Goal: Task Accomplishment & Management: Use online tool/utility

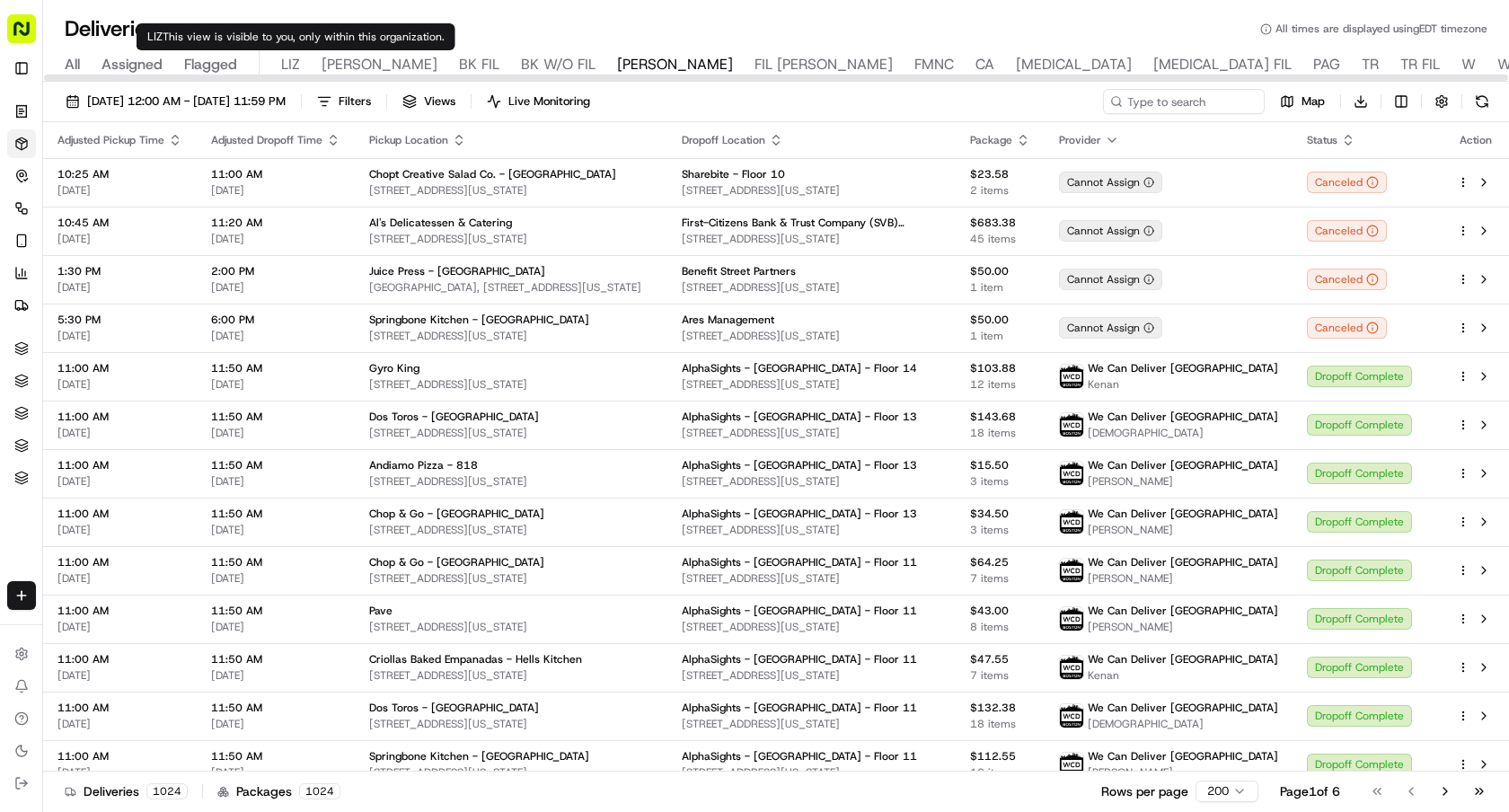
click at [277, 62] on div "All Assigned Flagged LIZ LIZ FIL BK FIL BK W/O FIL NASH FIL NASH FMNC CA BAL BA…" at bounding box center [1071, 66] width 2055 height 32
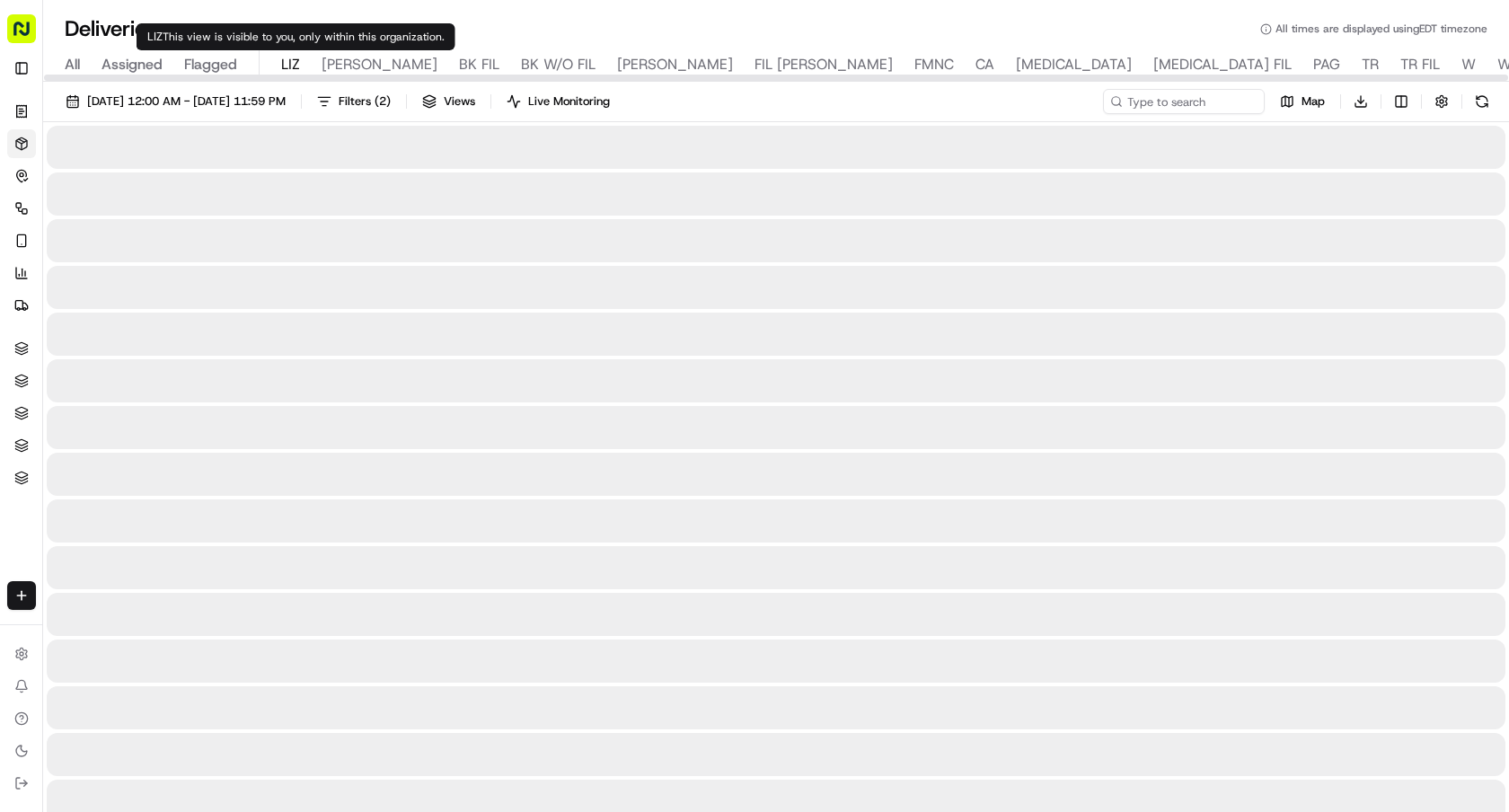
click at [289, 62] on span "LIZ" at bounding box center [291, 65] width 19 height 22
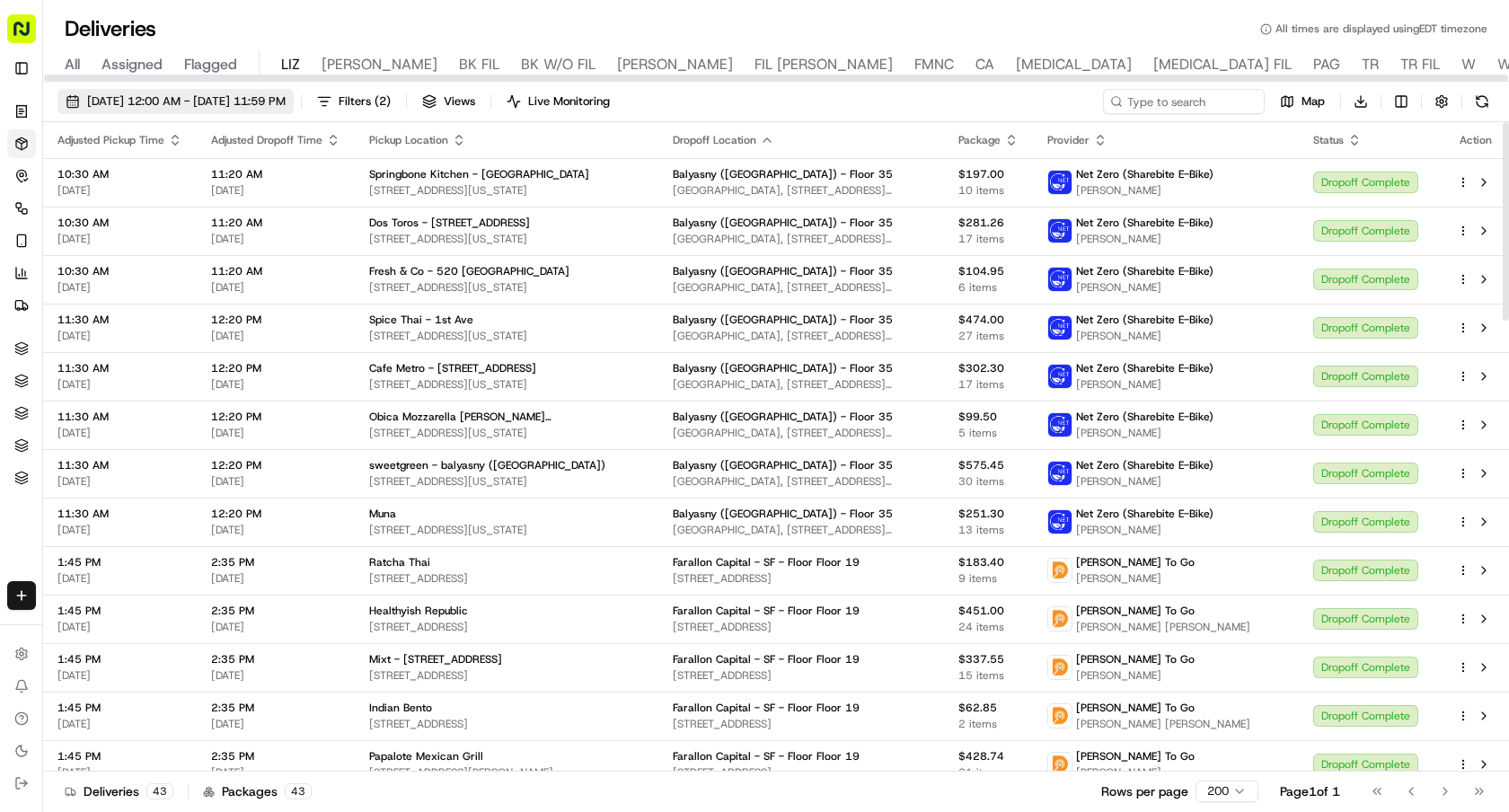
click at [286, 103] on span "[DATE] 12:00 AM - [DATE] 11:59 PM" at bounding box center [186, 101] width 198 height 16
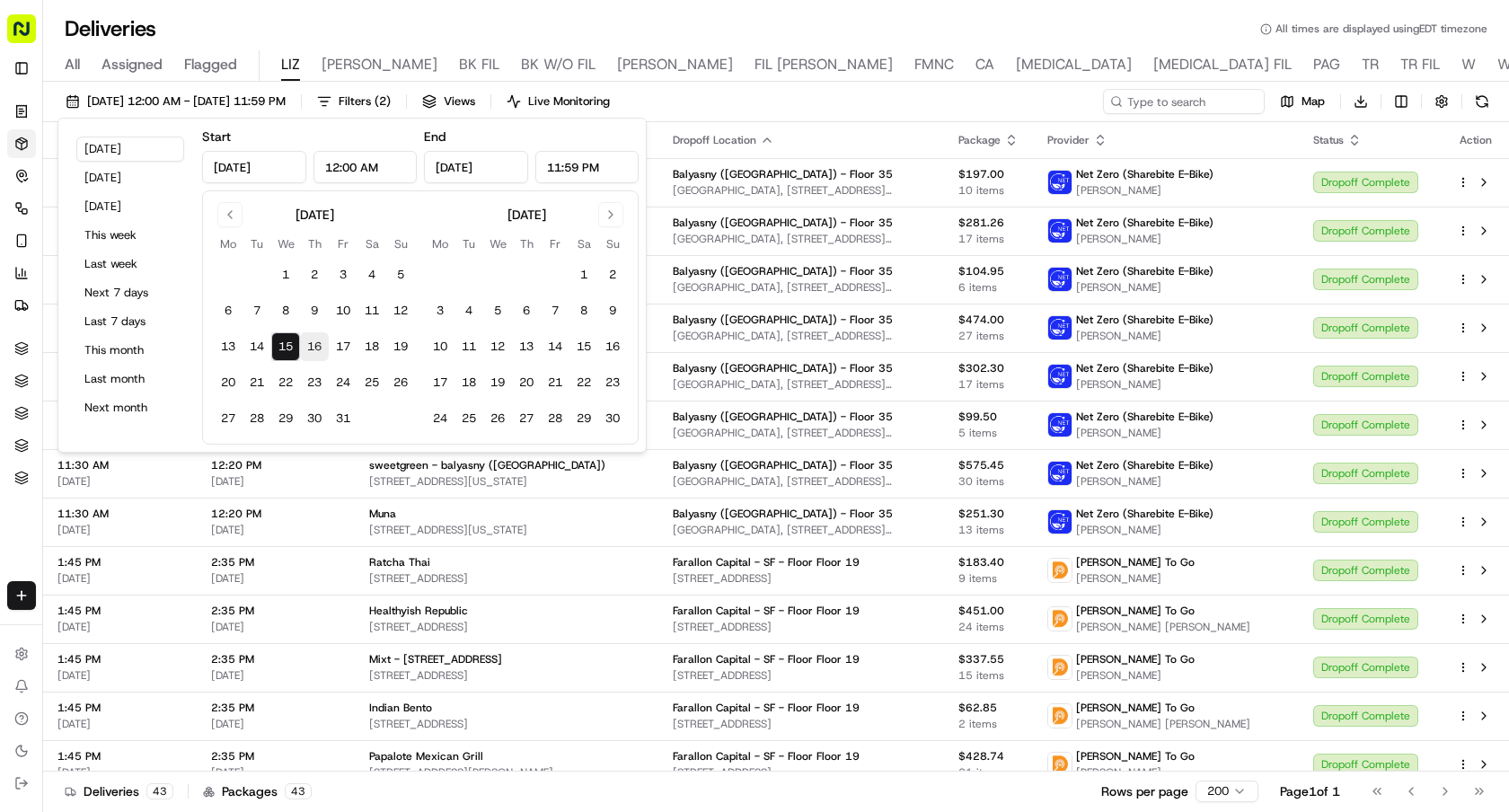
click at [311, 338] on button "16" at bounding box center [314, 347] width 29 height 29
type input "Oct 16, 2025"
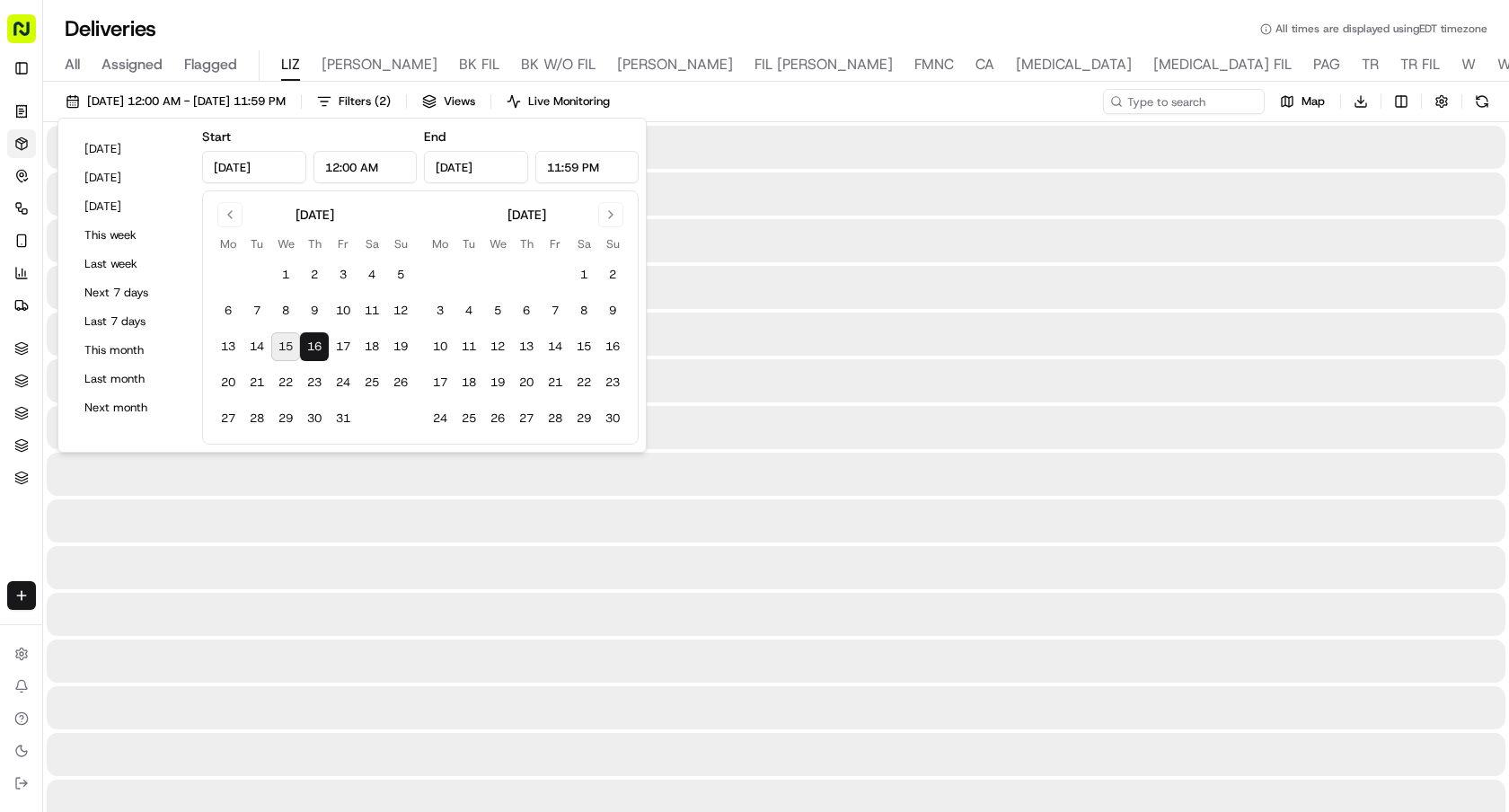
click at [311, 338] on button "16" at bounding box center [314, 347] width 29 height 29
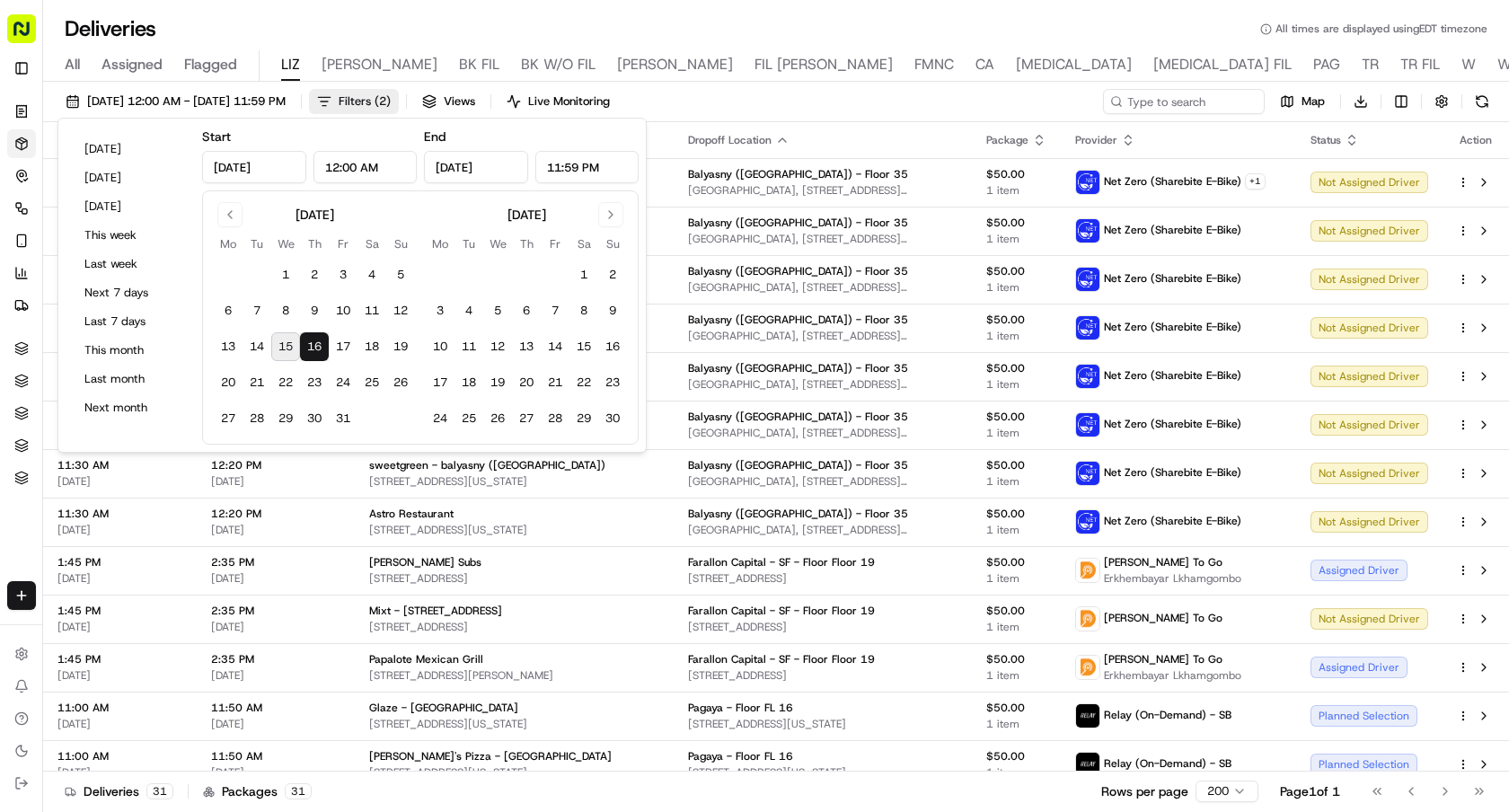
click at [391, 98] on span "Filters ( 2 )" at bounding box center [365, 101] width 53 height 16
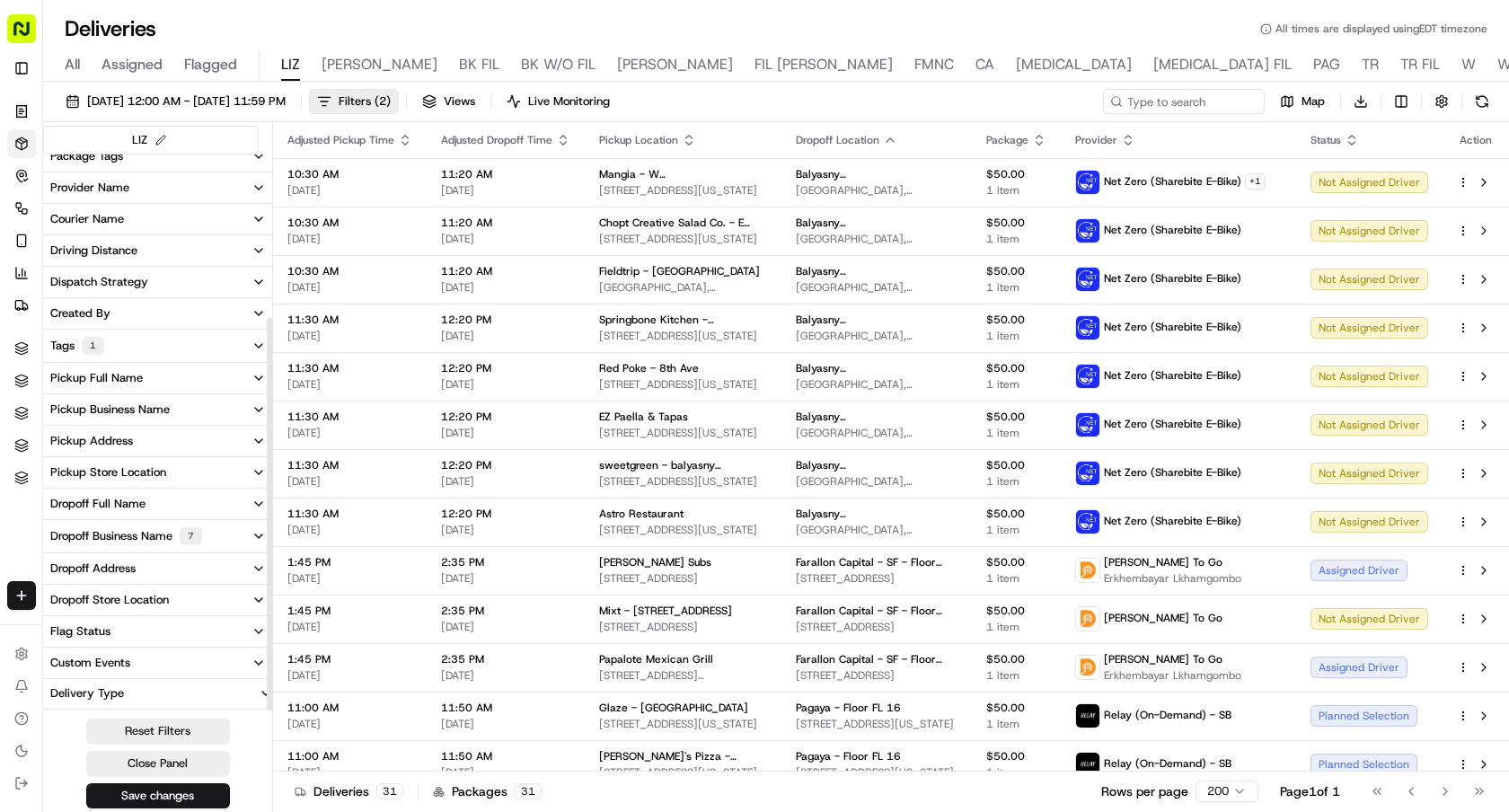
scroll to position [231, 0]
click at [148, 511] on div "Dropoff Business Name 7" at bounding box center [127, 508] width 152 height 18
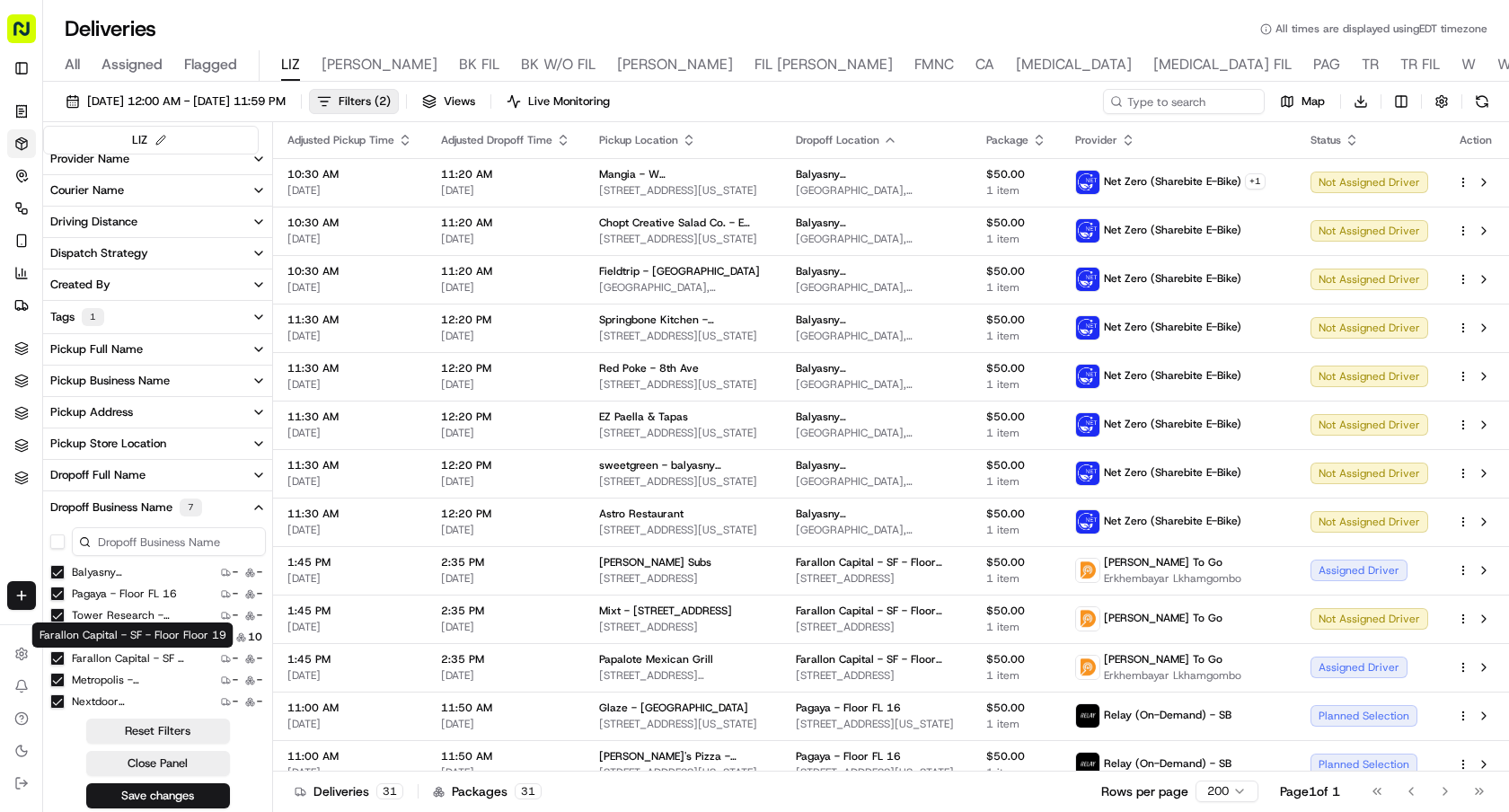
click at [100, 658] on label "Farallon Capital - SF - Floor Floor 19" at bounding box center [129, 658] width 115 height 14
click at [64, 658] on 19 "Farallon Capital - SF - Floor Floor 19" at bounding box center [58, 658] width 14 height 14
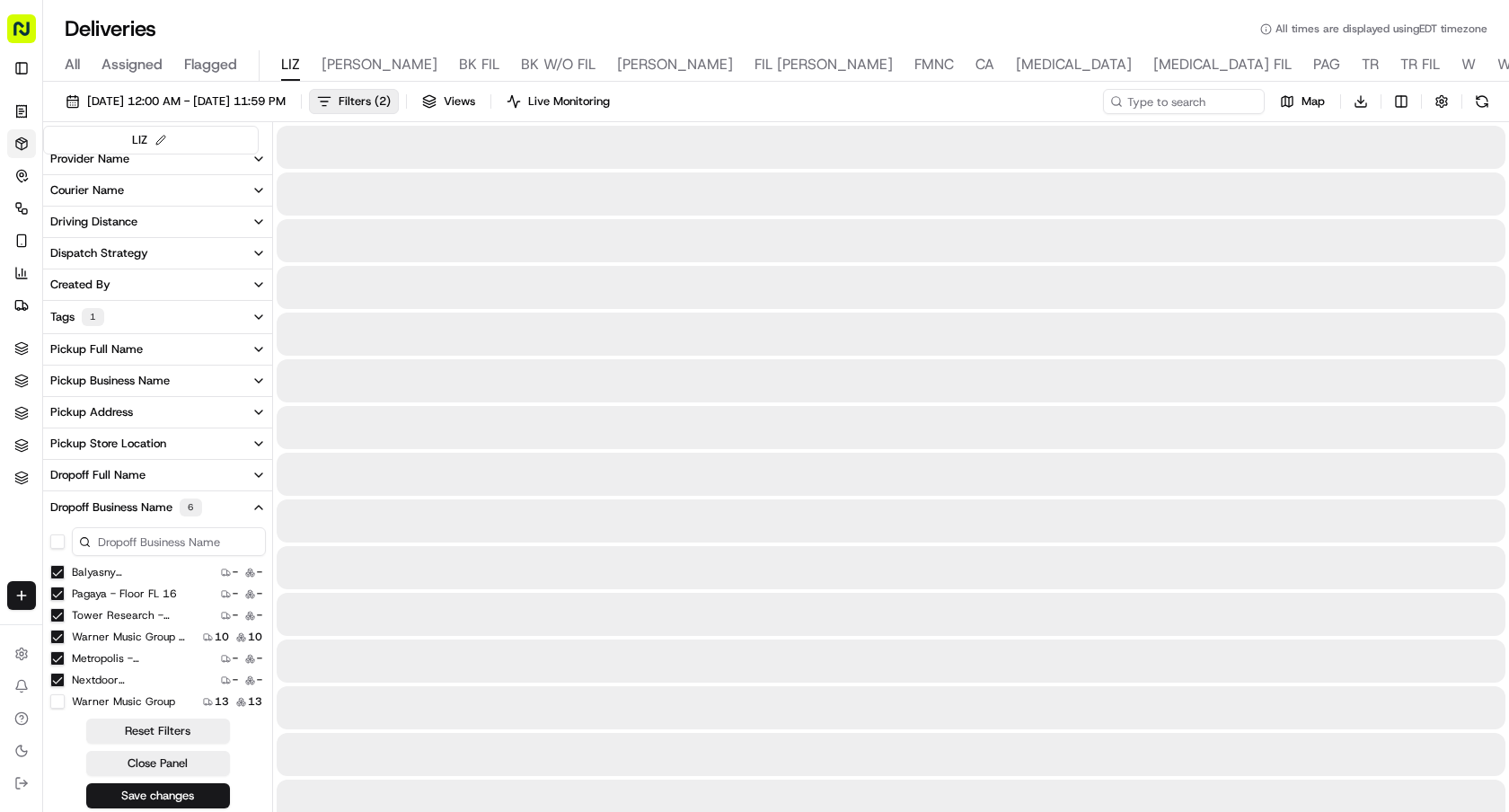
click at [100, 658] on label "Metropolis - USA - Floor suite 200" at bounding box center [129, 658] width 115 height 14
click at [64, 658] on 200 "Metropolis - USA - Floor suite 200" at bounding box center [58, 658] width 14 height 14
click at [100, 658] on label "Nextdoor (USA) - Floor 1st" at bounding box center [129, 658] width 115 height 14
click at [64, 658] on 1st "Nextdoor (USA) - Floor 1st" at bounding box center [58, 658] width 14 height 14
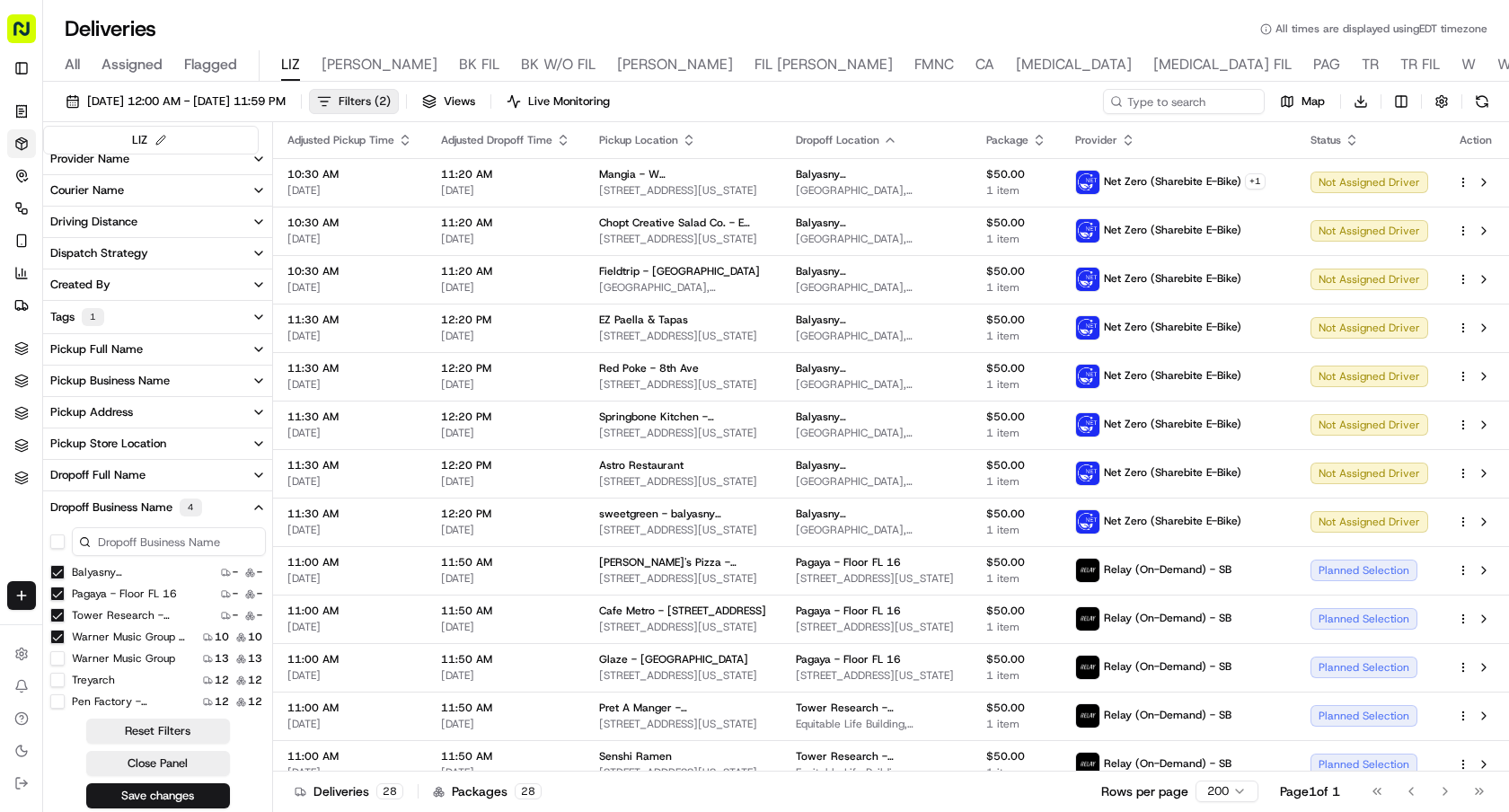
click at [391, 103] on span "Filters ( 2 )" at bounding box center [365, 101] width 53 height 16
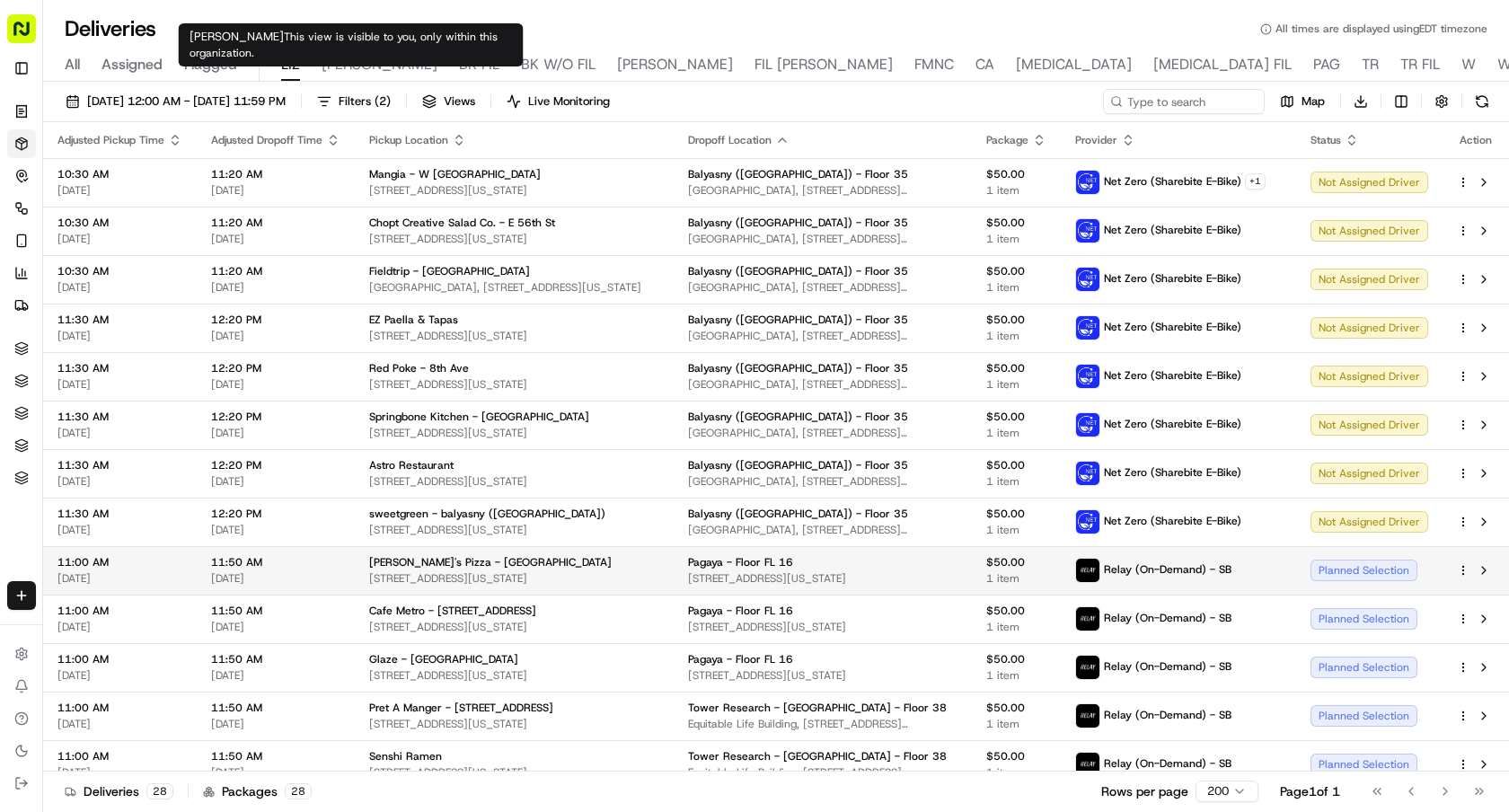
click at [374, 559] on span "Abitino's Pizza - Rock Center" at bounding box center [491, 562] width 243 height 14
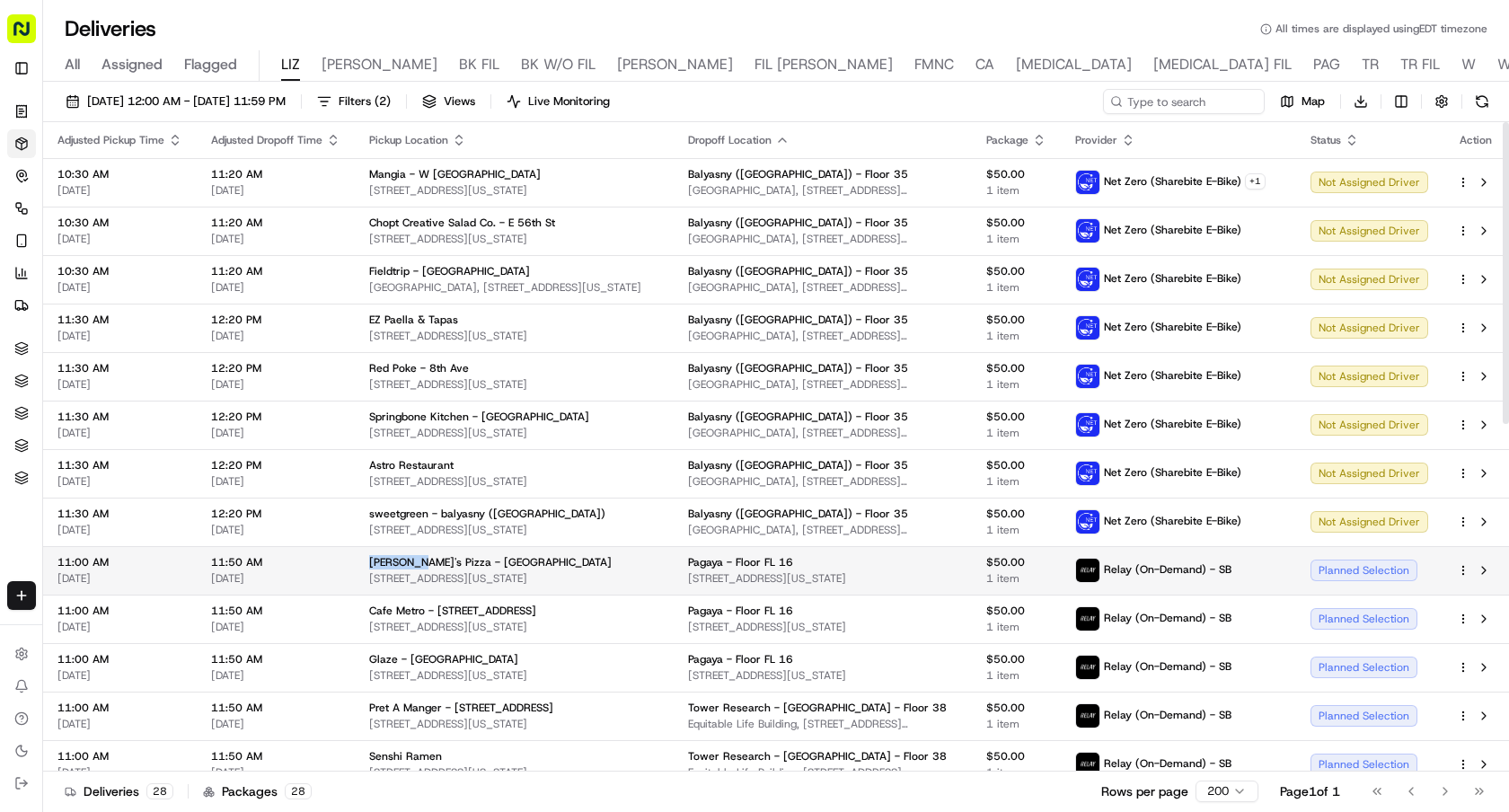
drag, startPoint x: 363, startPoint y: 559, endPoint x: 404, endPoint y: 559, distance: 41.0
click at [404, 559] on td "Abitino's Pizza - Rock Center 5 W 51st St, New York, NY 10020, USA" at bounding box center [514, 570] width 319 height 49
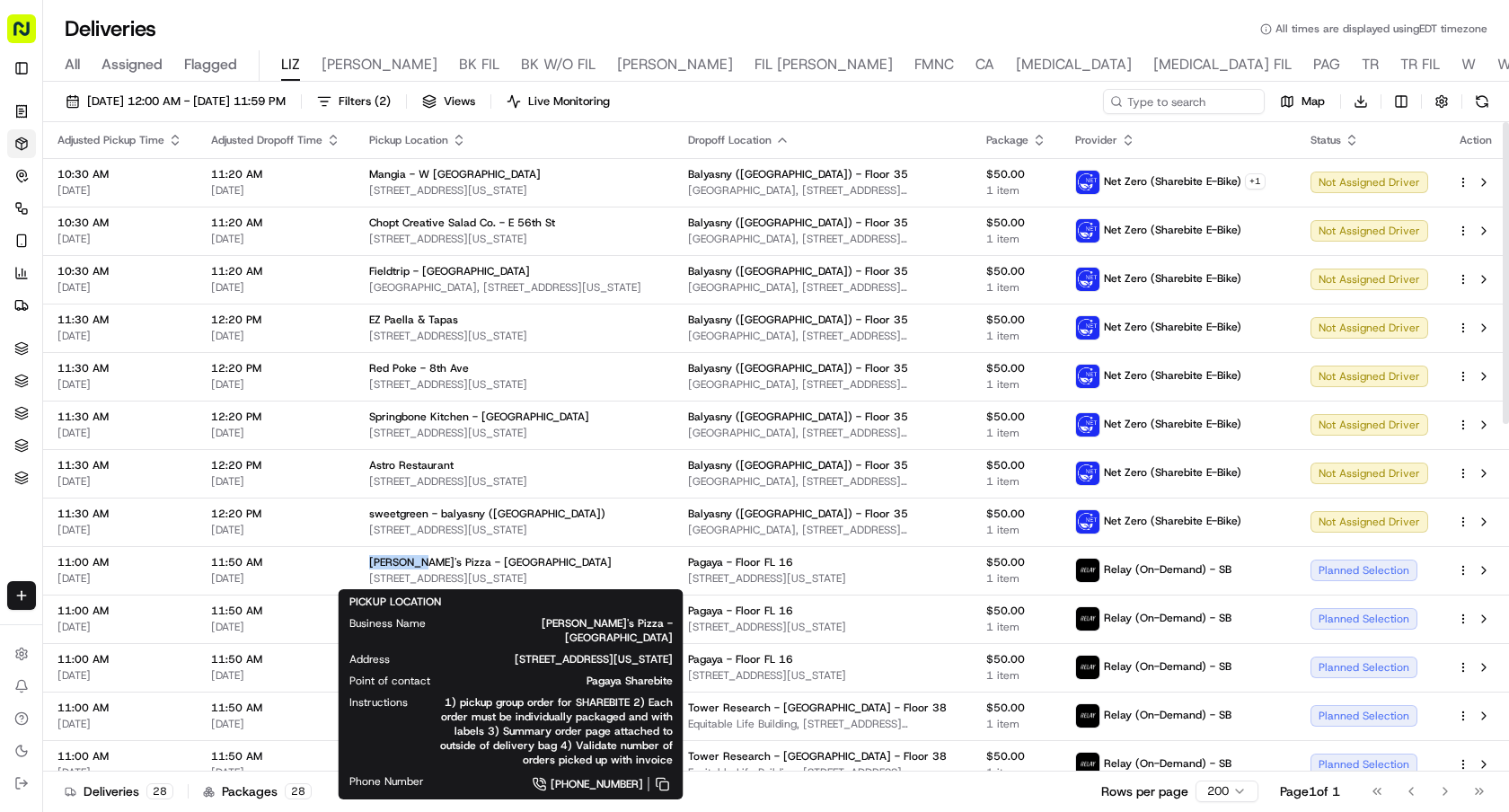
copy span "Abitino's"
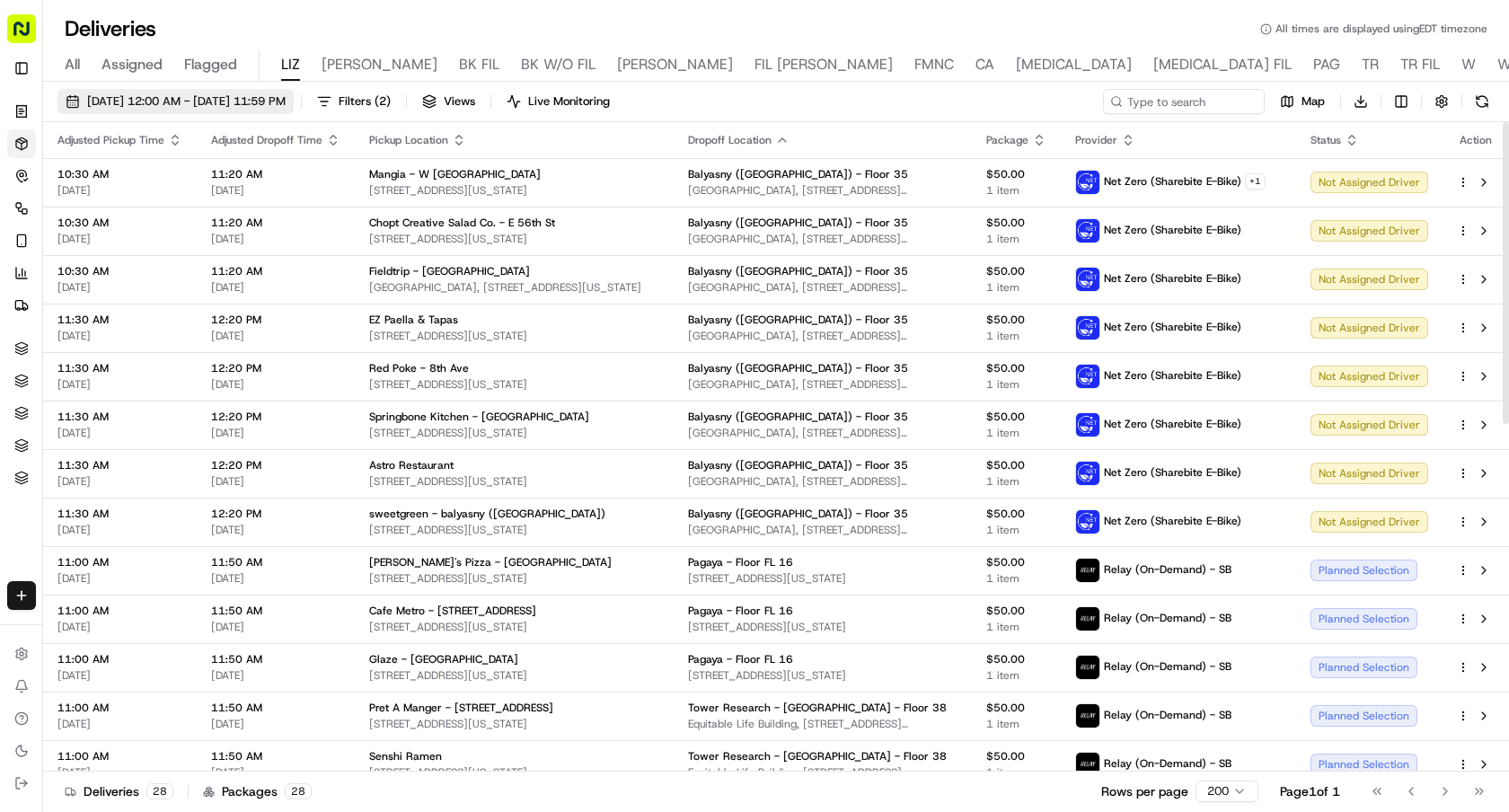
click at [286, 100] on span "10/16/2025 12:00 AM - 10/16/2025 11:59 PM" at bounding box center [186, 101] width 198 height 16
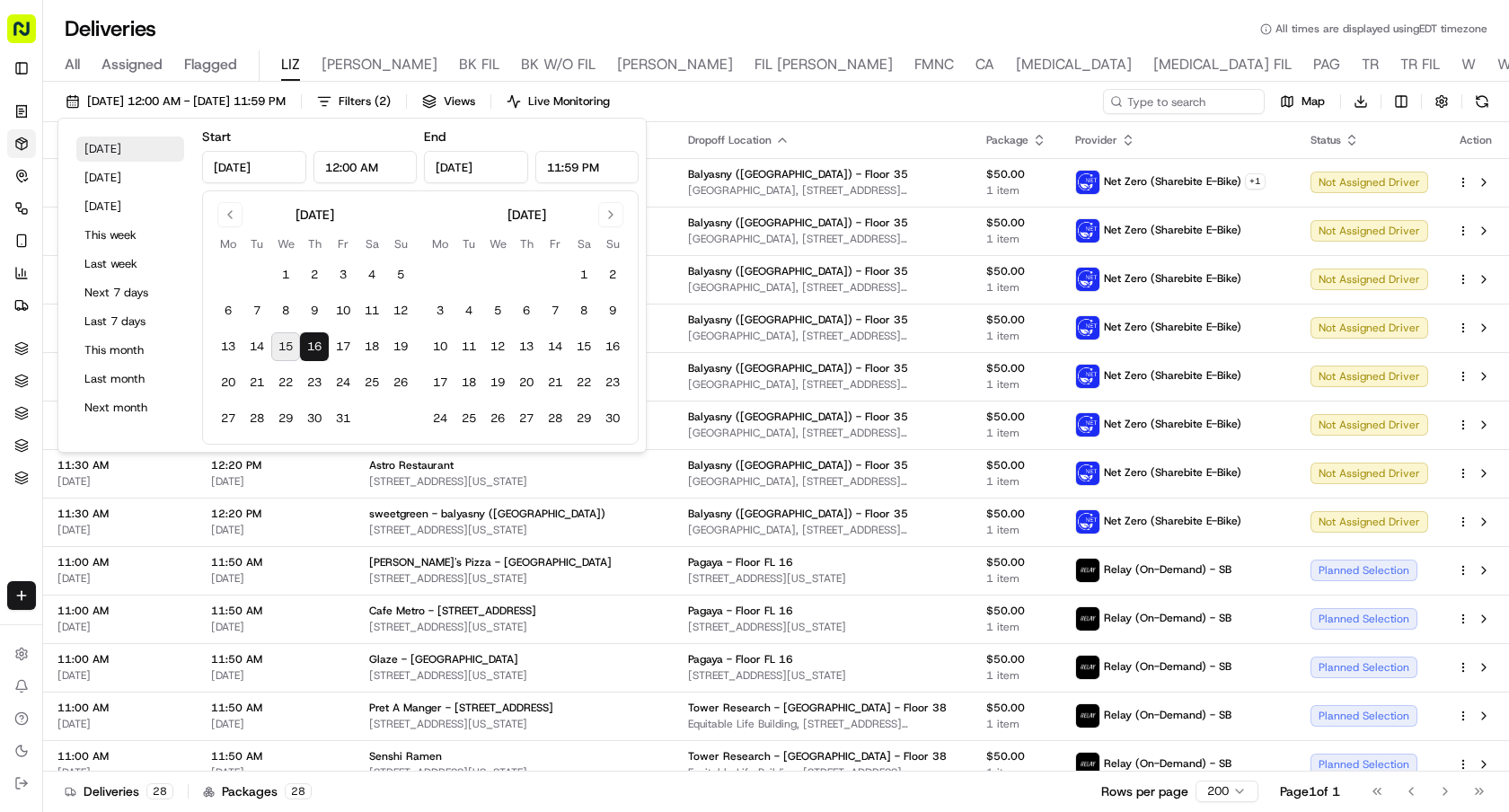
click at [160, 149] on button "Today" at bounding box center [129, 149] width 108 height 25
type input "Oct 15, 2025"
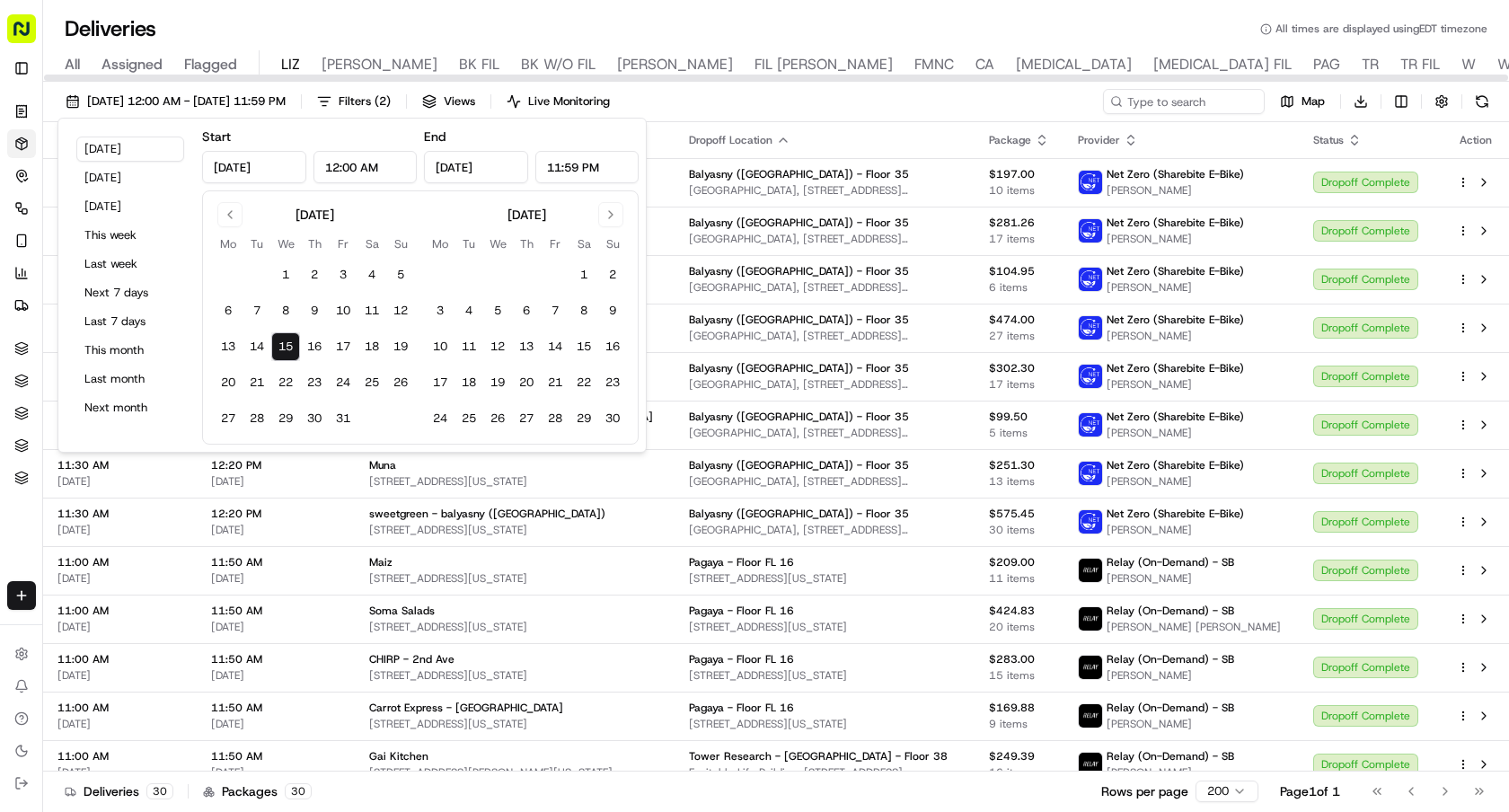
click at [527, 24] on div "Deliveries All times are displayed using EDT timezone" at bounding box center [776, 29] width 1466 height 29
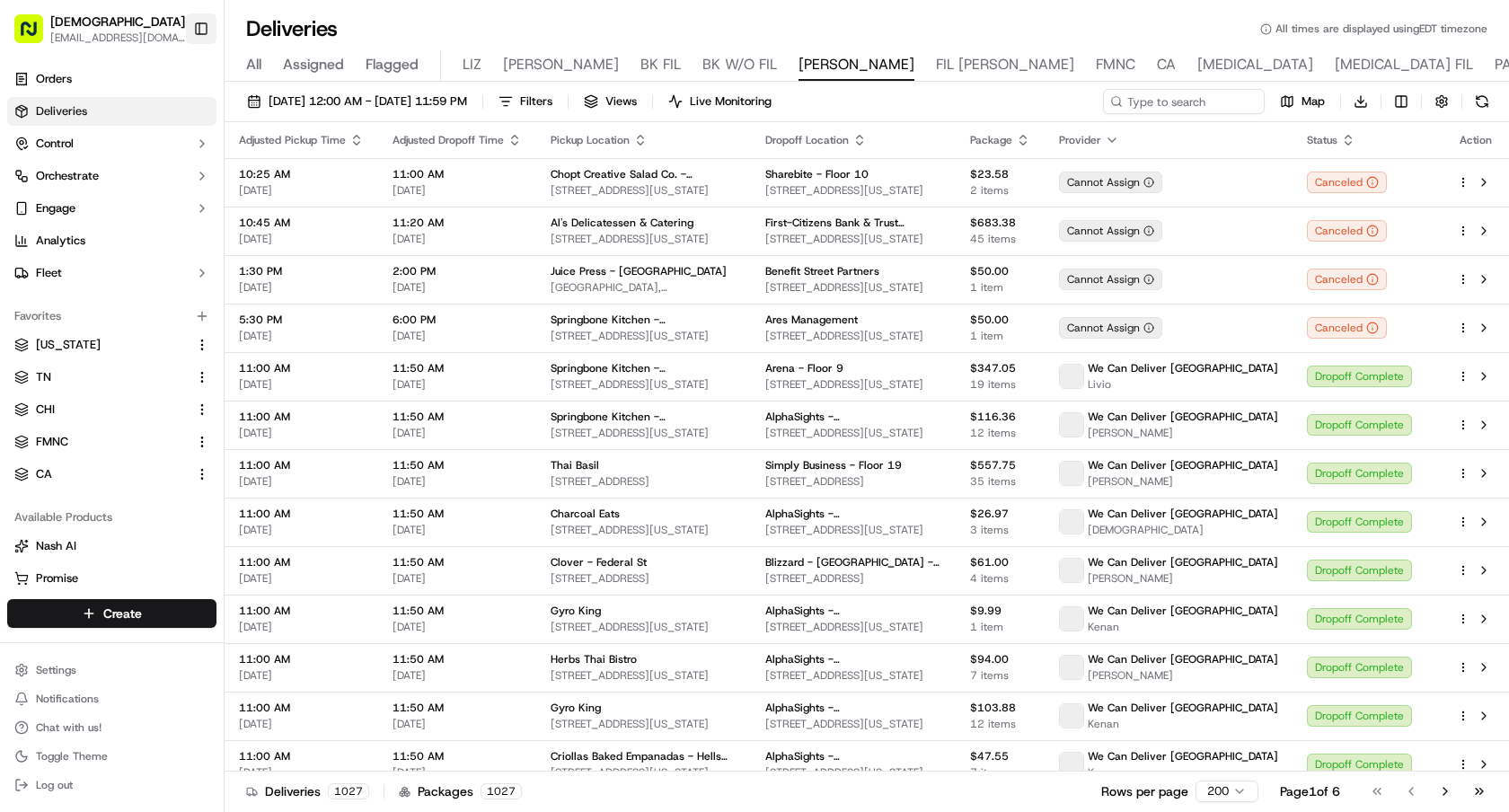
click at [198, 24] on button "Toggle Sidebar" at bounding box center [201, 29] width 31 height 31
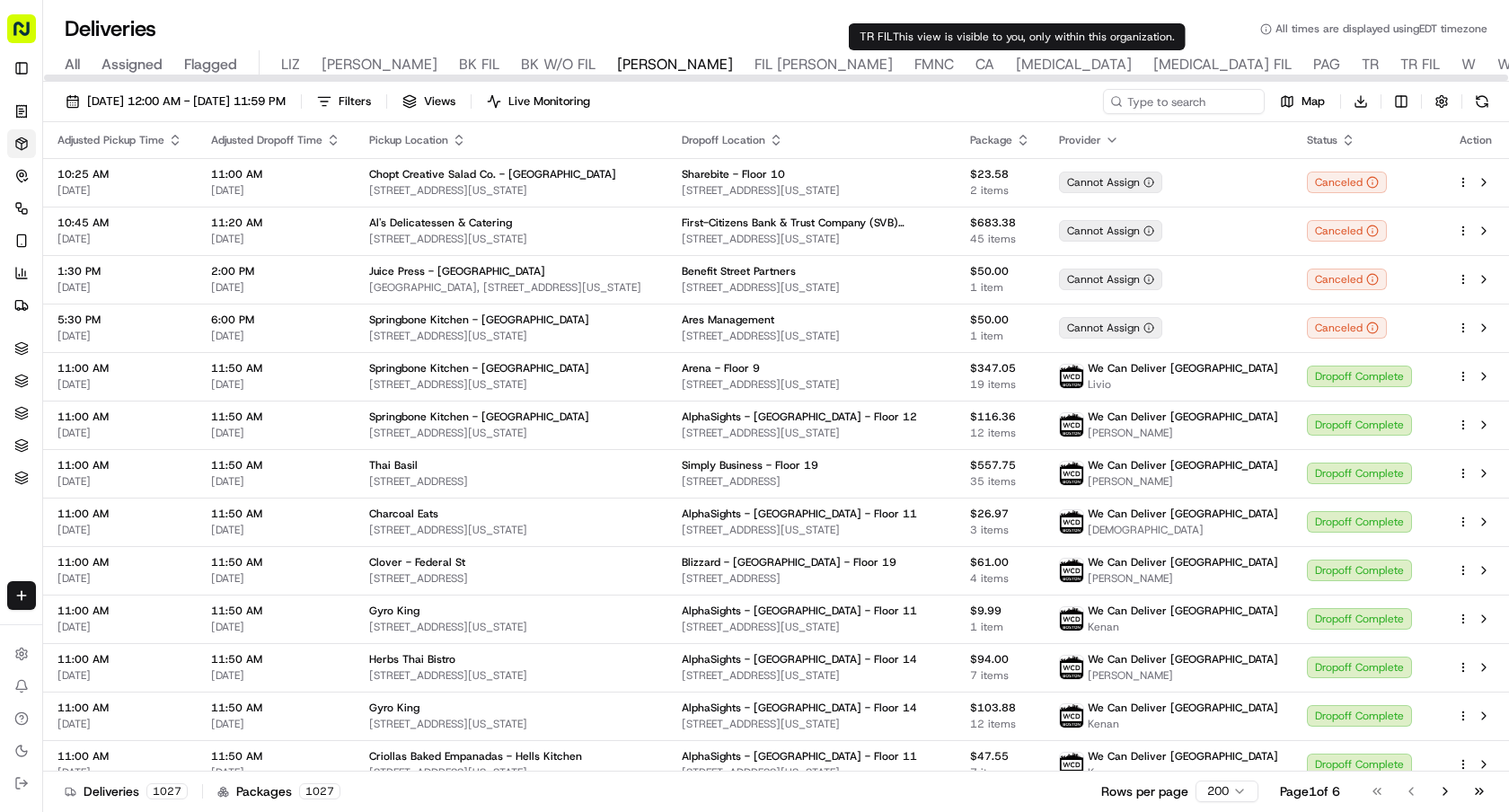
click at [1361, 59] on span "TR" at bounding box center [1370, 65] width 17 height 22
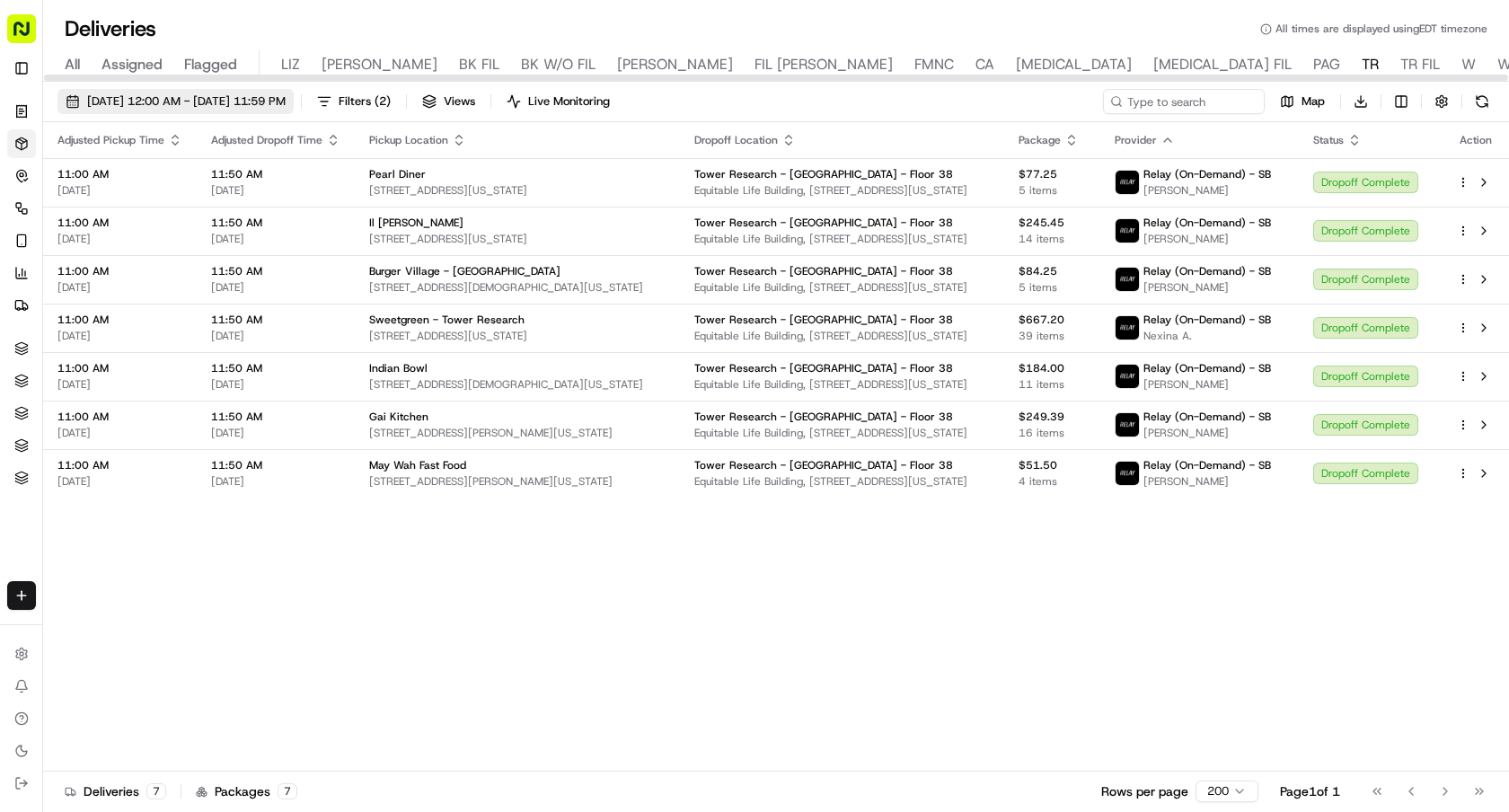
click at [286, 101] on span "[DATE] 12:00 AM - [DATE] 11:59 PM" at bounding box center [186, 101] width 198 height 16
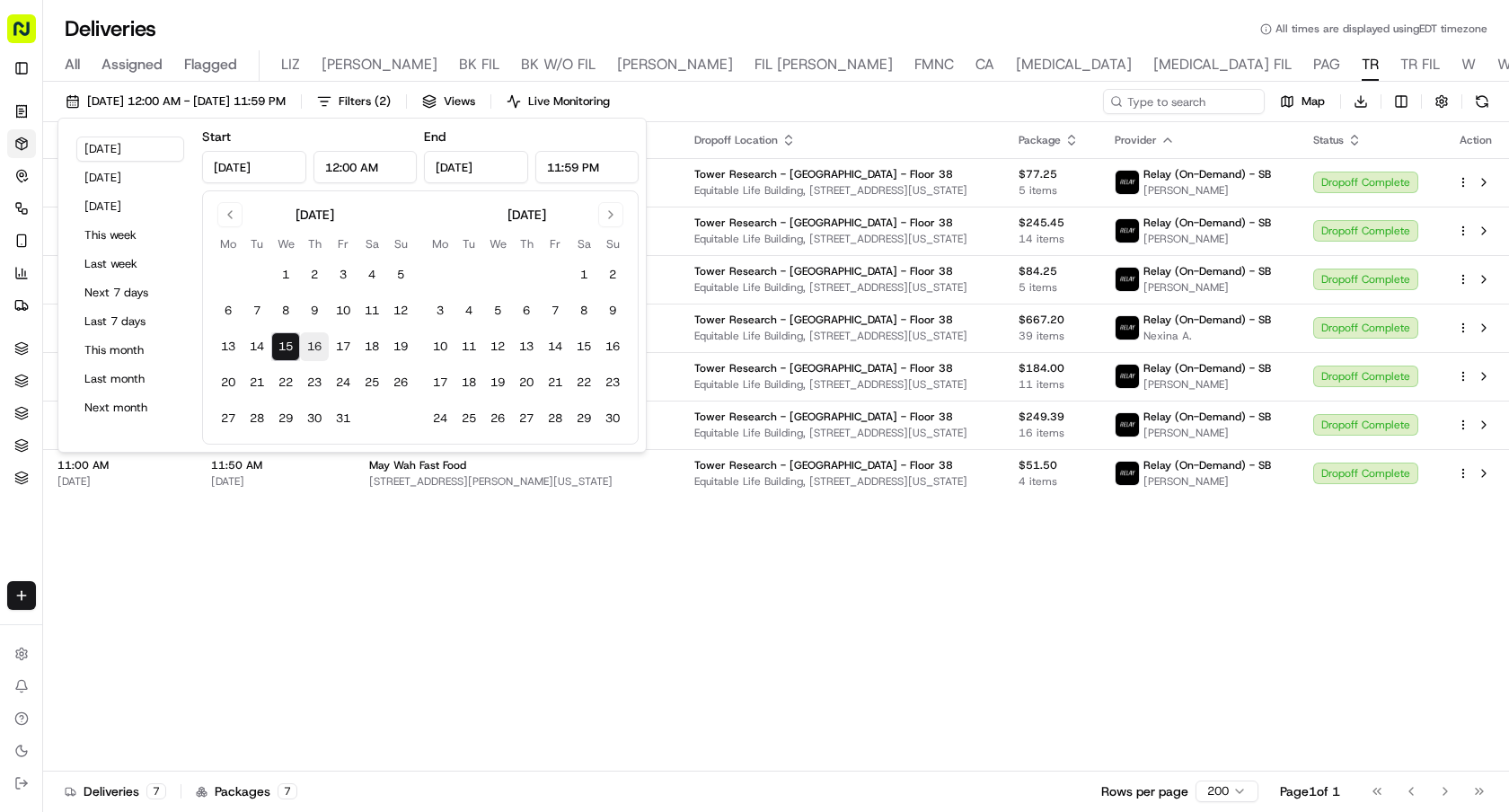
click at [311, 345] on button "16" at bounding box center [314, 347] width 29 height 29
type input "[DATE]"
type input "Oct 16, 2025"
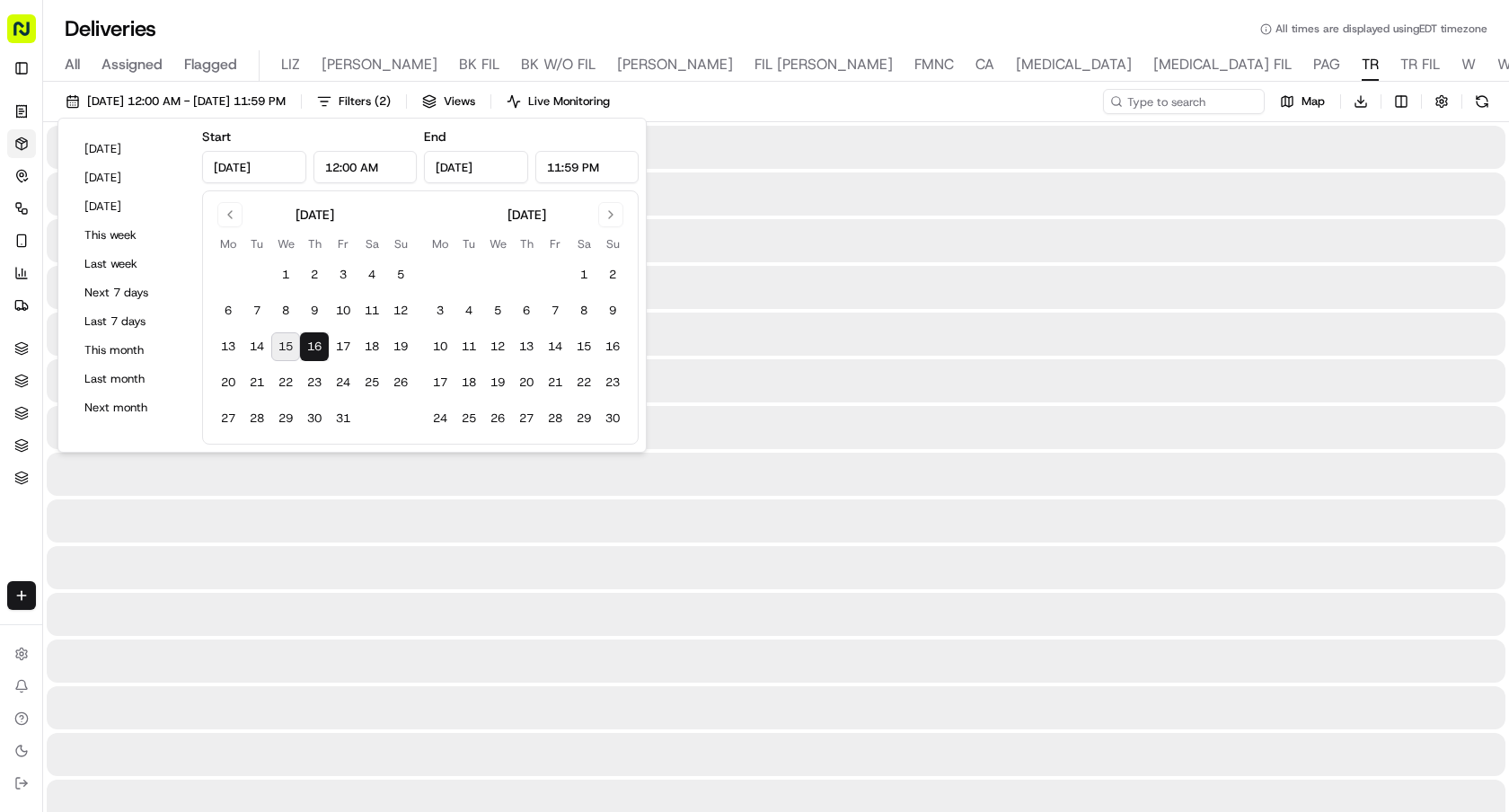
click at [311, 345] on button "16" at bounding box center [314, 347] width 29 height 29
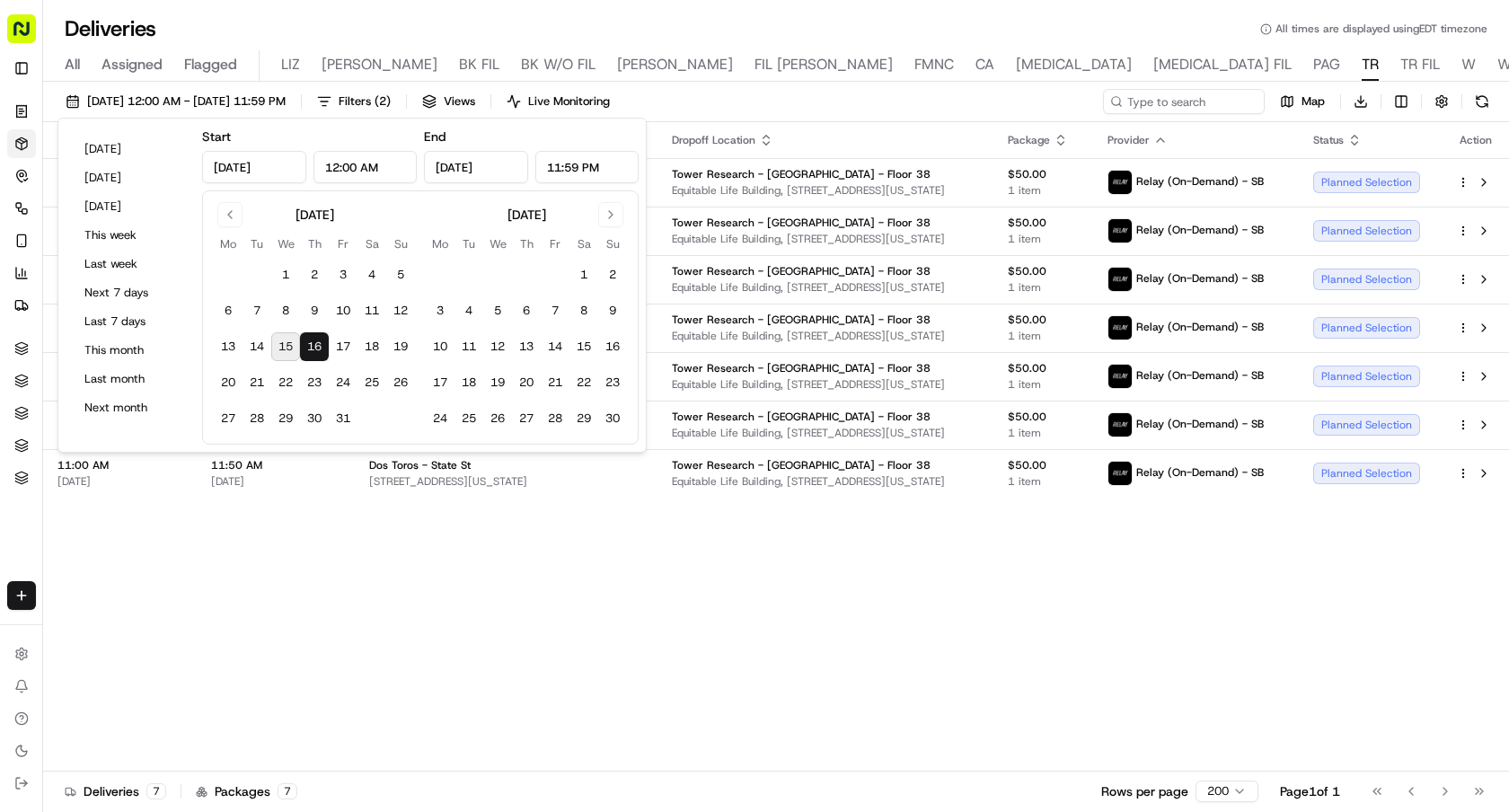
click at [669, 699] on div "Adjusted Pickup Time Adjusted Dropoff Time Pickup Location Dropoff Location Pac…" at bounding box center [776, 446] width 1466 height 648
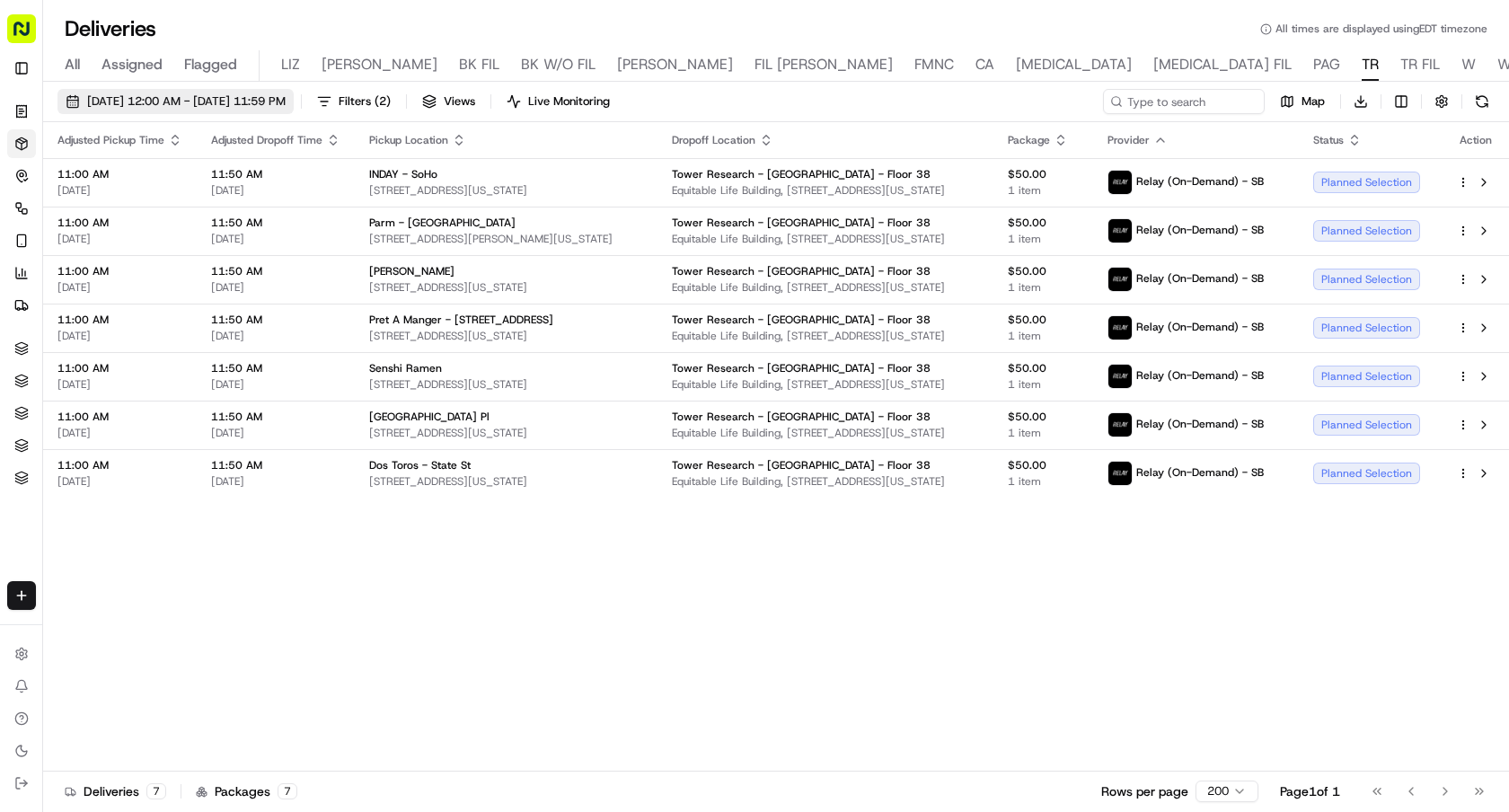
click at [274, 100] on span "10/16/2025 12:00 AM - 10/16/2025 11:59 PM" at bounding box center [186, 101] width 198 height 16
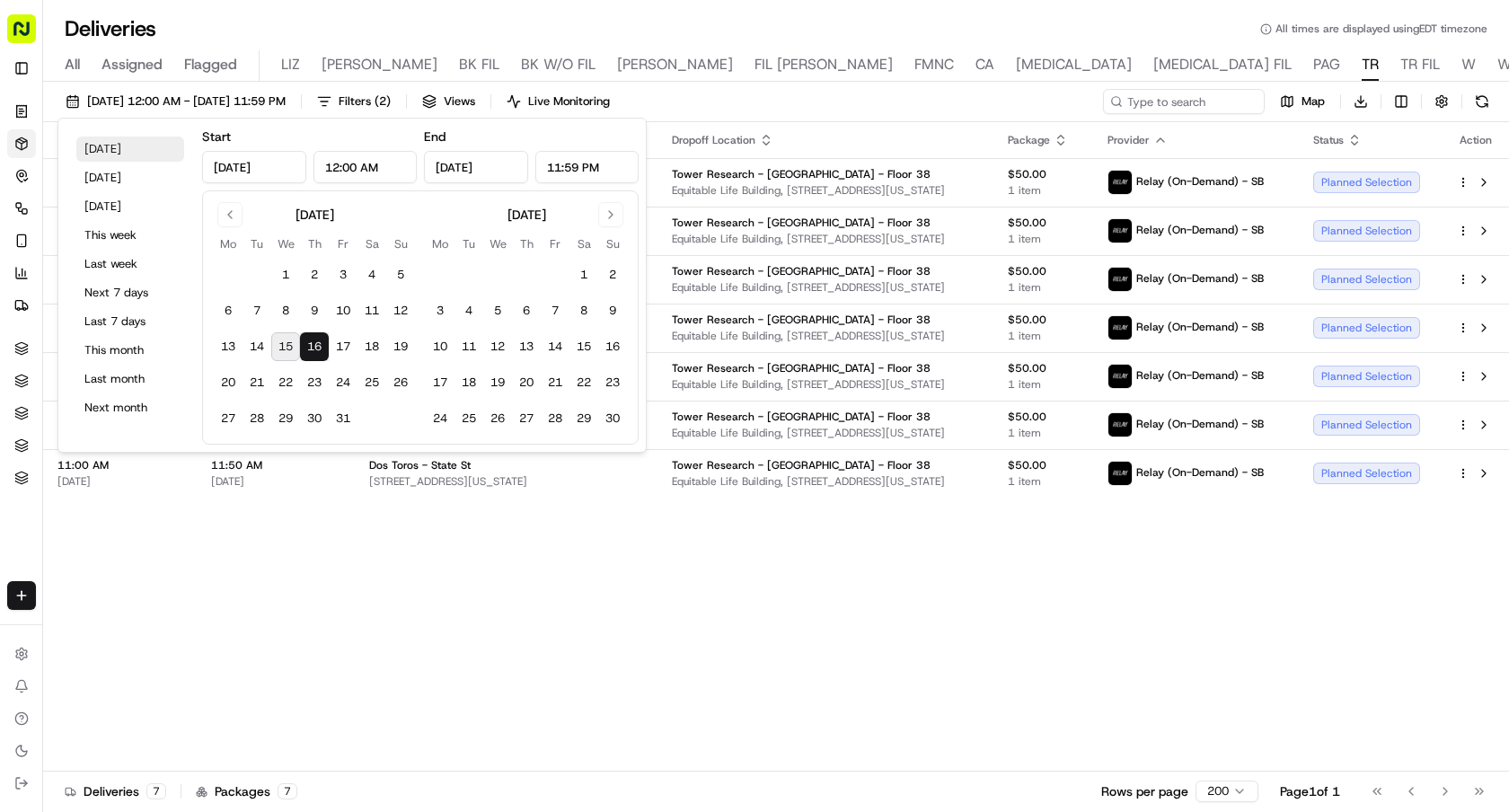
click at [168, 143] on button "Today" at bounding box center [129, 149] width 108 height 25
type input "Oct 15, 2025"
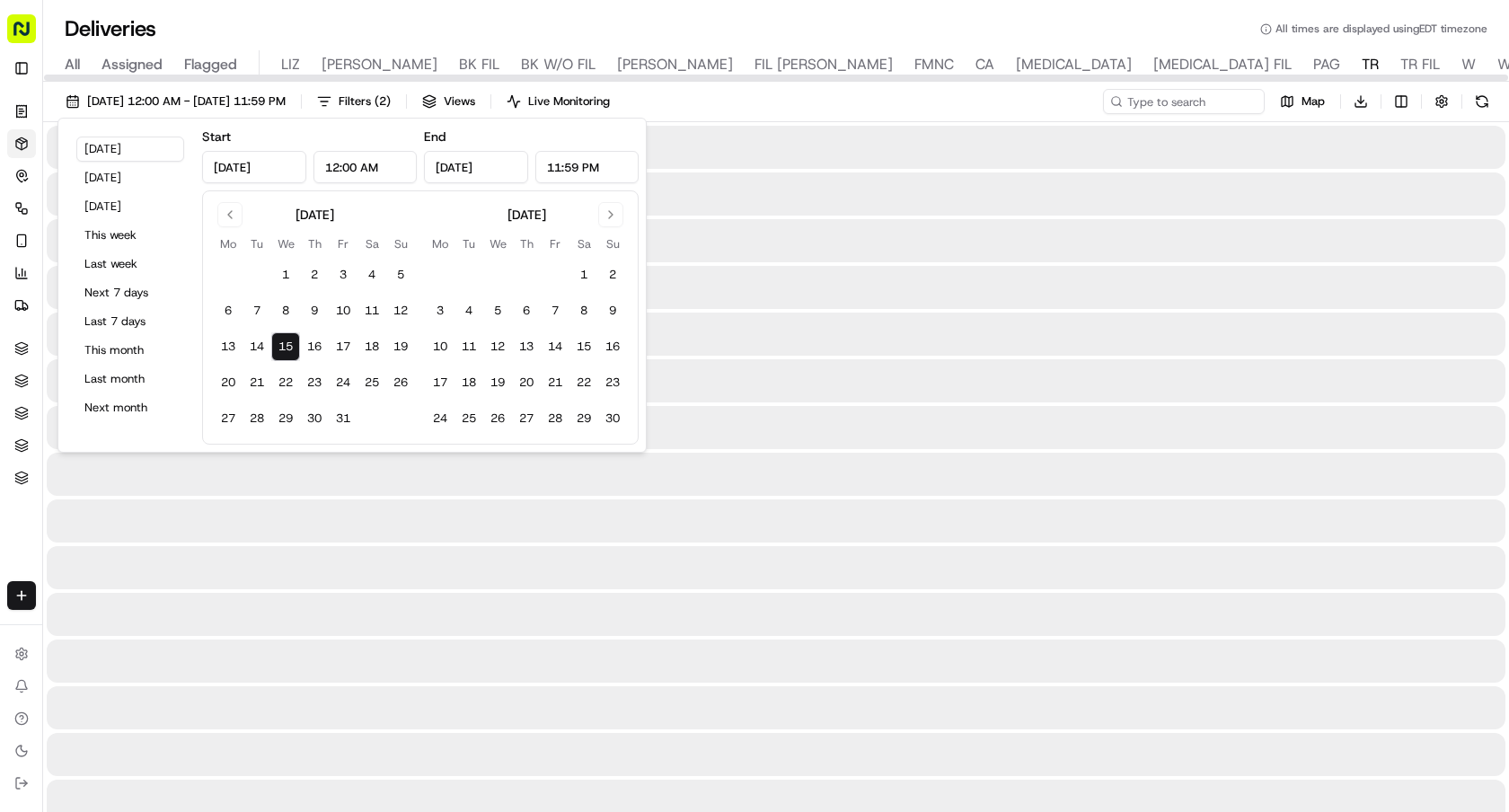
click at [750, 27] on div "Deliveries All times are displayed using EDT timezone" at bounding box center [776, 29] width 1466 height 29
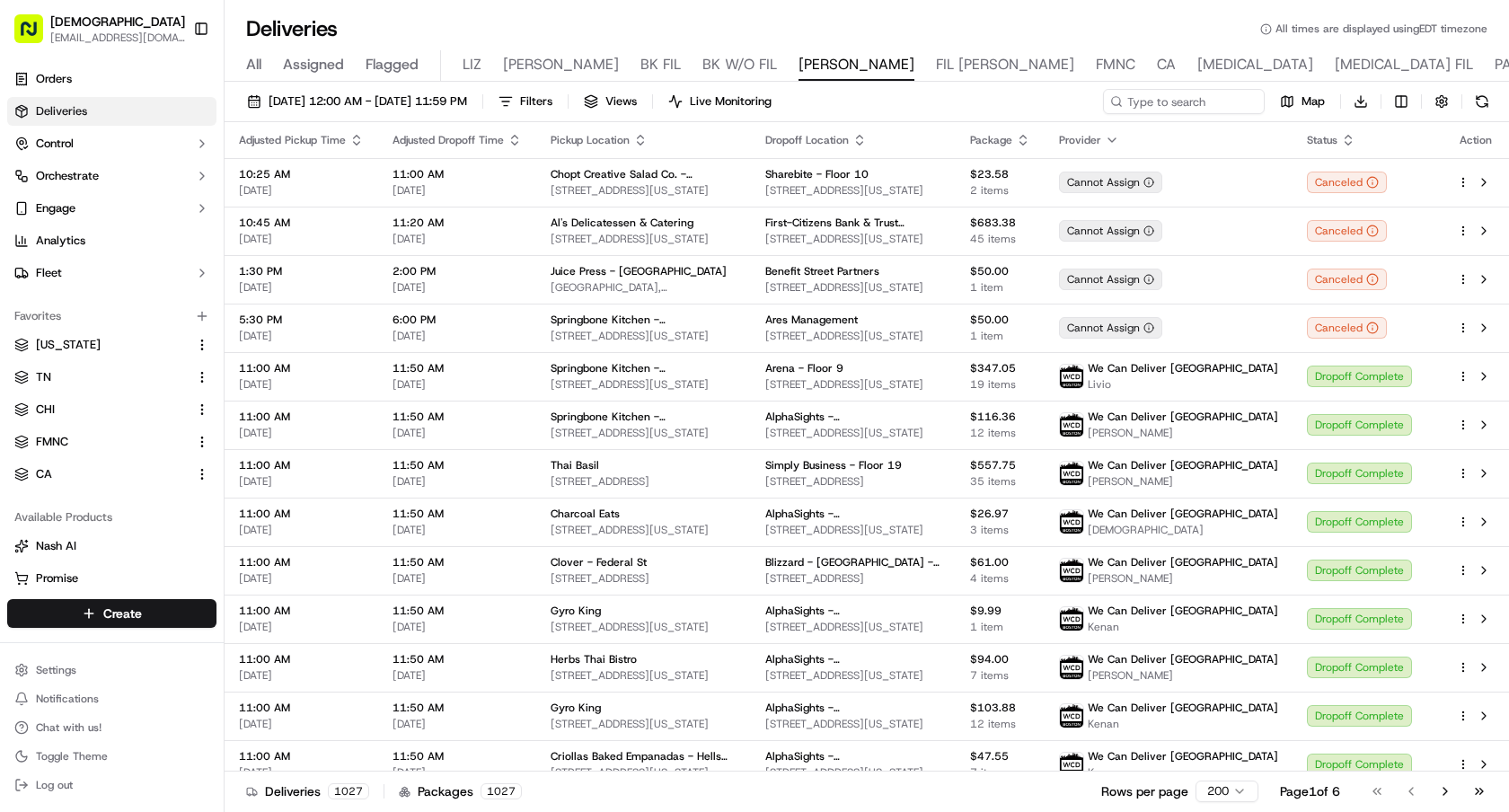
click at [214, 33] on button "Toggle Sidebar" at bounding box center [201, 29] width 31 height 31
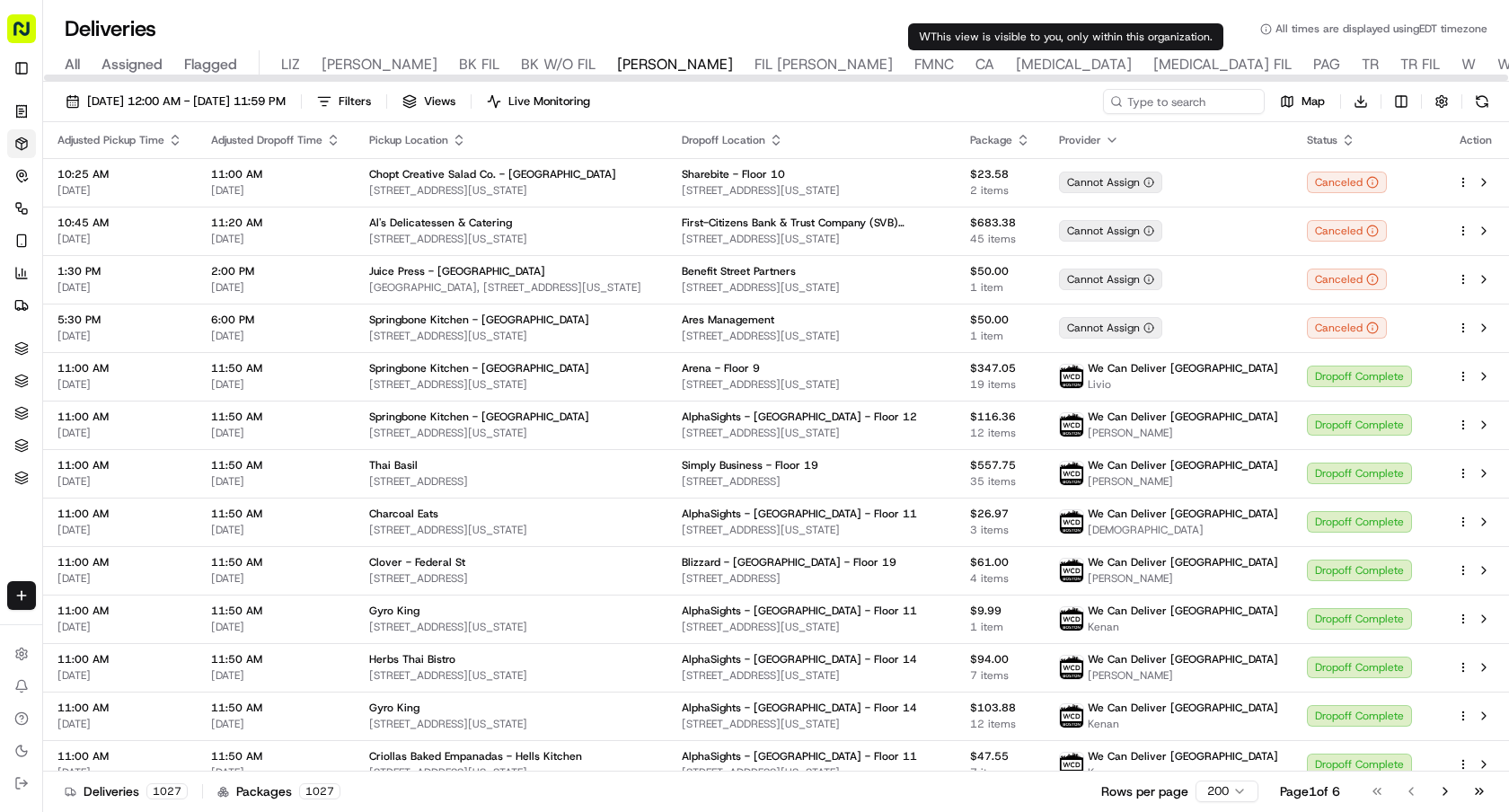
click at [1461, 61] on span "W" at bounding box center [1468, 65] width 14 height 22
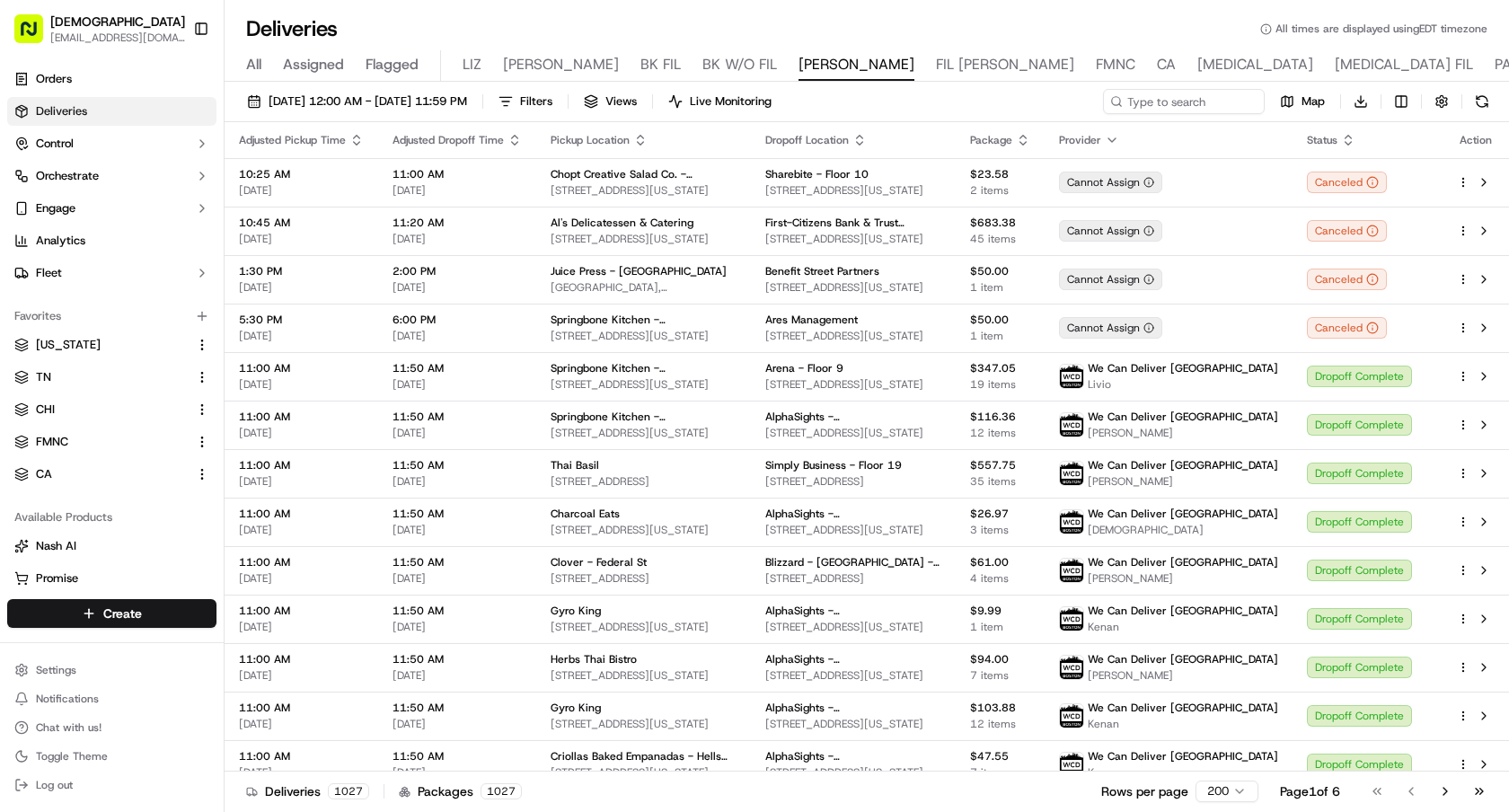
drag, startPoint x: 203, startPoint y: 27, endPoint x: 779, endPoint y: 81, distance: 578.5
click at [203, 27] on button "Toggle Sidebar" at bounding box center [201, 29] width 31 height 31
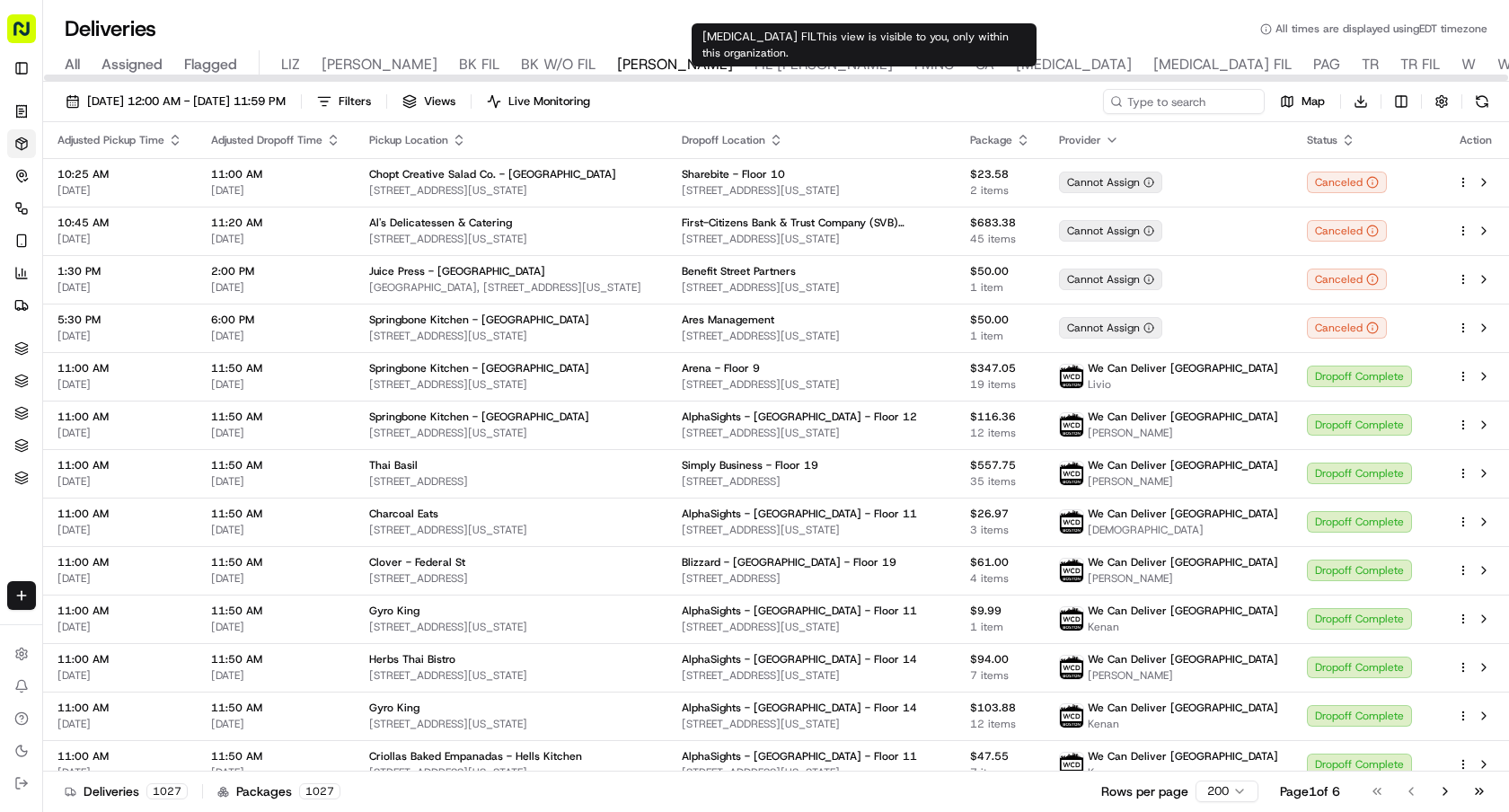
click at [973, 59] on div "All Assigned Flagged LIZ LIZ FIL BK FIL BK W/O FIL NASH FIL NASH FMNC CA BAL BA…" at bounding box center [1071, 66] width 2055 height 32
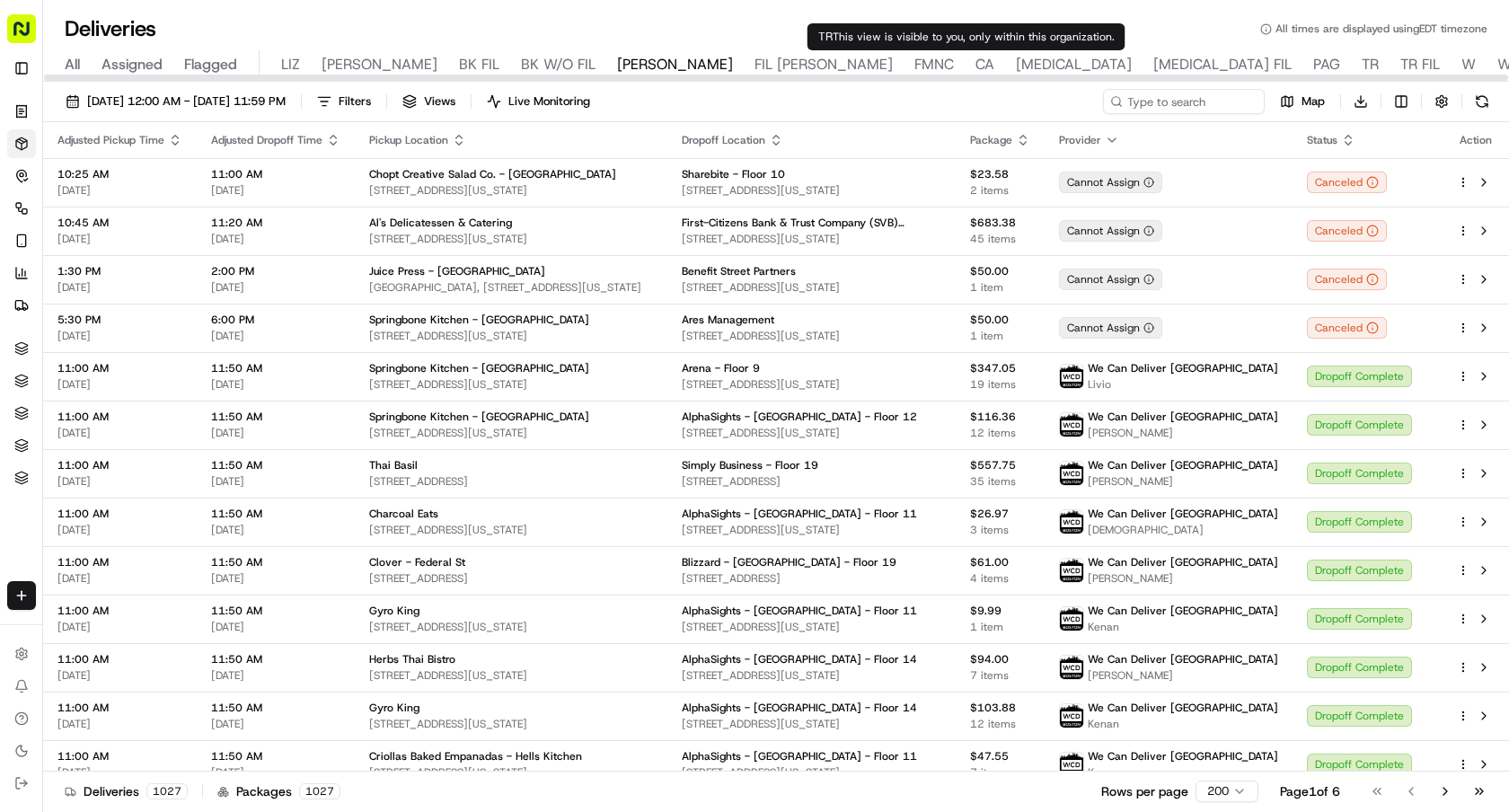
click at [1361, 59] on span "TR" at bounding box center [1370, 65] width 17 height 22
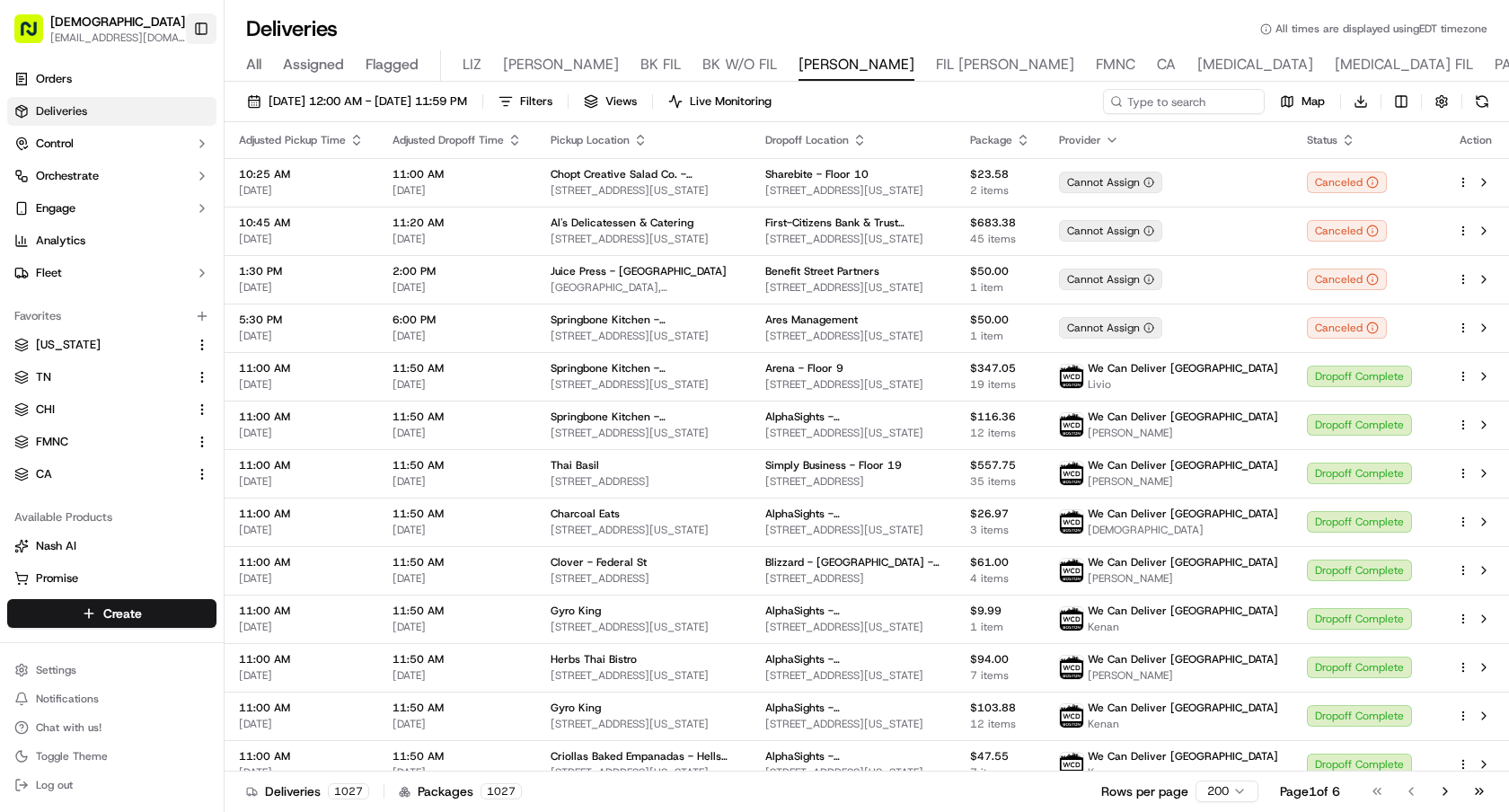
click at [198, 30] on button "Toggle Sidebar" at bounding box center [201, 29] width 31 height 31
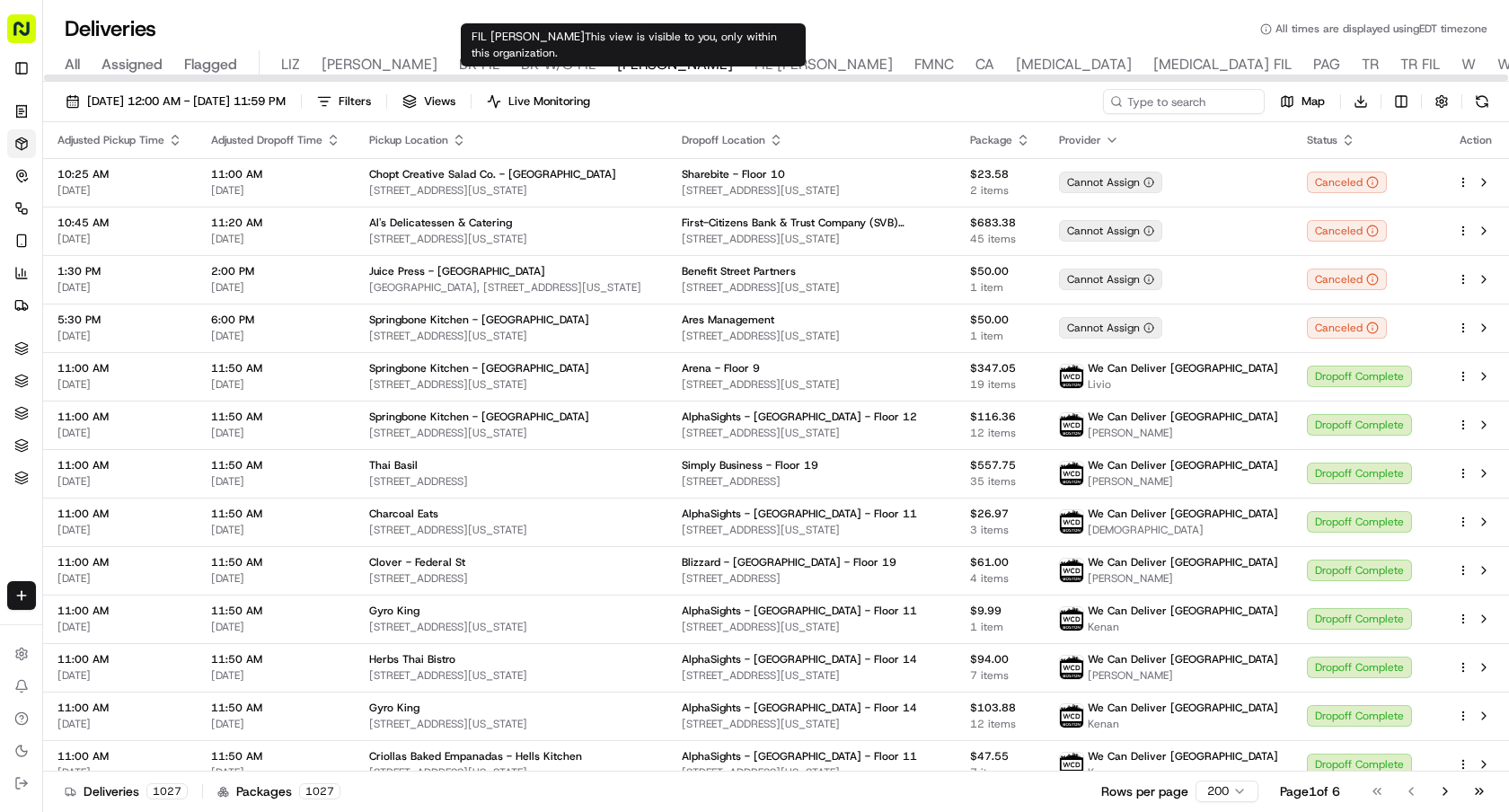
click at [754, 72] on span "FIL [PERSON_NAME]" at bounding box center [823, 65] width 138 height 22
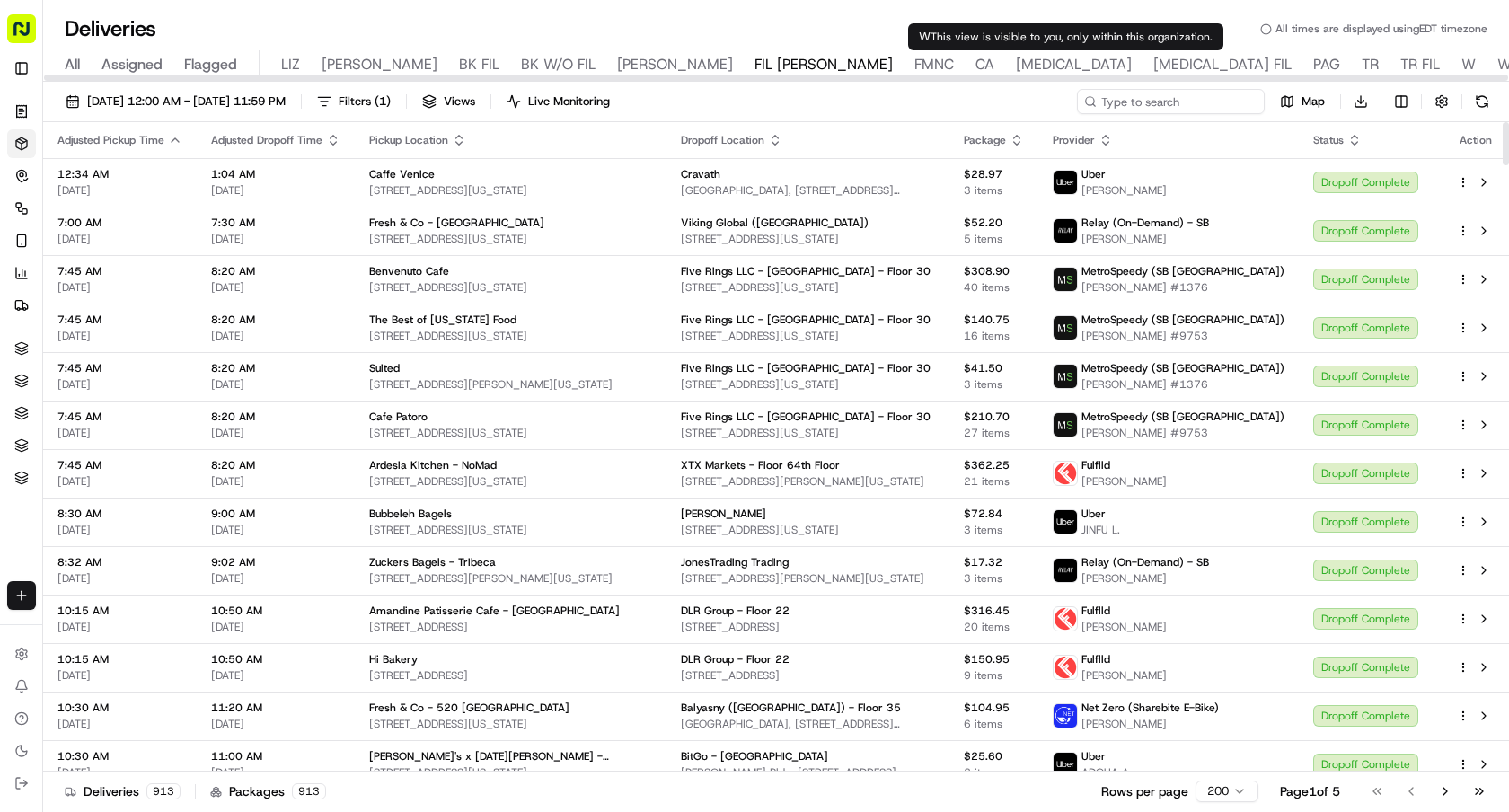
click at [1211, 108] on input at bounding box center [1170, 101] width 187 height 25
paste input "sweetgreen - Blackstone Park"
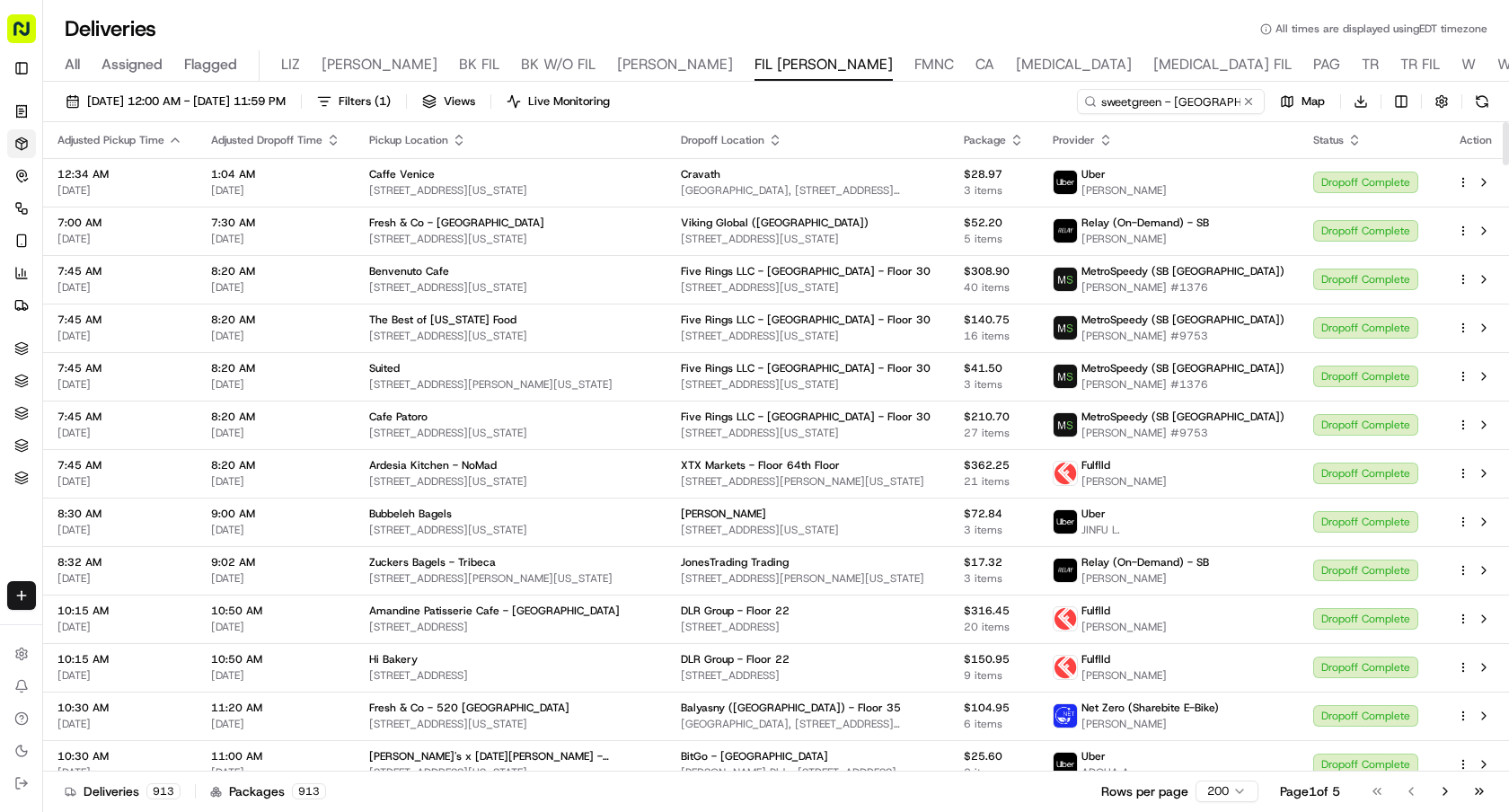
scroll to position [0, 19]
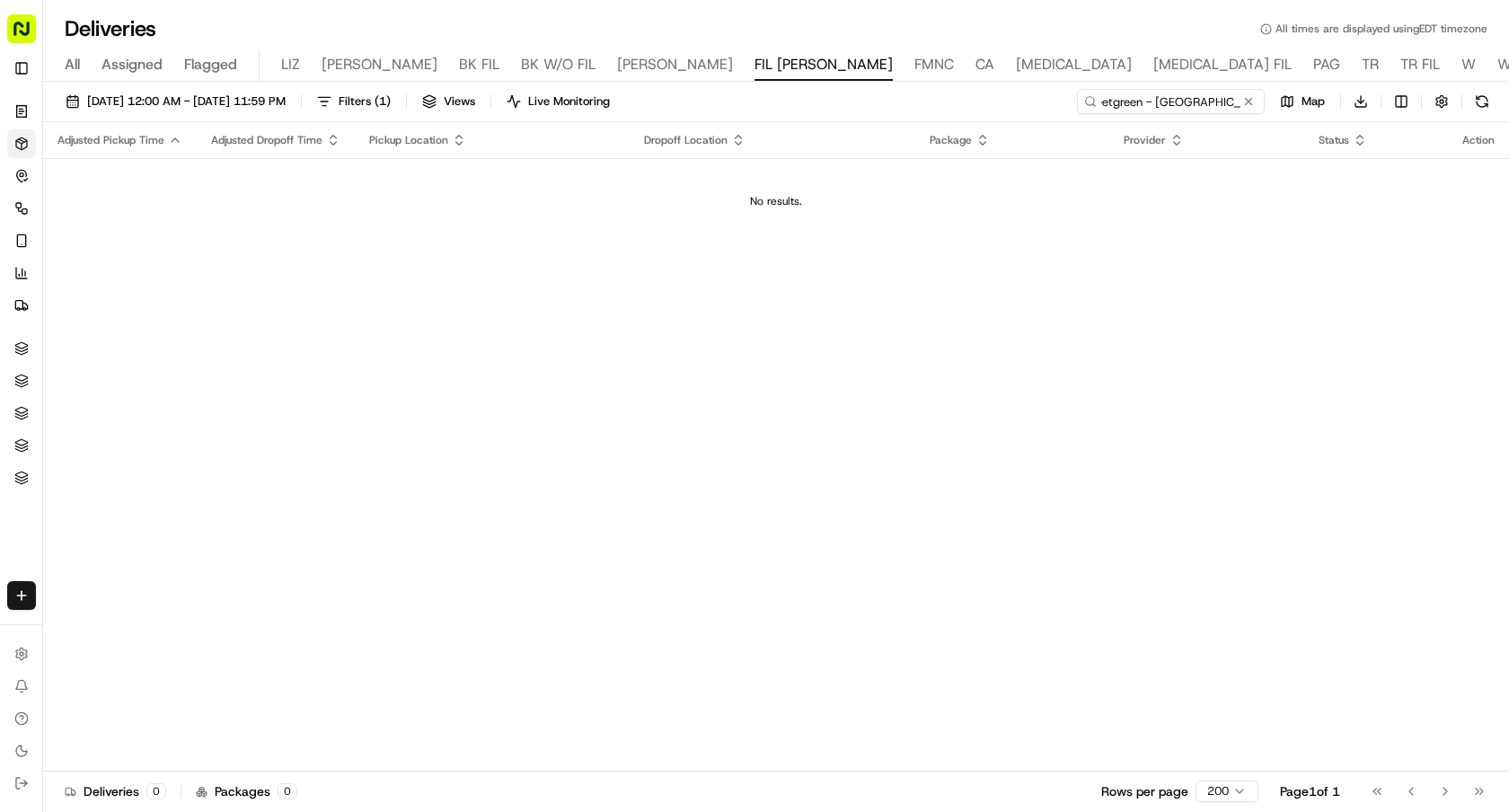
type input "sweetgreen - Blackstone Park"
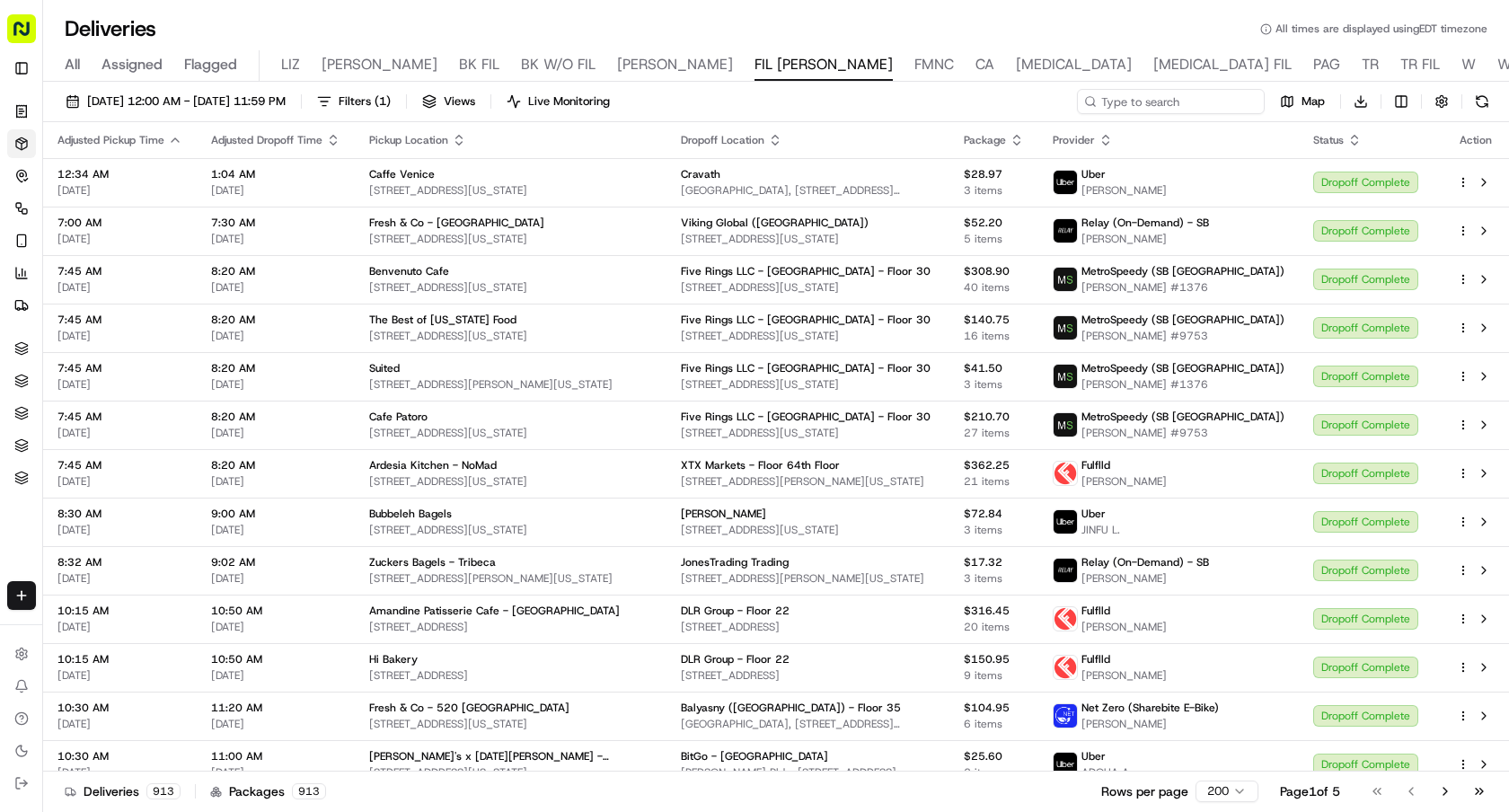
click at [1166, 104] on input at bounding box center [1170, 101] width 187 height 25
click at [1166, 106] on input at bounding box center [1170, 101] width 187 height 25
paste input "Emperor Dumpling - 3rd Ave"
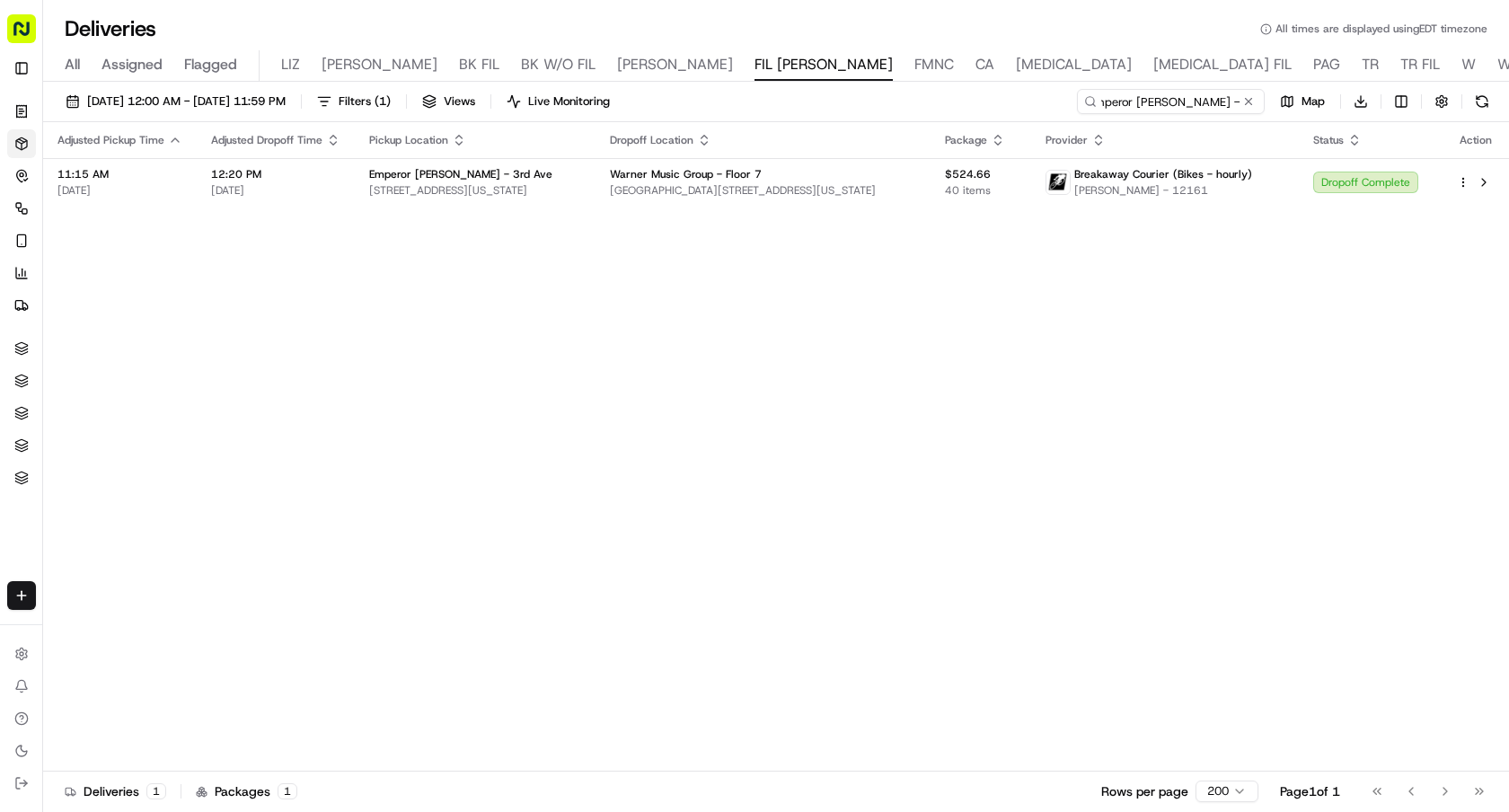
type input "Emperor Dumpling - 3rd Ave"
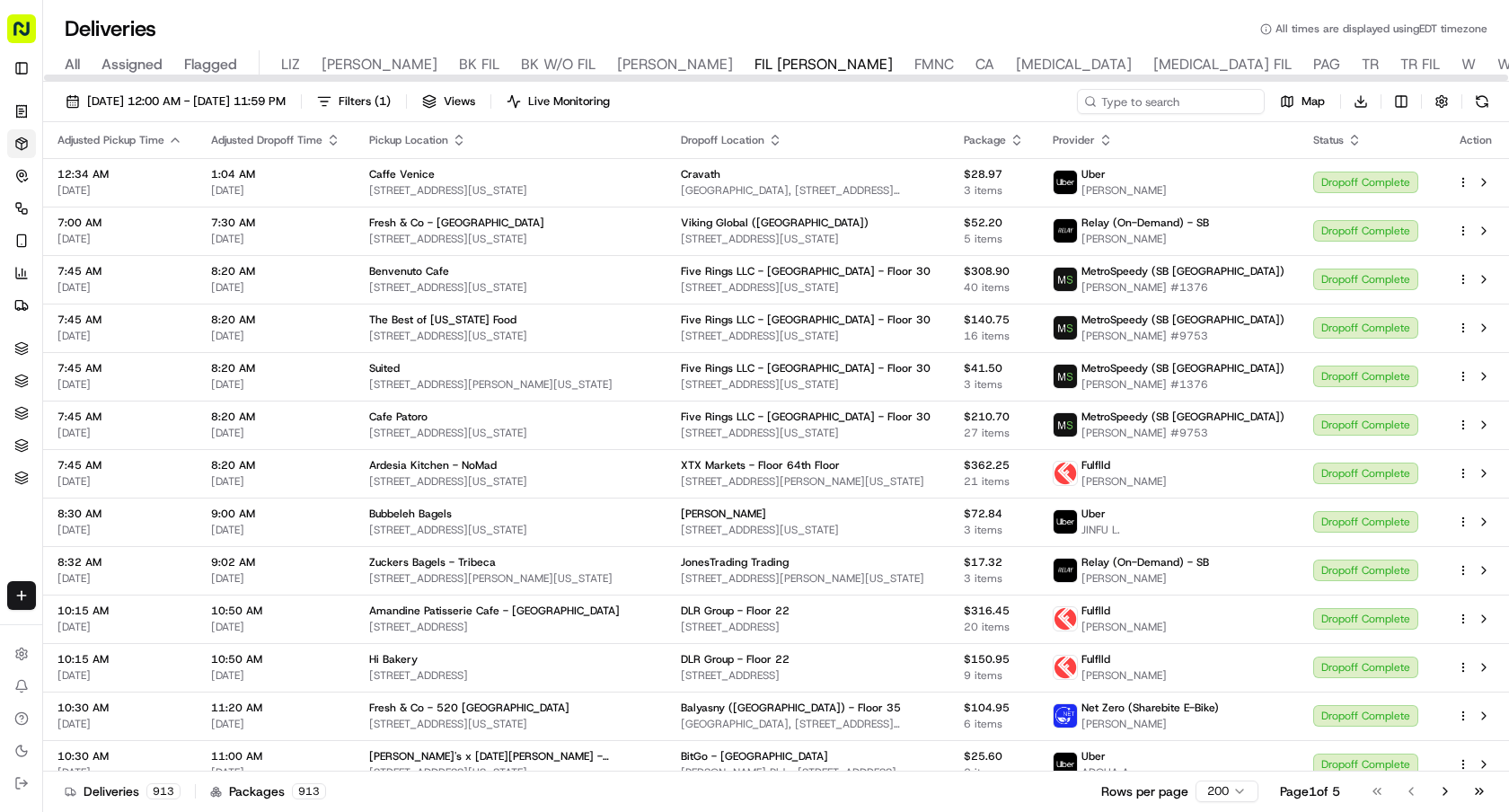
click at [1160, 92] on input at bounding box center [1170, 101] width 187 height 25
paste input "[PERSON_NAME]'s Home of Soup Dumplings"
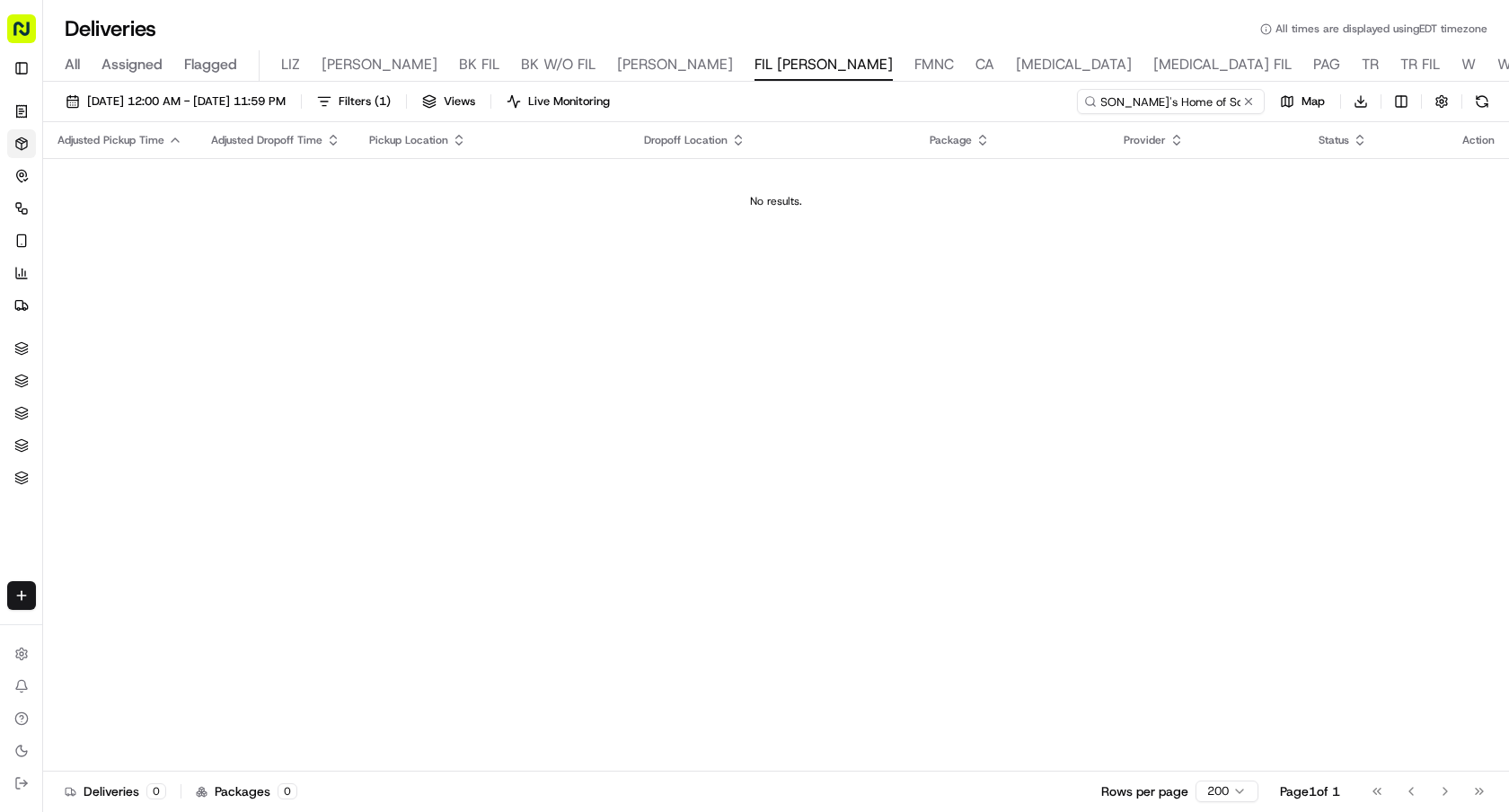
type input "[PERSON_NAME]'s Home of Soup Dumplings"
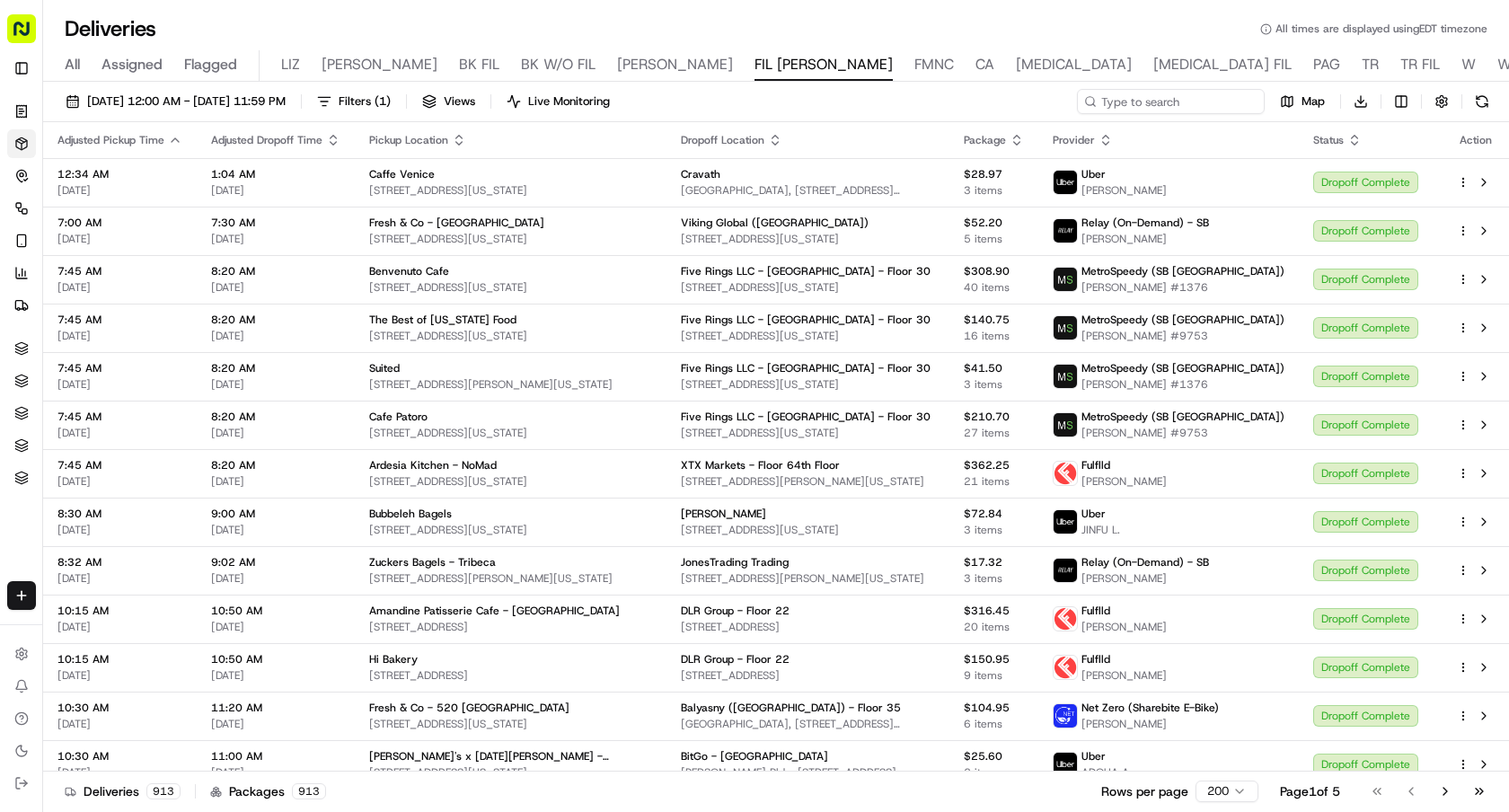
click at [1158, 104] on input at bounding box center [1170, 101] width 187 height 25
paste input "Kosher Sushi"
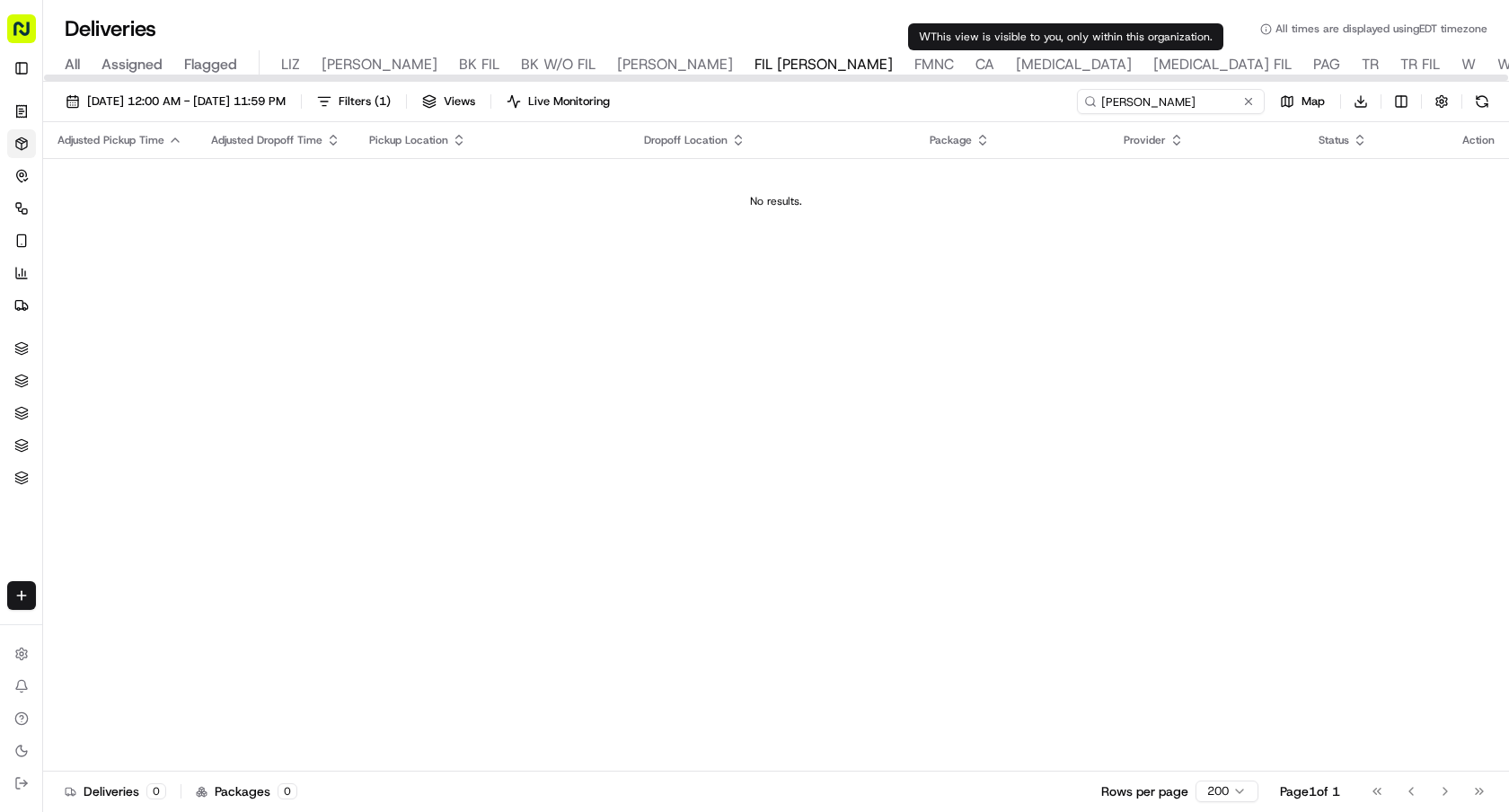
type input "Kosher Sushi"
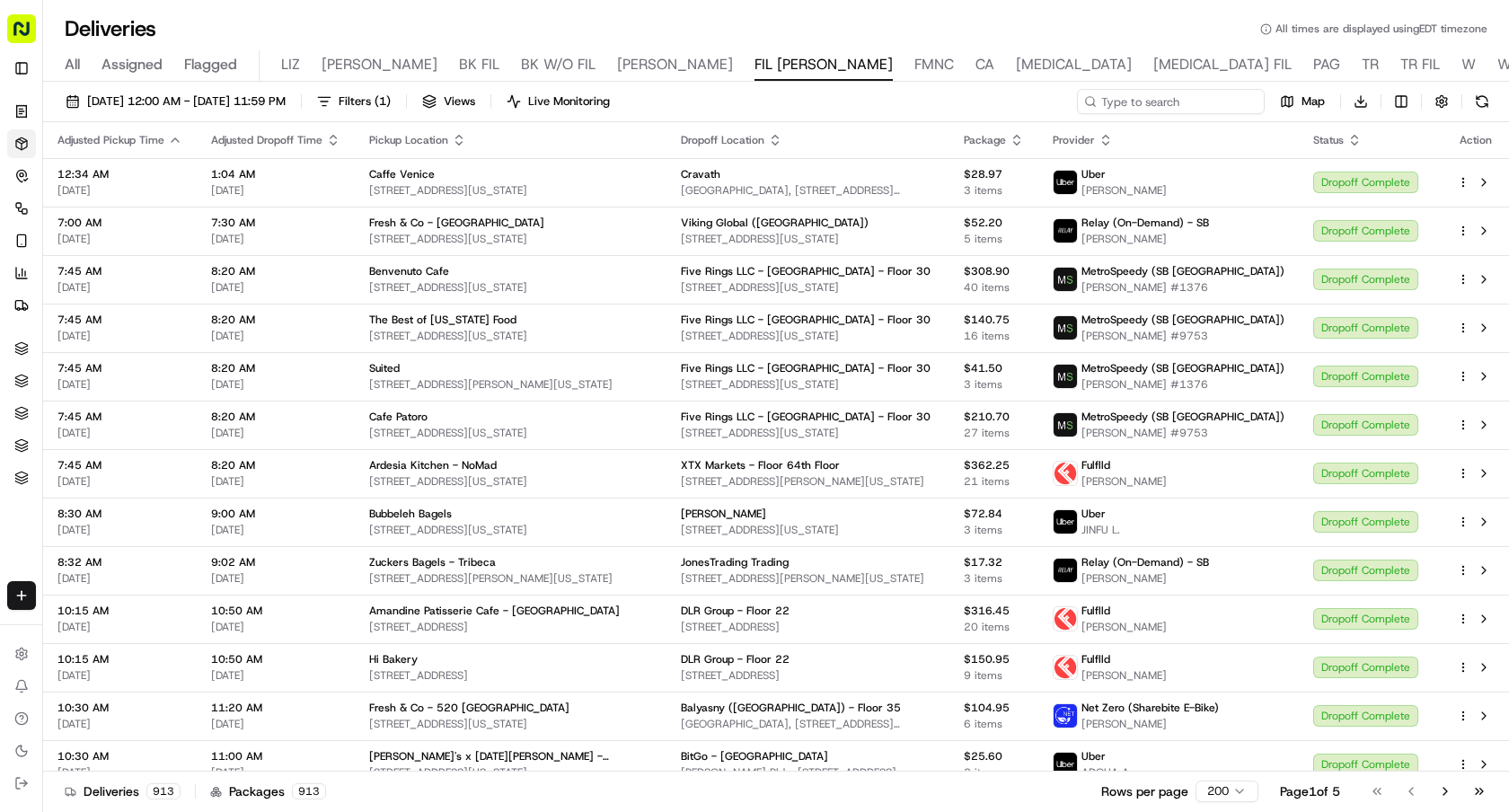
click at [1176, 106] on input at bounding box center [1170, 101] width 187 height 25
paste input "Jumieka"
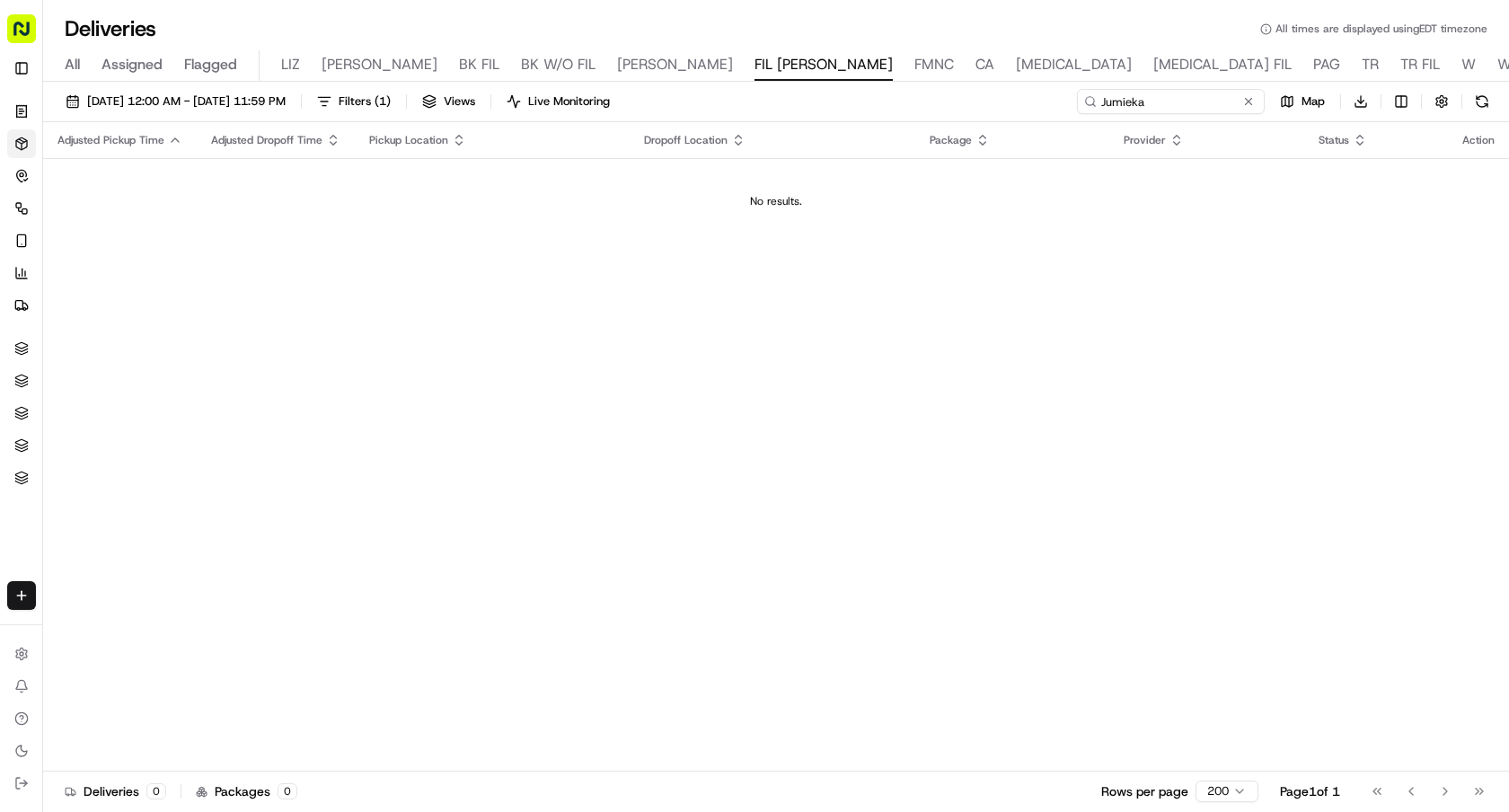
type input "Jumieka"
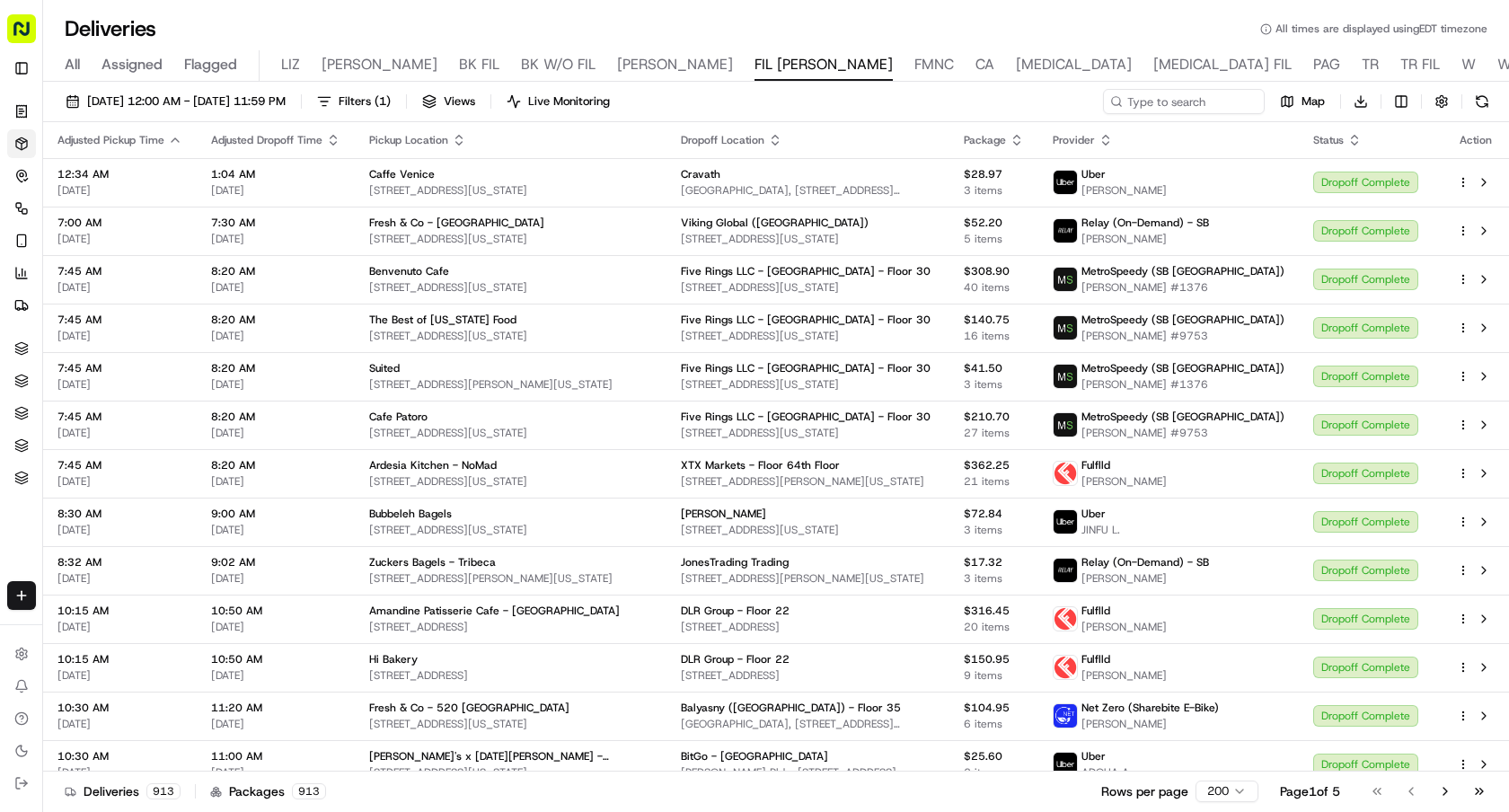
click at [1151, 118] on div "10/15/2025 12:00 AM - 10/15/2025 11:59 PM Filters ( 1 ) Views Live Monitoring M…" at bounding box center [776, 105] width 1466 height 33
click at [1159, 95] on input at bounding box center [1170, 101] width 187 height 25
paste input "Naya - 2nd Ave"
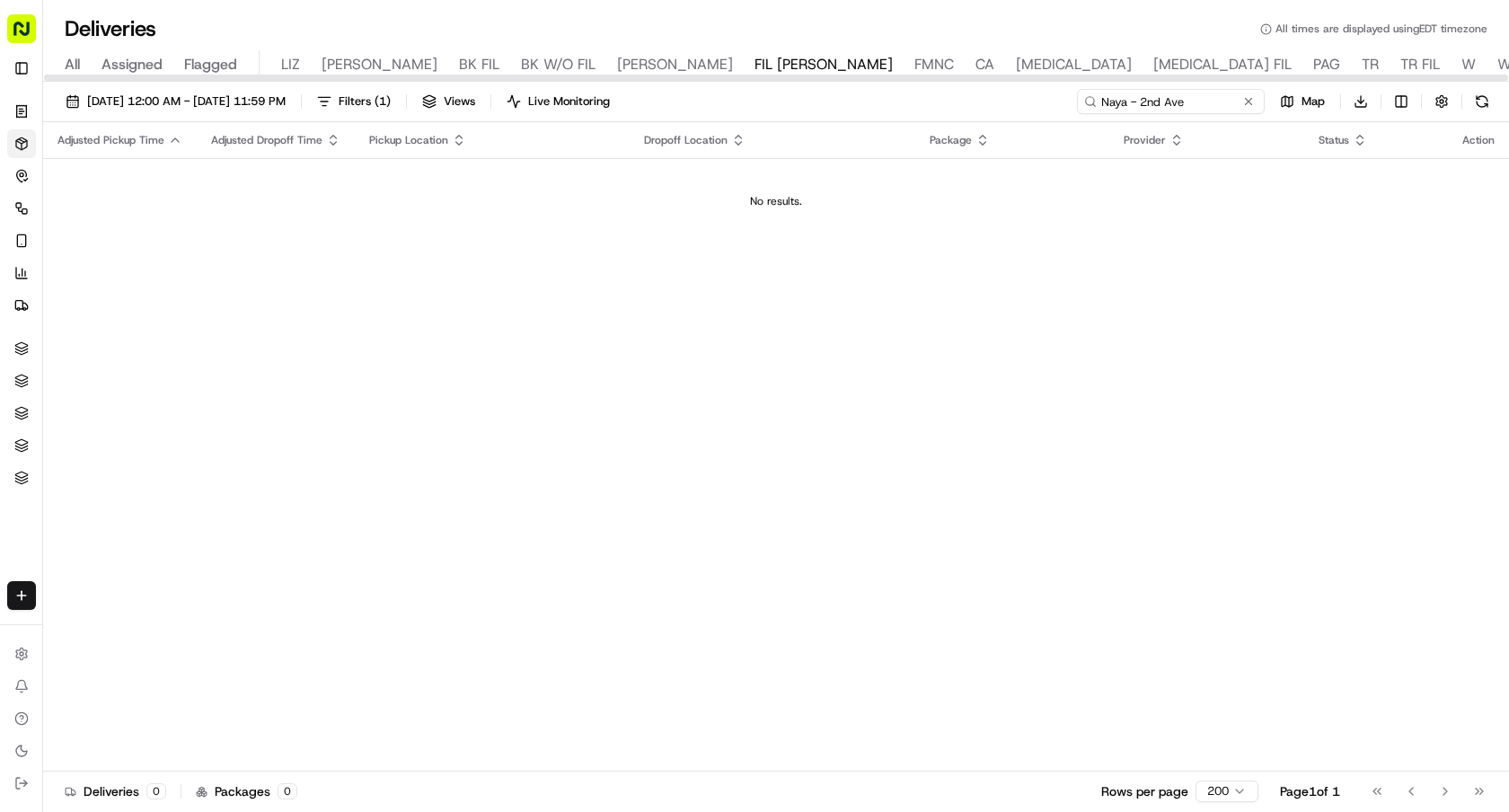
type input "Naya - 2nd Ave"
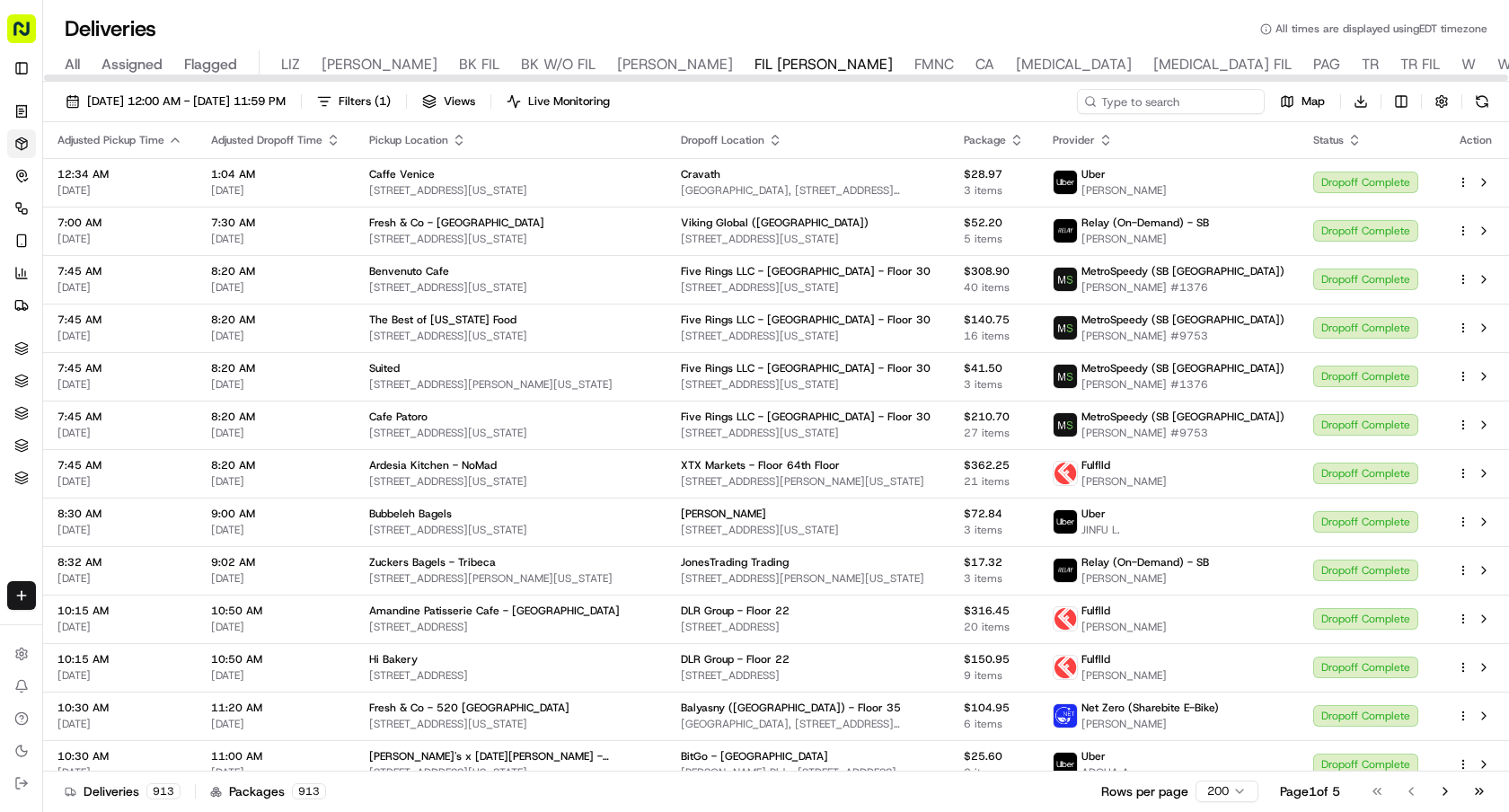
click at [1146, 100] on input at bounding box center [1170, 101] width 187 height 25
paste input "[US_STATE] Luncheonette"
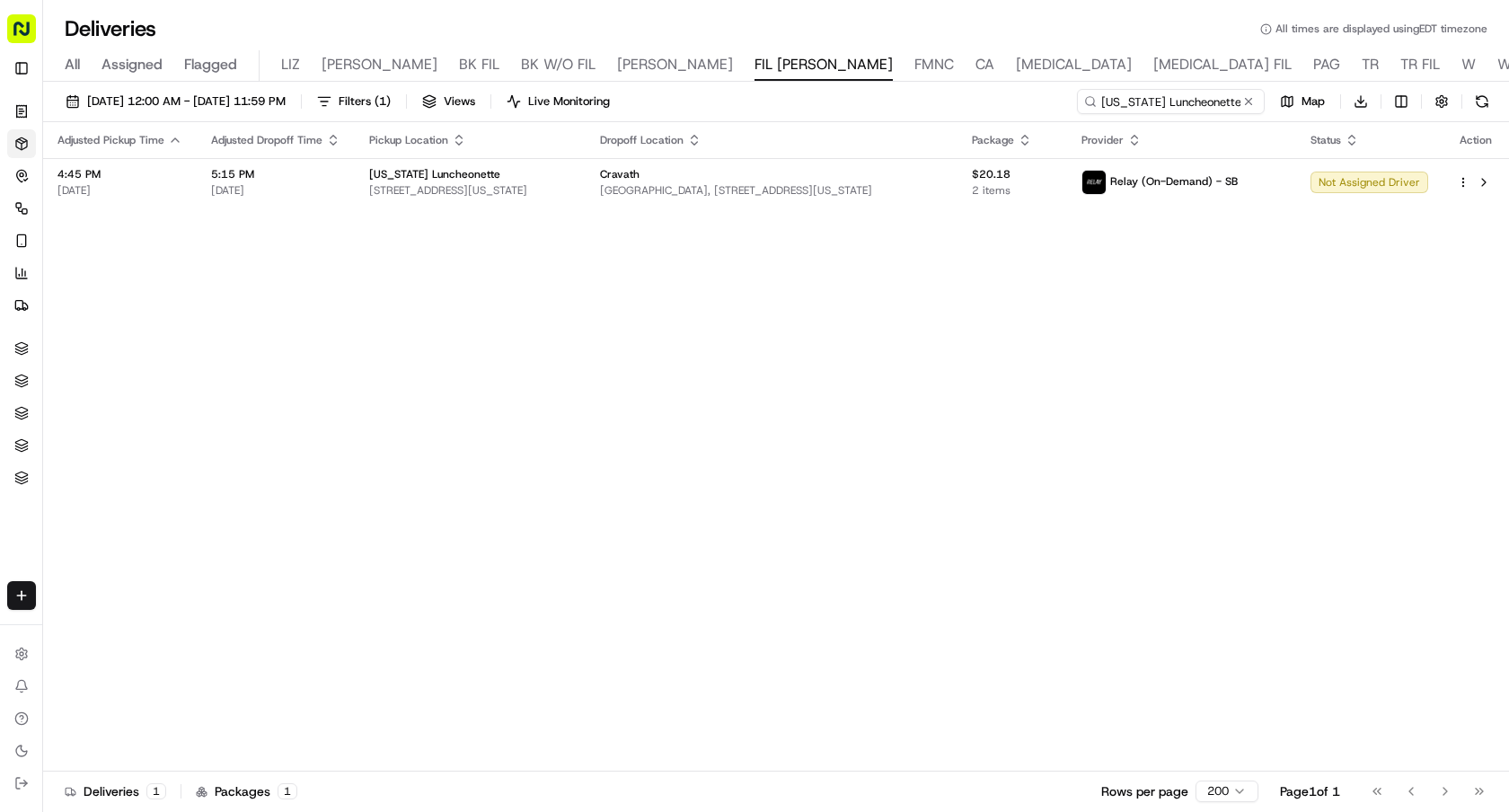
type input "[US_STATE] Luncheonette"
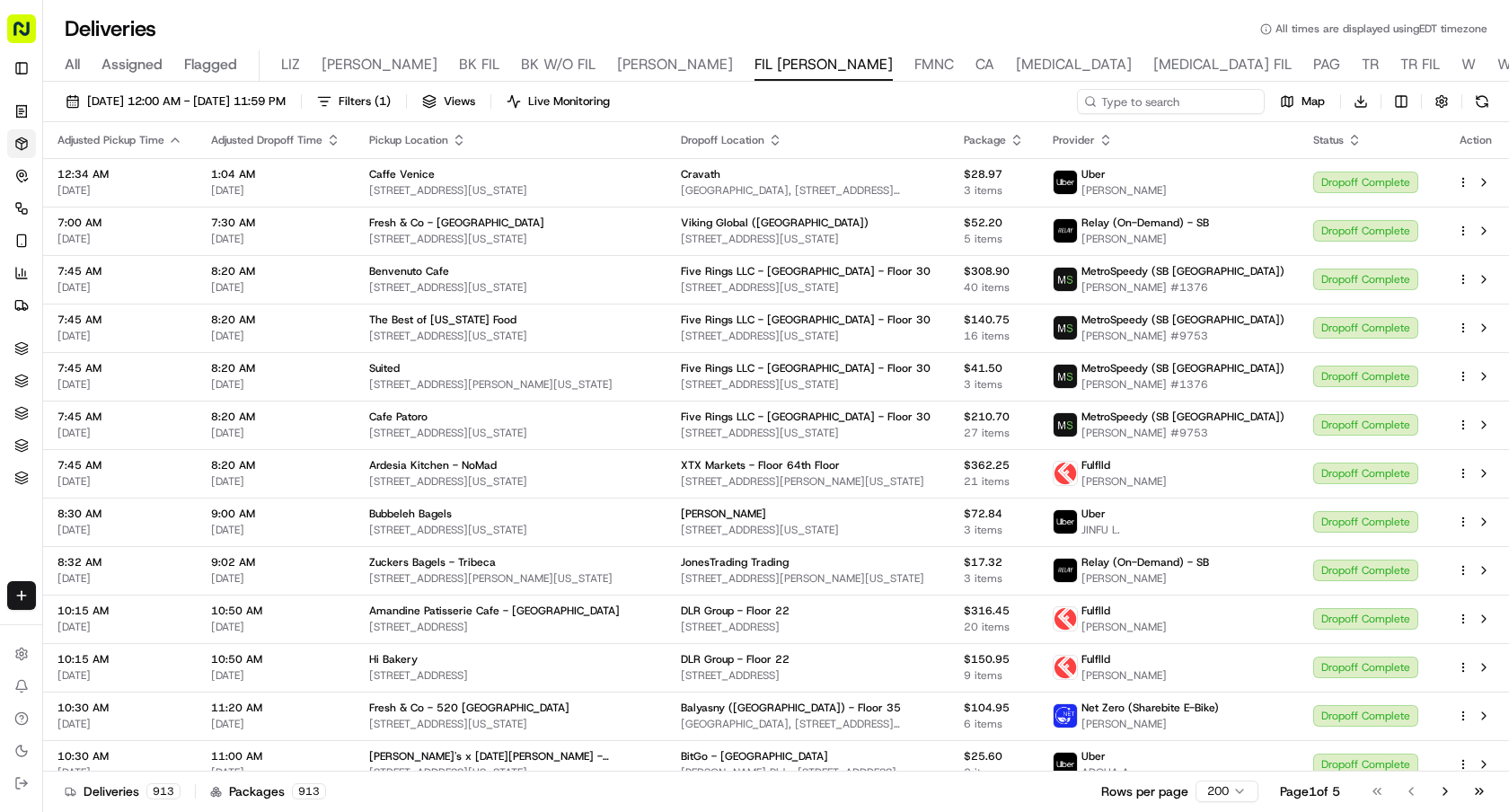
click at [1178, 109] on input at bounding box center [1170, 101] width 187 height 25
paste input "Tina's Cuban - 3rd Ave"
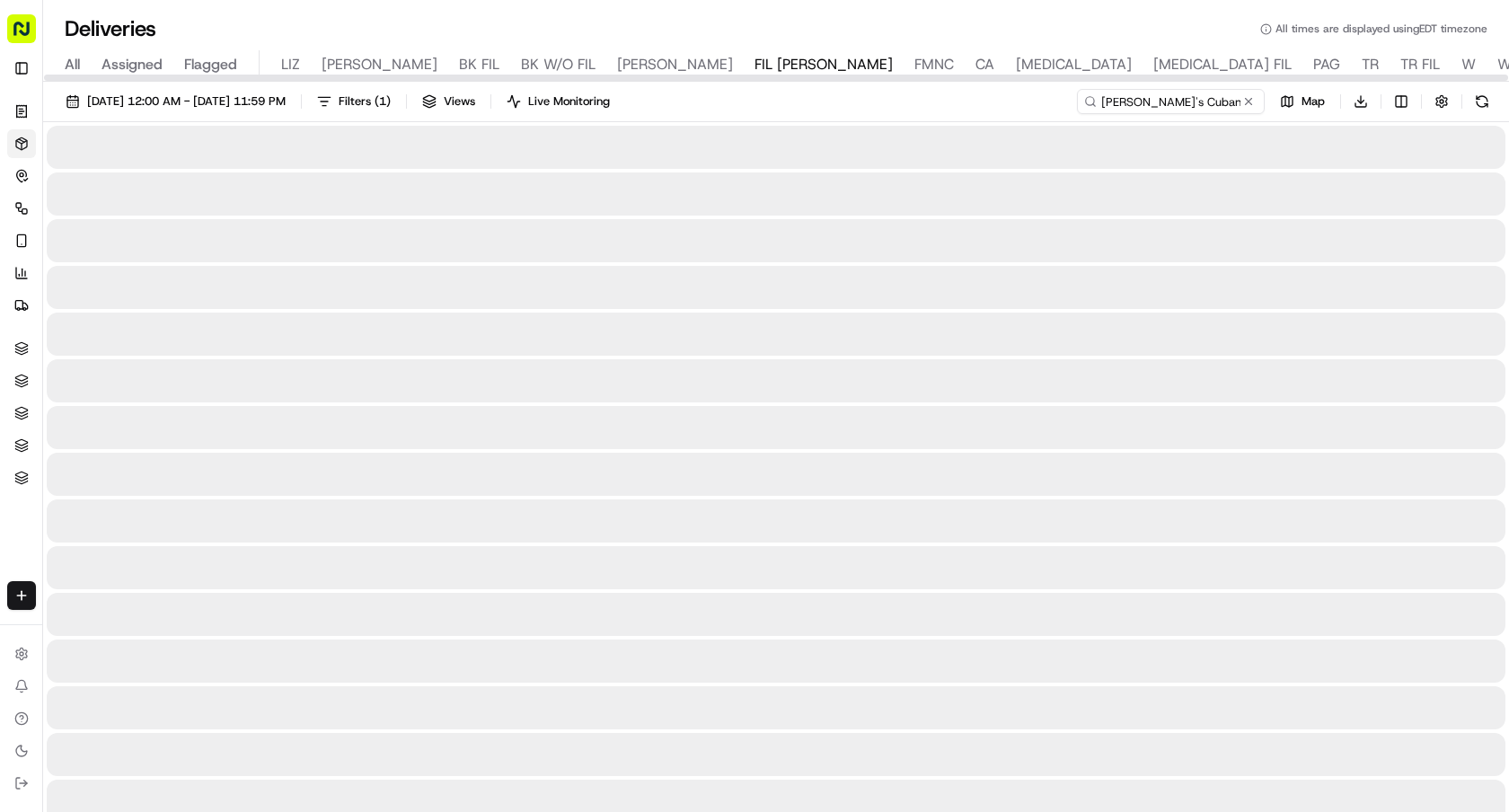
type input "Tina's Cuban - 3rd Ave"
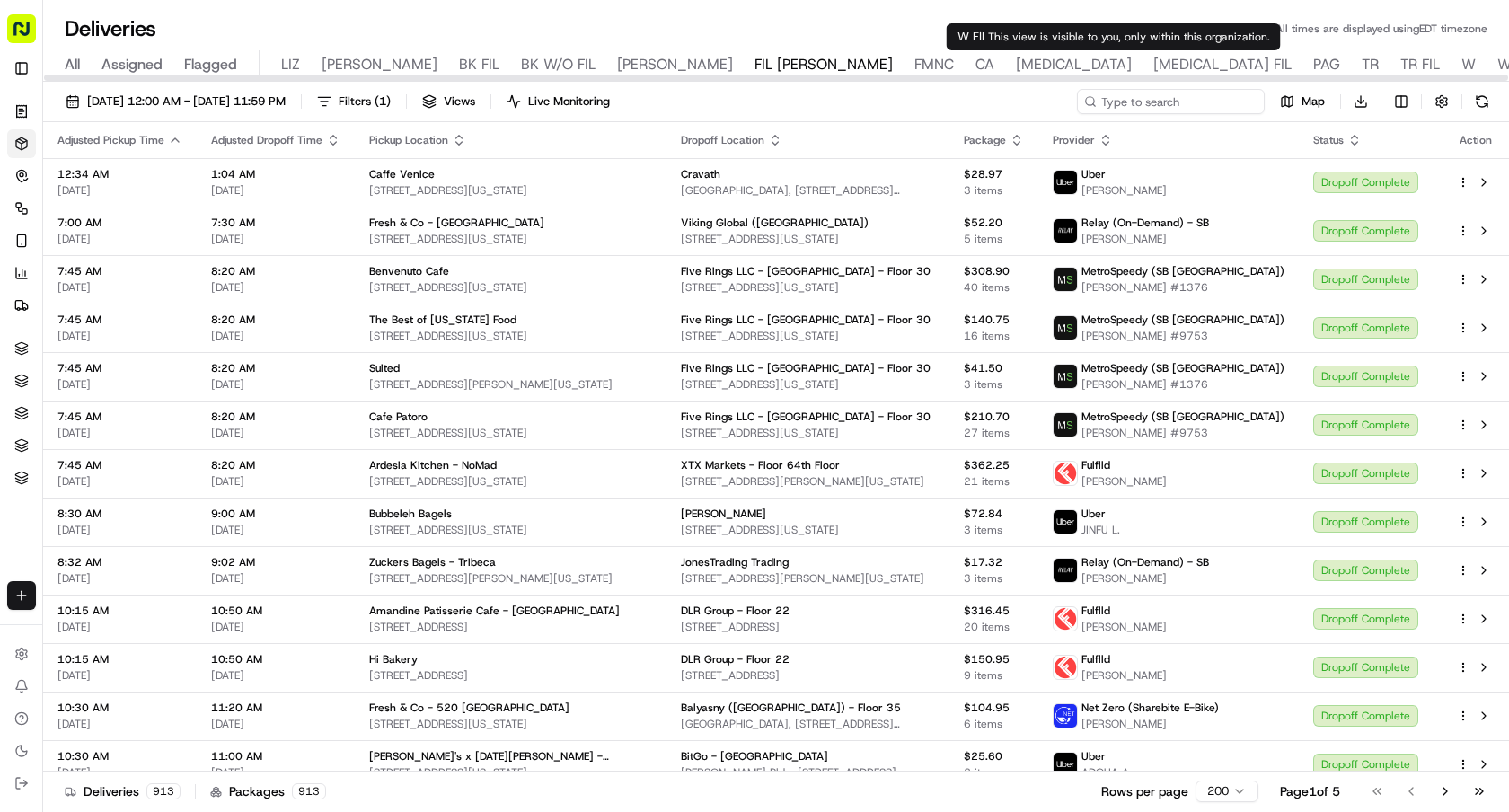
click at [1130, 95] on input at bounding box center [1170, 101] width 187 height 25
paste input "Atto Sushi"
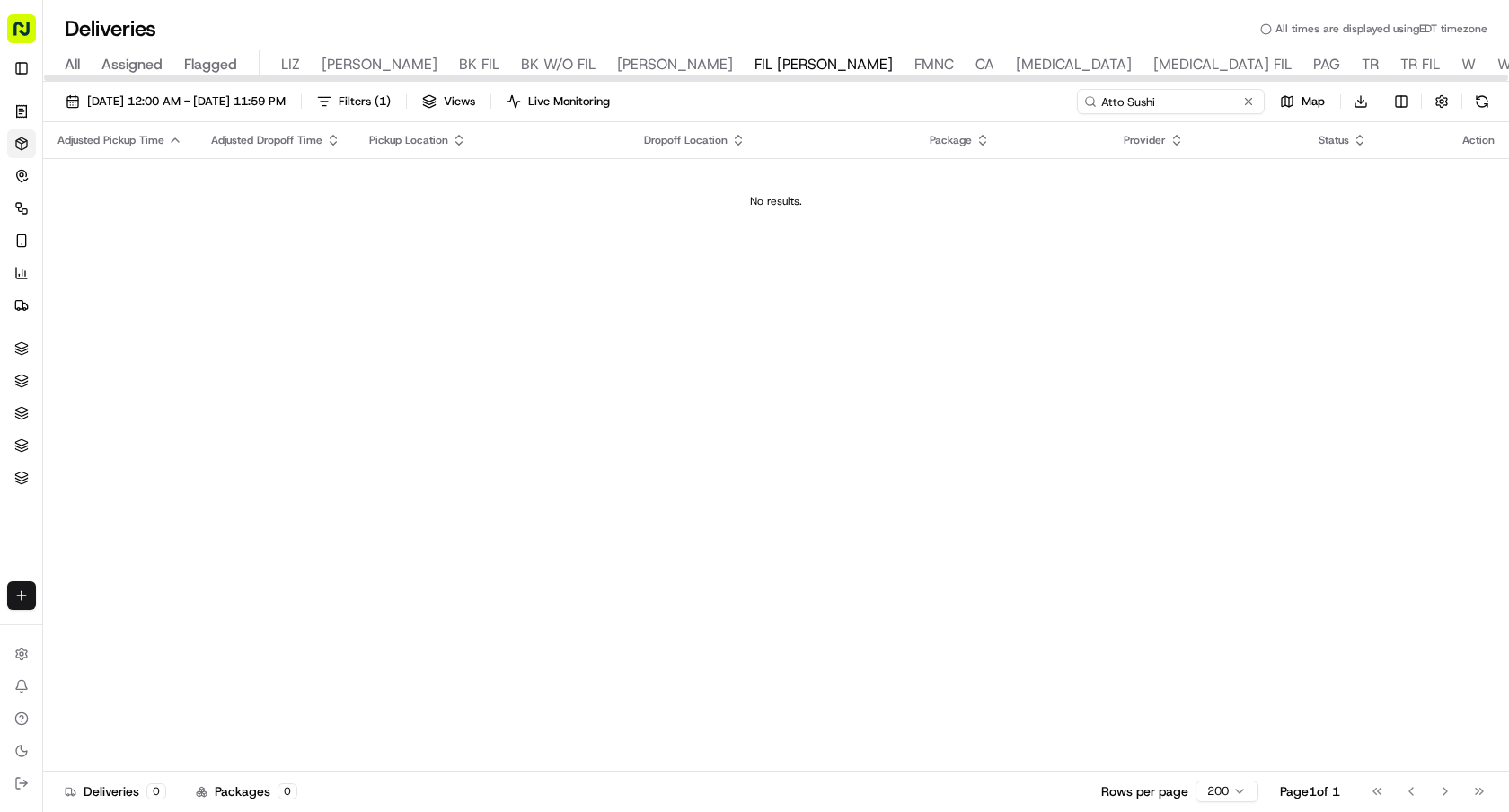
type input "Atto Sushi"
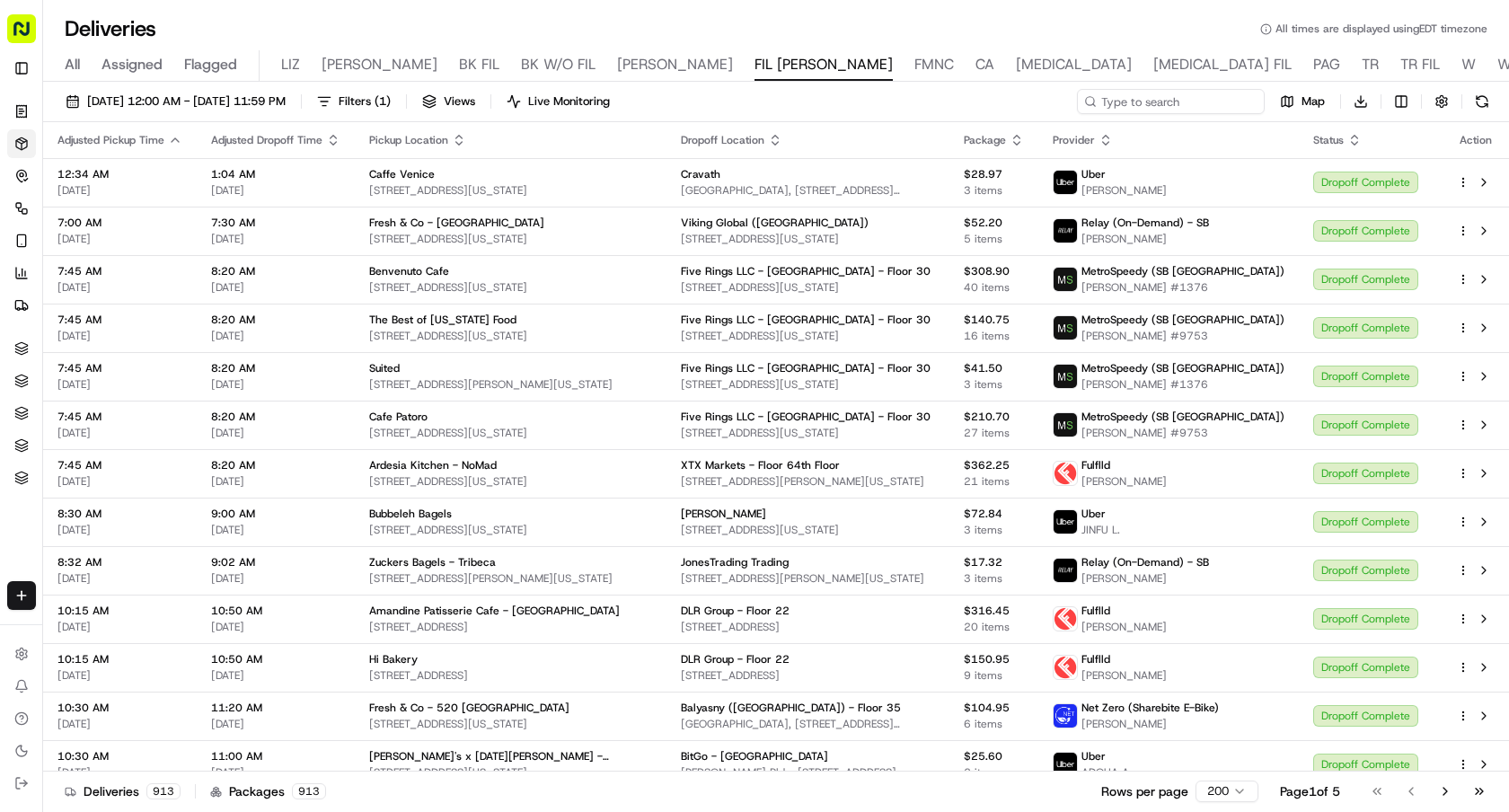
click at [1187, 92] on input at bounding box center [1170, 101] width 187 height 25
paste input "Just Salad - Midtown West"
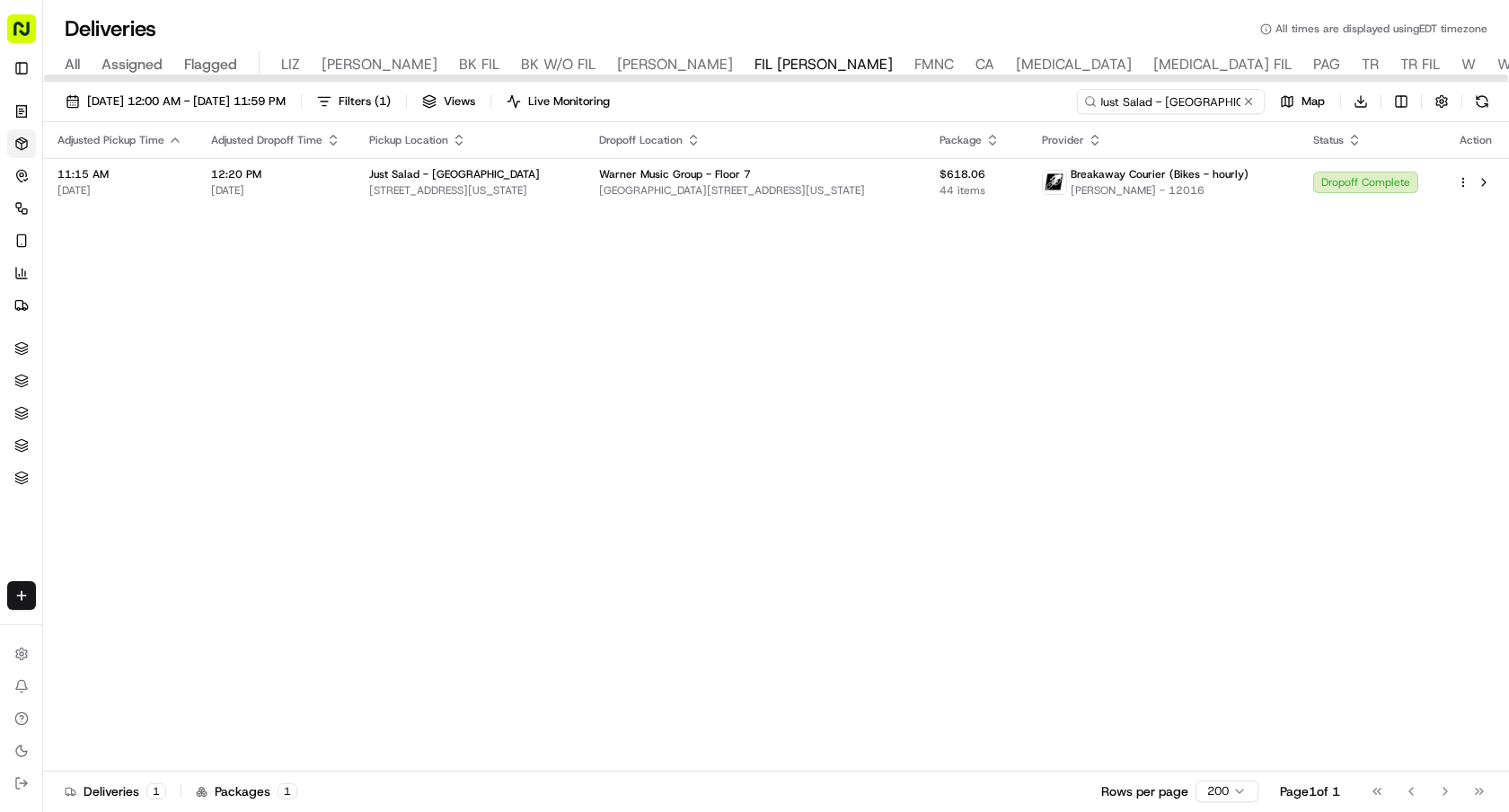
type input "Just Salad - Midtown West"
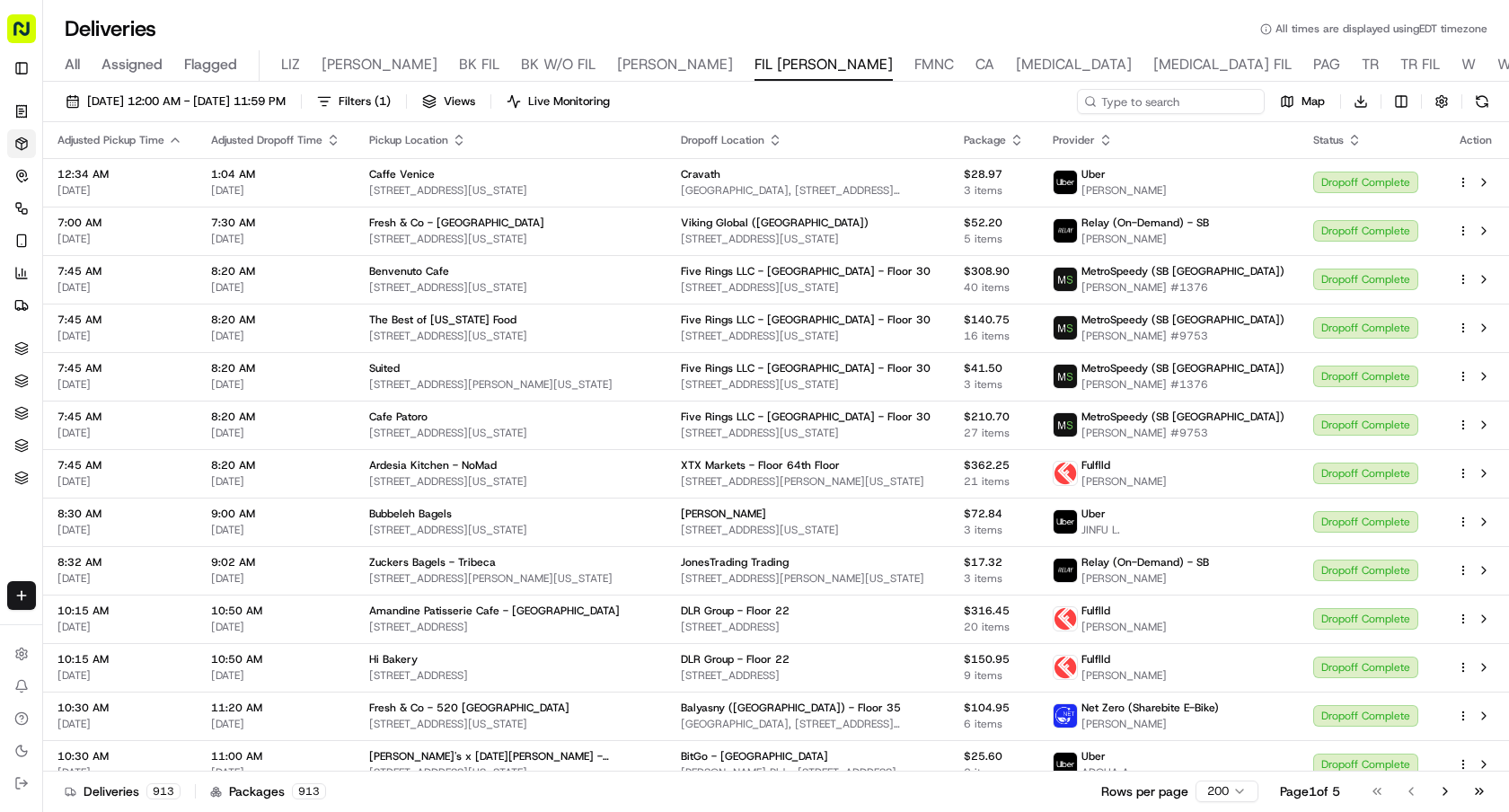
click at [1209, 91] on input at bounding box center [1170, 101] width 187 height 25
paste input "Kosher Deluxe"
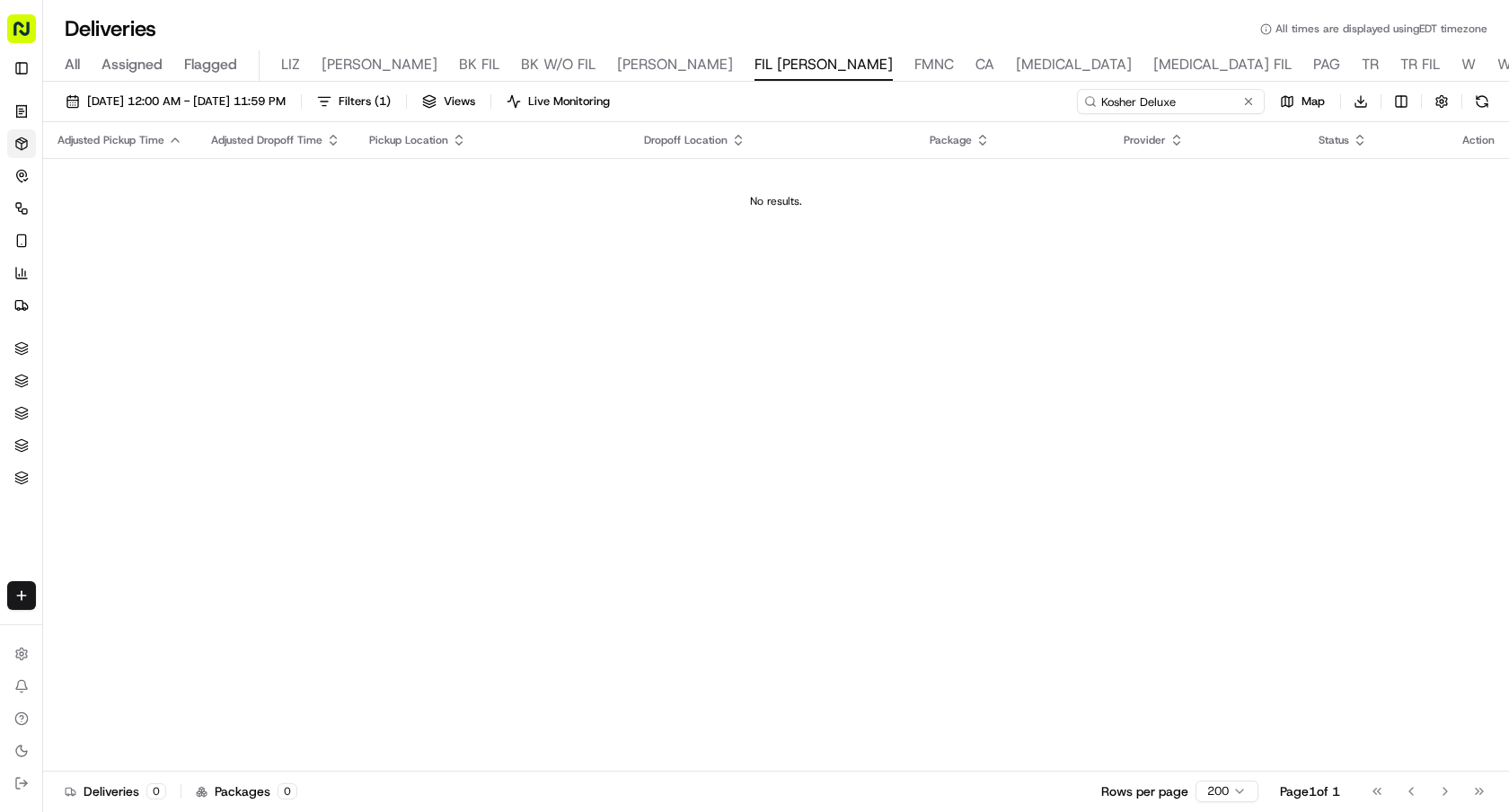
type input "Kosher Deluxe"
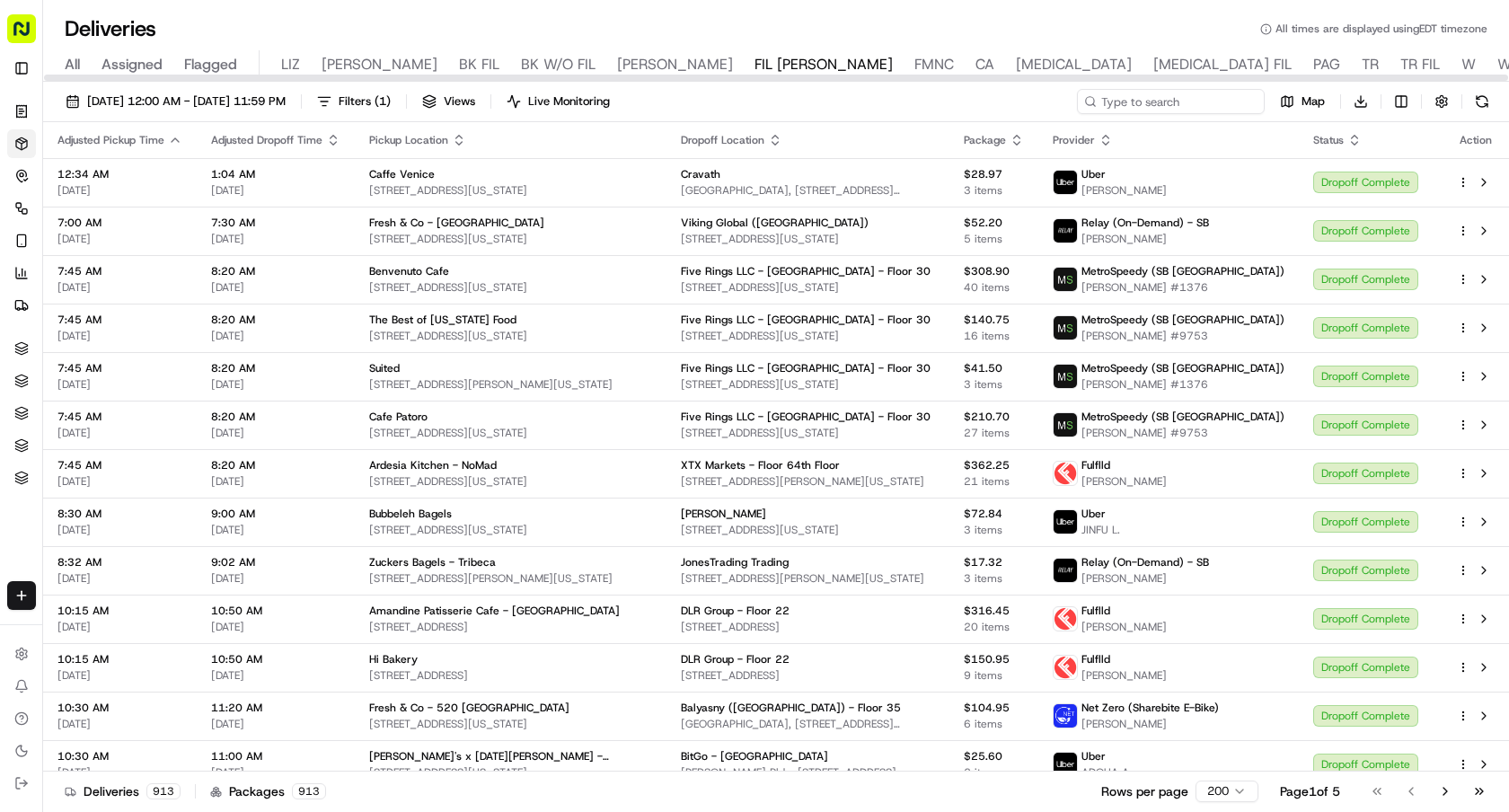
click at [1193, 91] on input at bounding box center [1170, 101] width 187 height 25
paste input "La Co Ce - La Cocina Central"
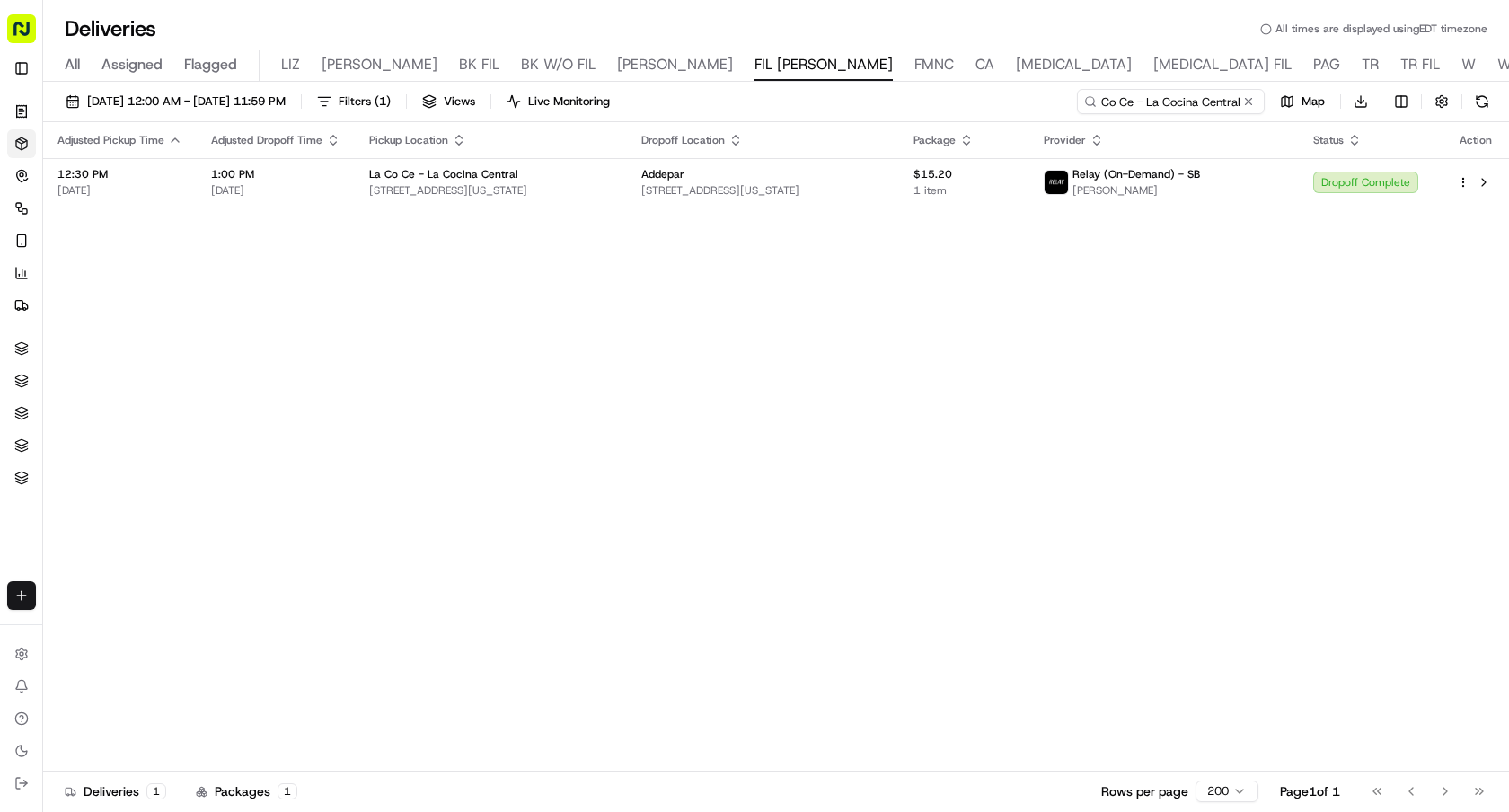
type input "La Co Ce - La Cocina Central"
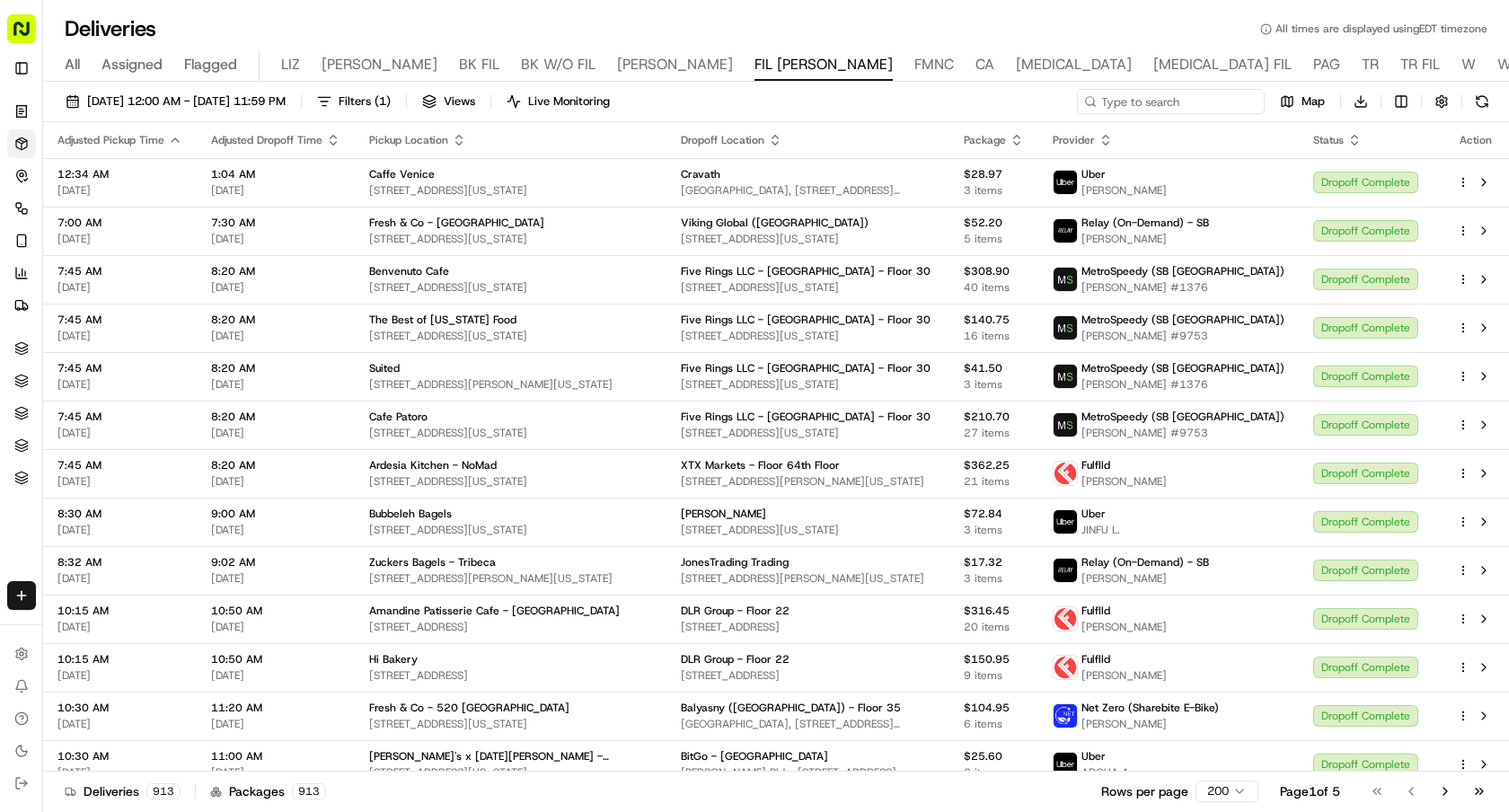
click at [1160, 100] on input at bounding box center [1170, 101] width 187 height 25
paste input "Pret a Manger - [GEOGRAPHIC_DATA]"
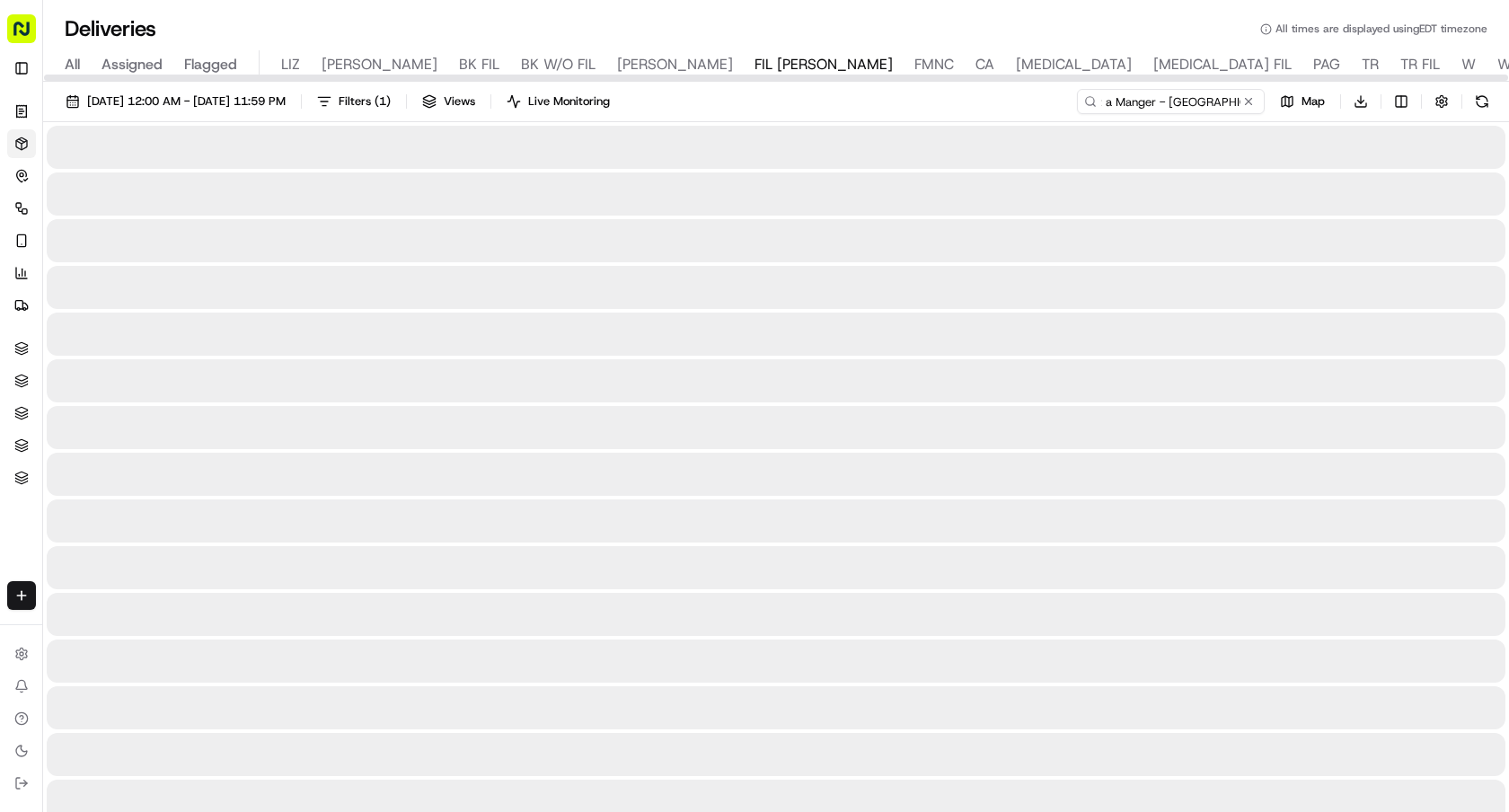
type input "Pret a Manger - Midtown East"
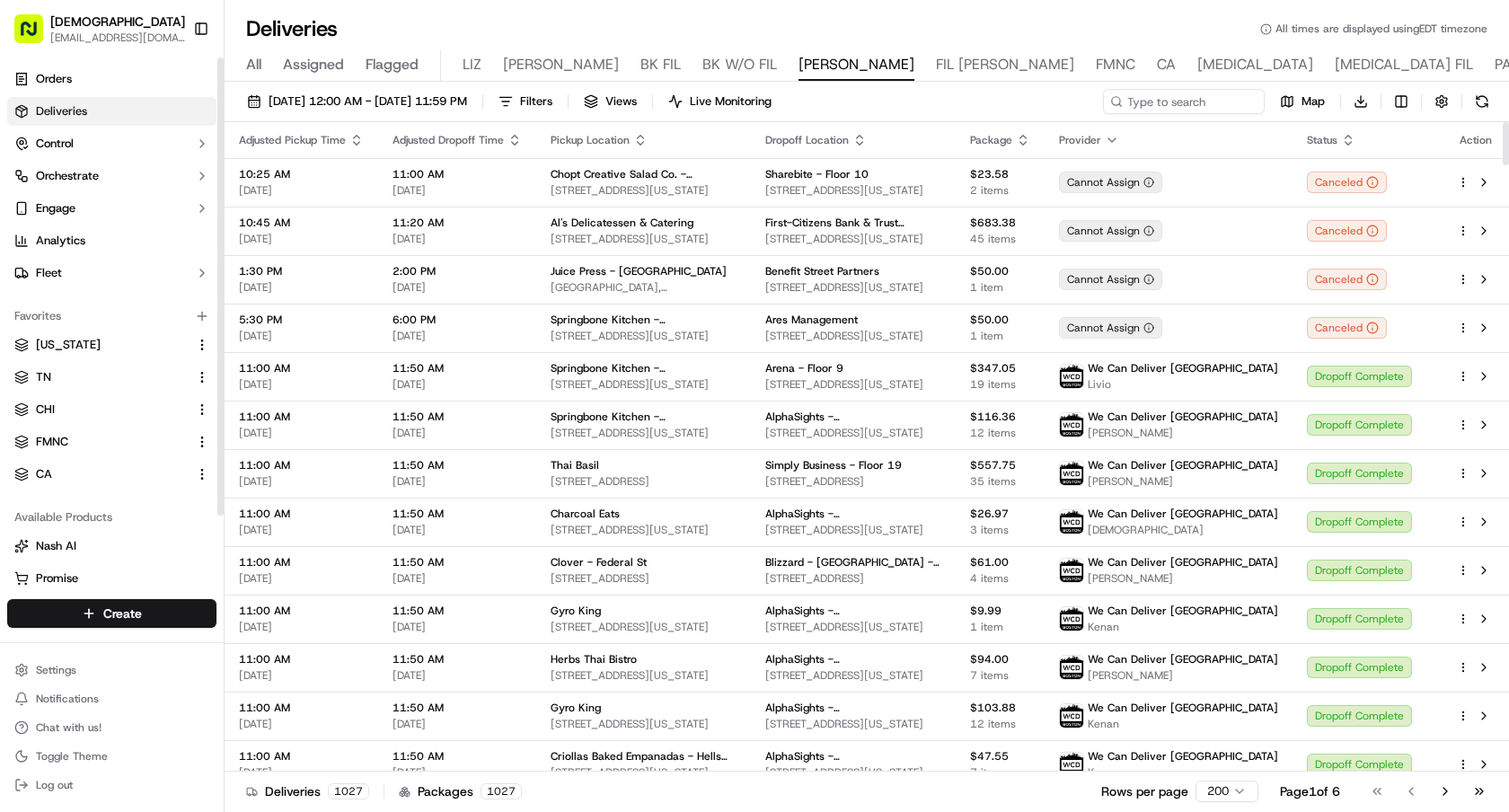
click at [203, 46] on div "Sharebite e.park@sharebite.com Toggle Sidebar" at bounding box center [111, 29] width 209 height 43
click at [199, 31] on button "Toggle Sidebar" at bounding box center [201, 29] width 31 height 31
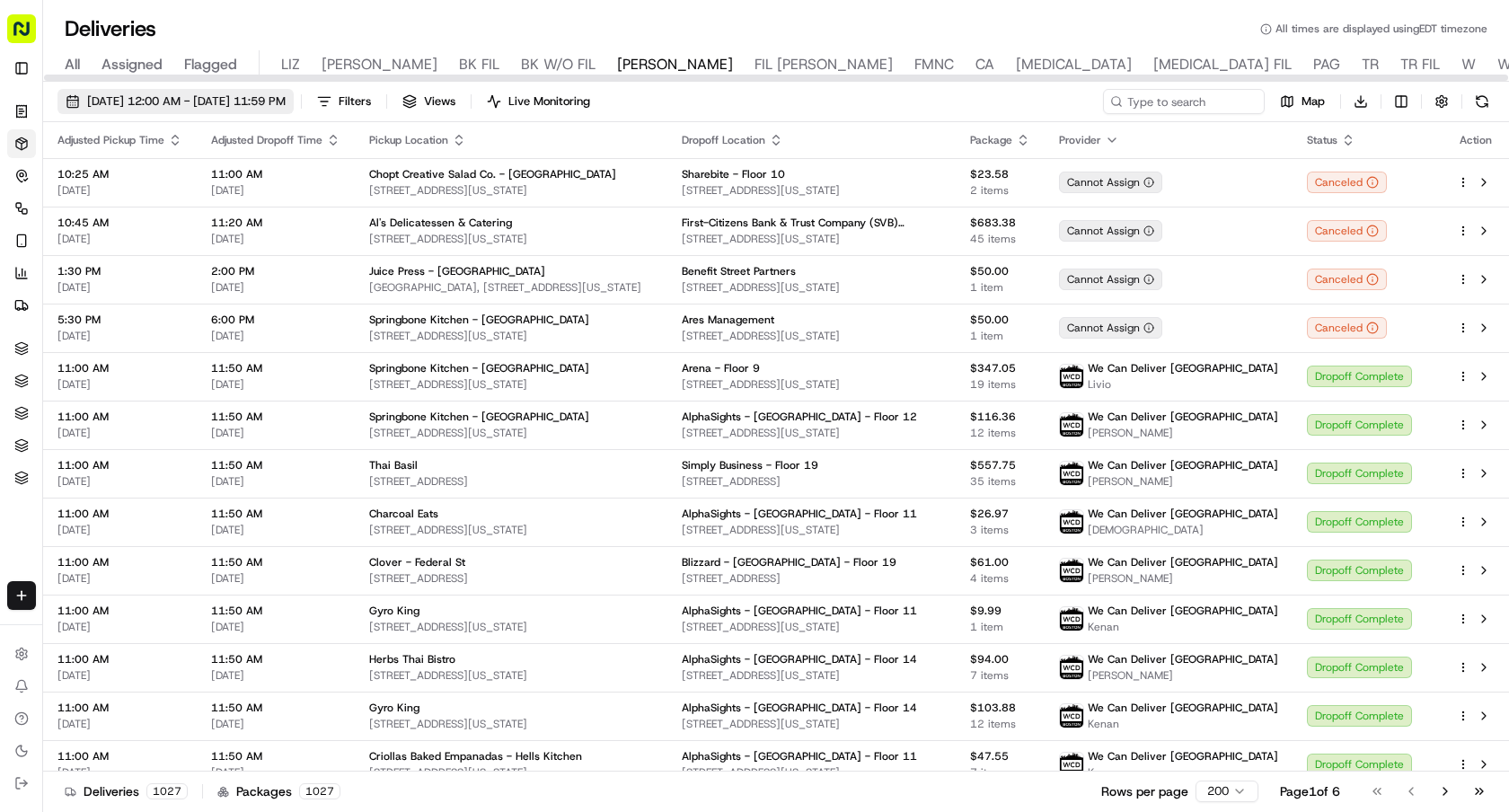
click at [182, 104] on span "10/15/2025 12:00 AM - 10/15/2025 11:59 PM" at bounding box center [186, 101] width 198 height 16
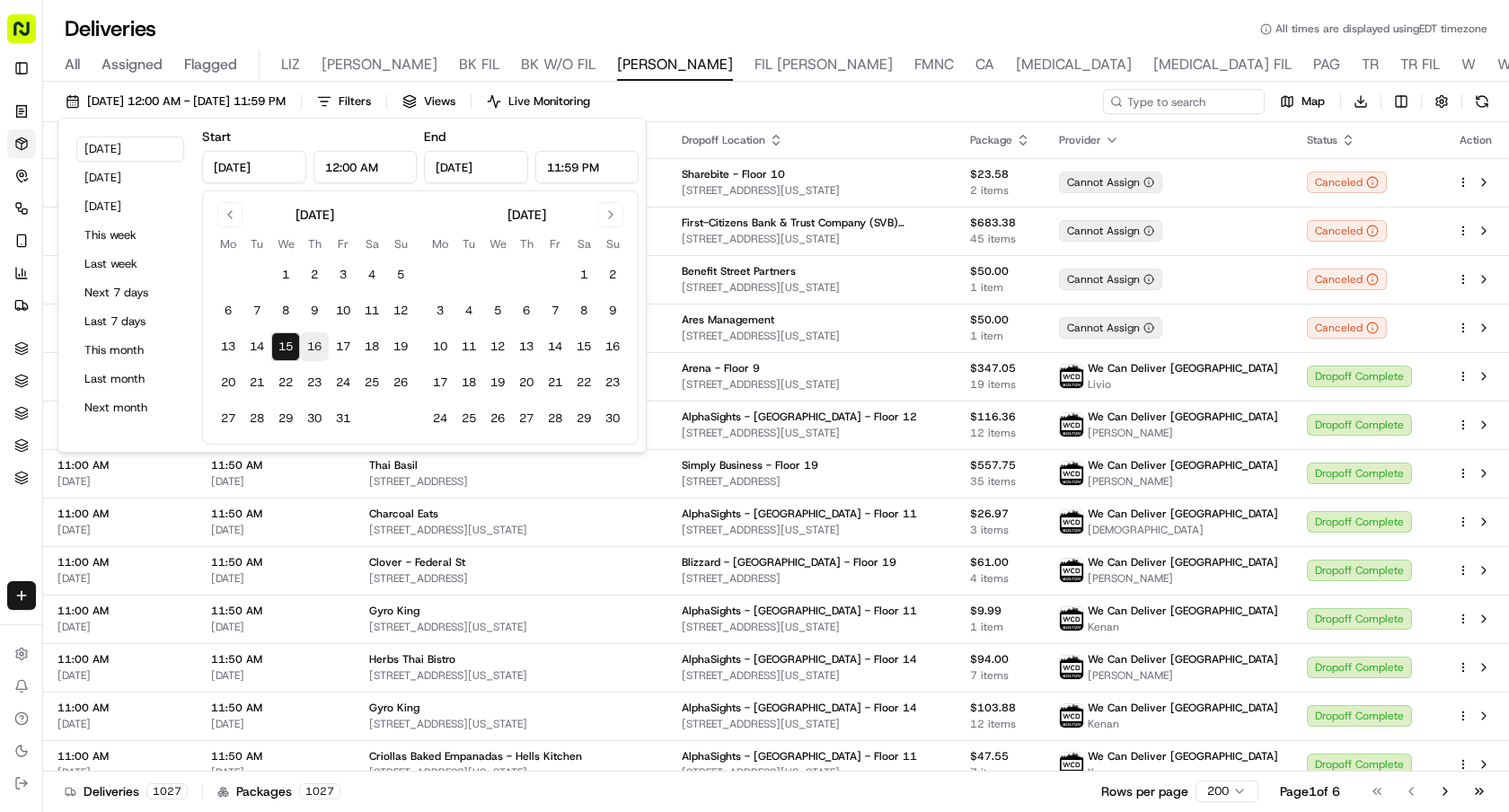
click at [309, 338] on button "16" at bounding box center [314, 347] width 29 height 29
type input "Oct 16, 2025"
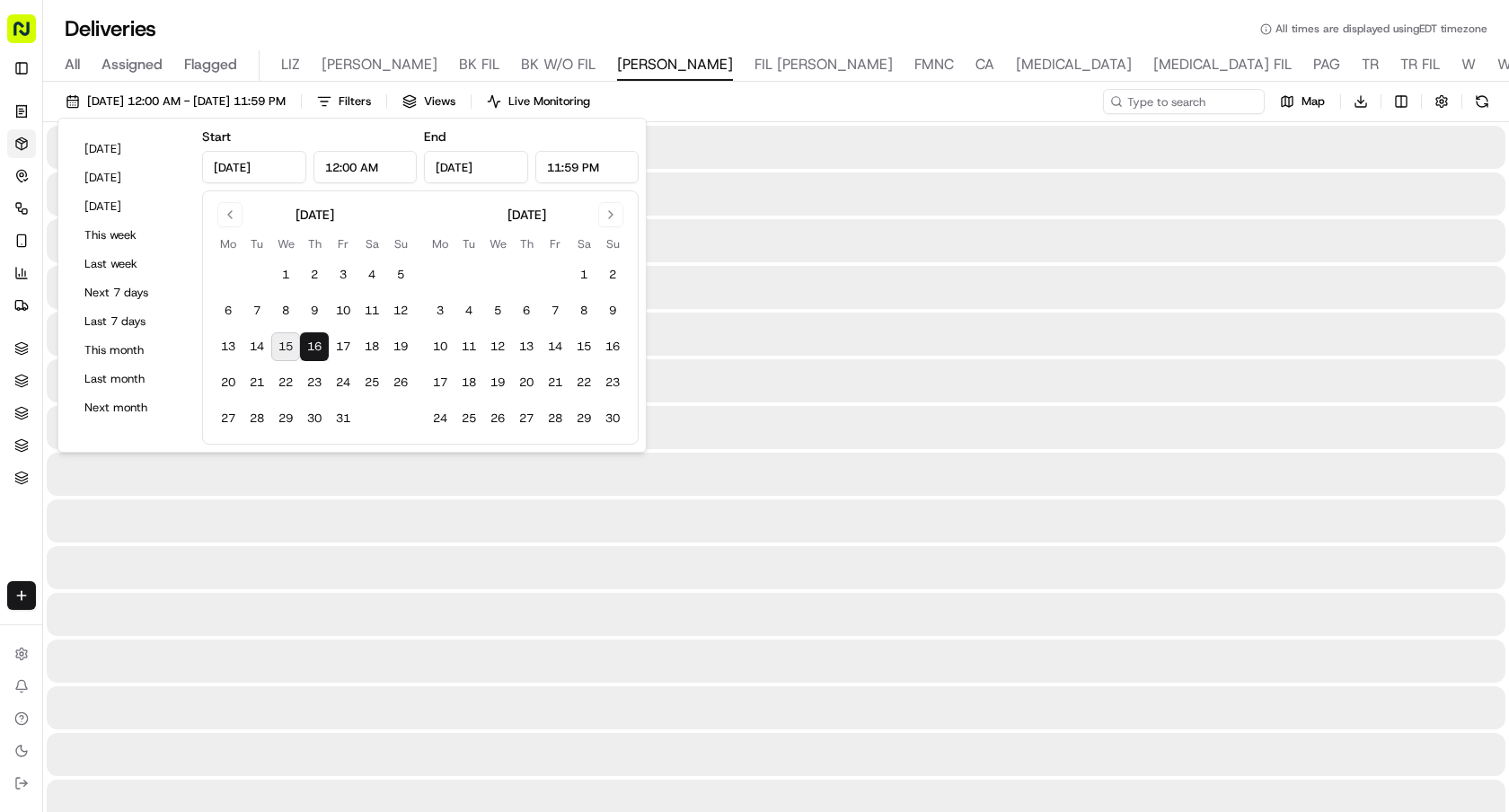
click at [309, 338] on button "16" at bounding box center [314, 347] width 29 height 29
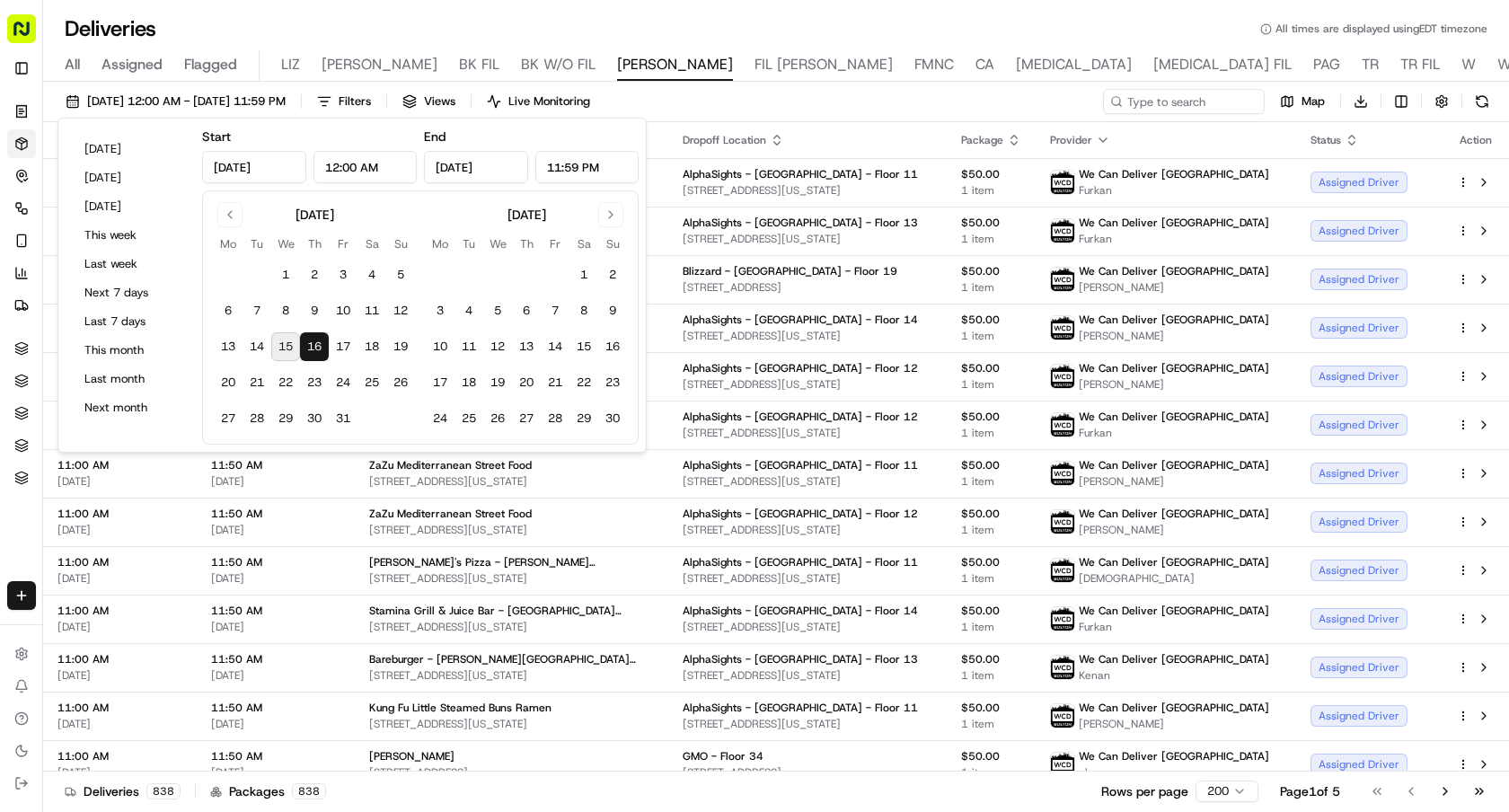
click at [281, 341] on button "15" at bounding box center [286, 347] width 29 height 29
type input "Oct 15, 2025"
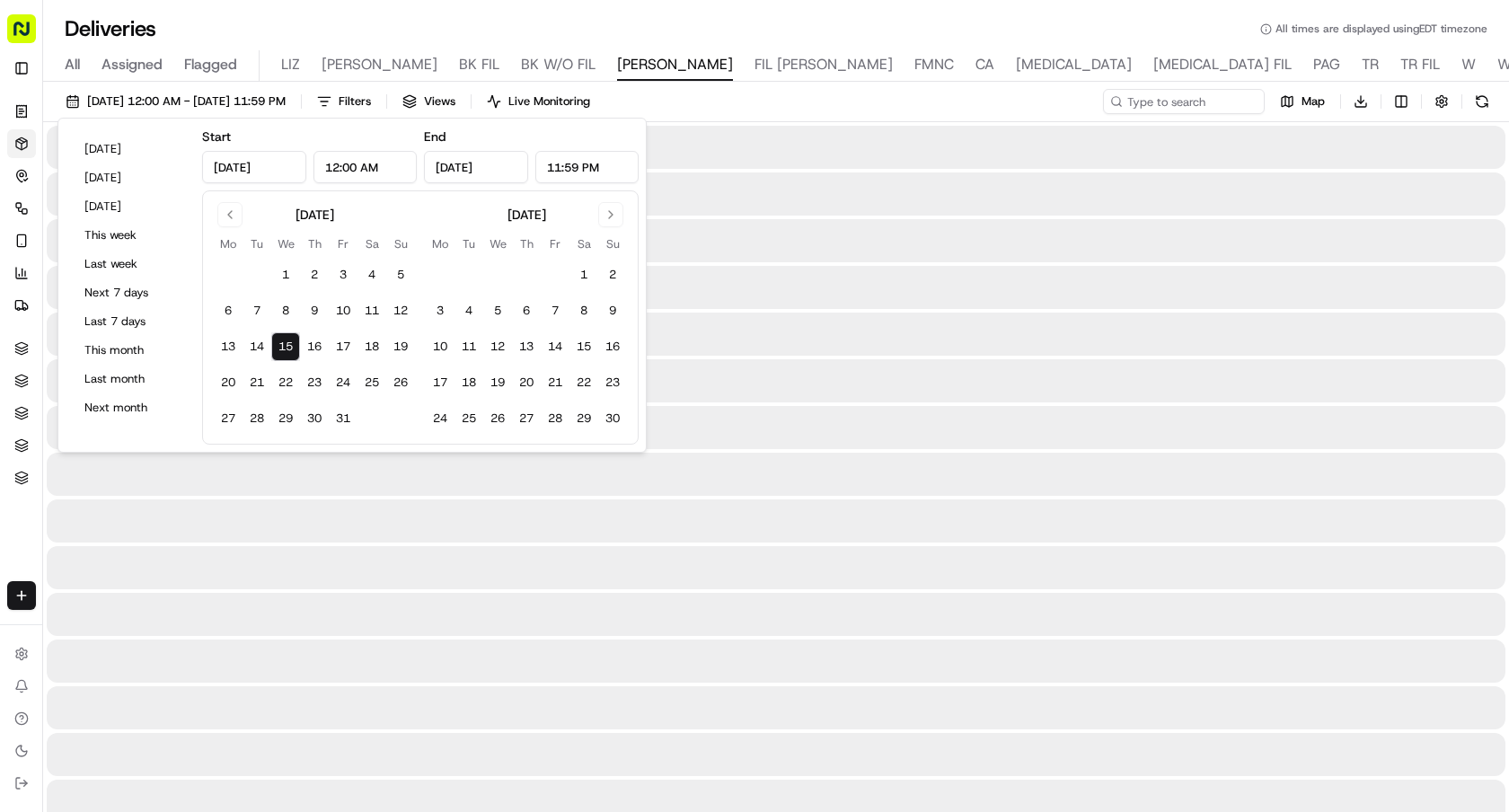
click at [281, 341] on button "15" at bounding box center [286, 347] width 29 height 29
click at [323, 345] on button "16" at bounding box center [314, 347] width 29 height 29
type input "Oct 16, 2025"
click at [323, 345] on button "16" at bounding box center [314, 347] width 29 height 29
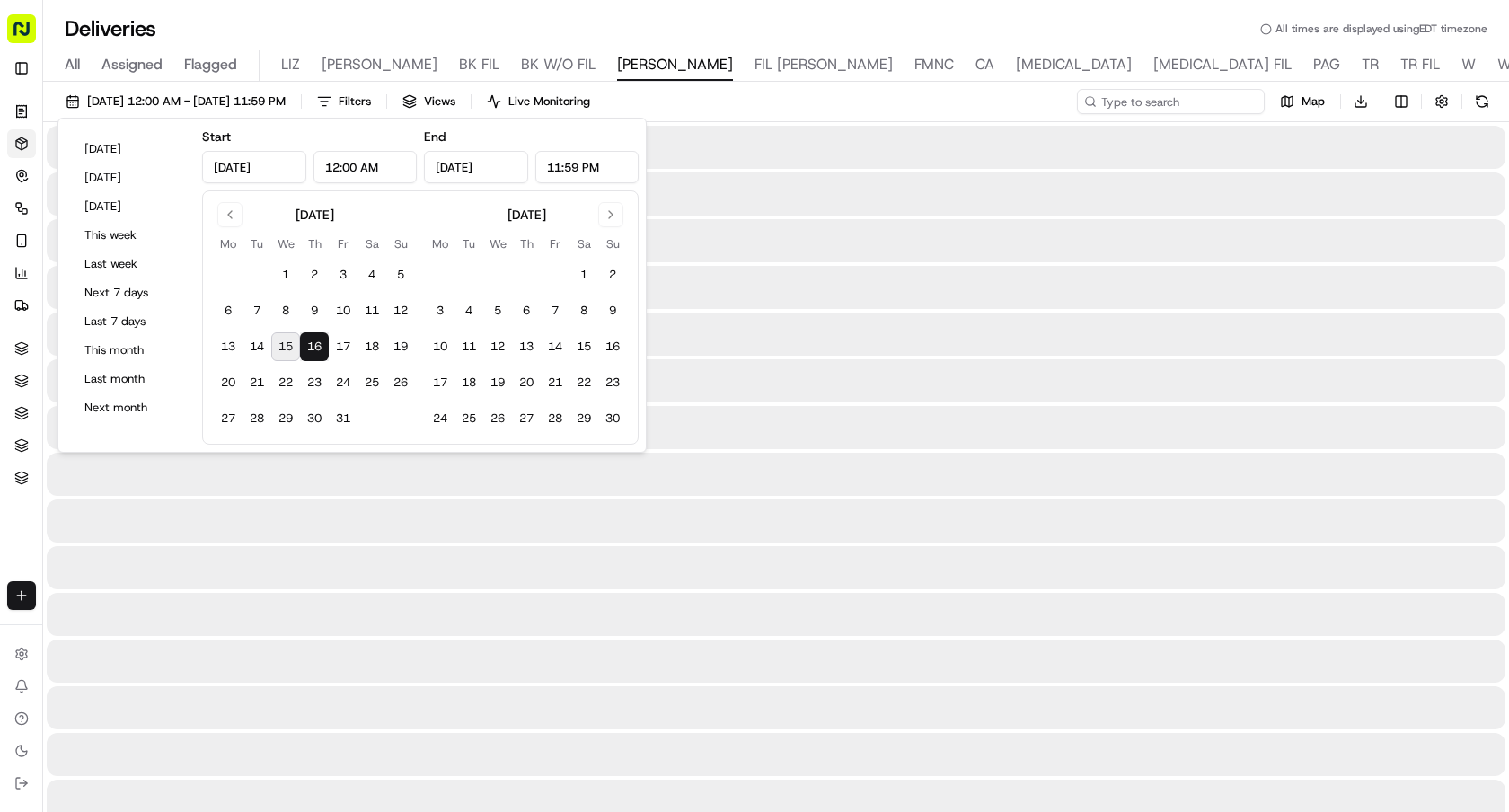
click at [1148, 100] on input at bounding box center [1170, 101] width 187 height 25
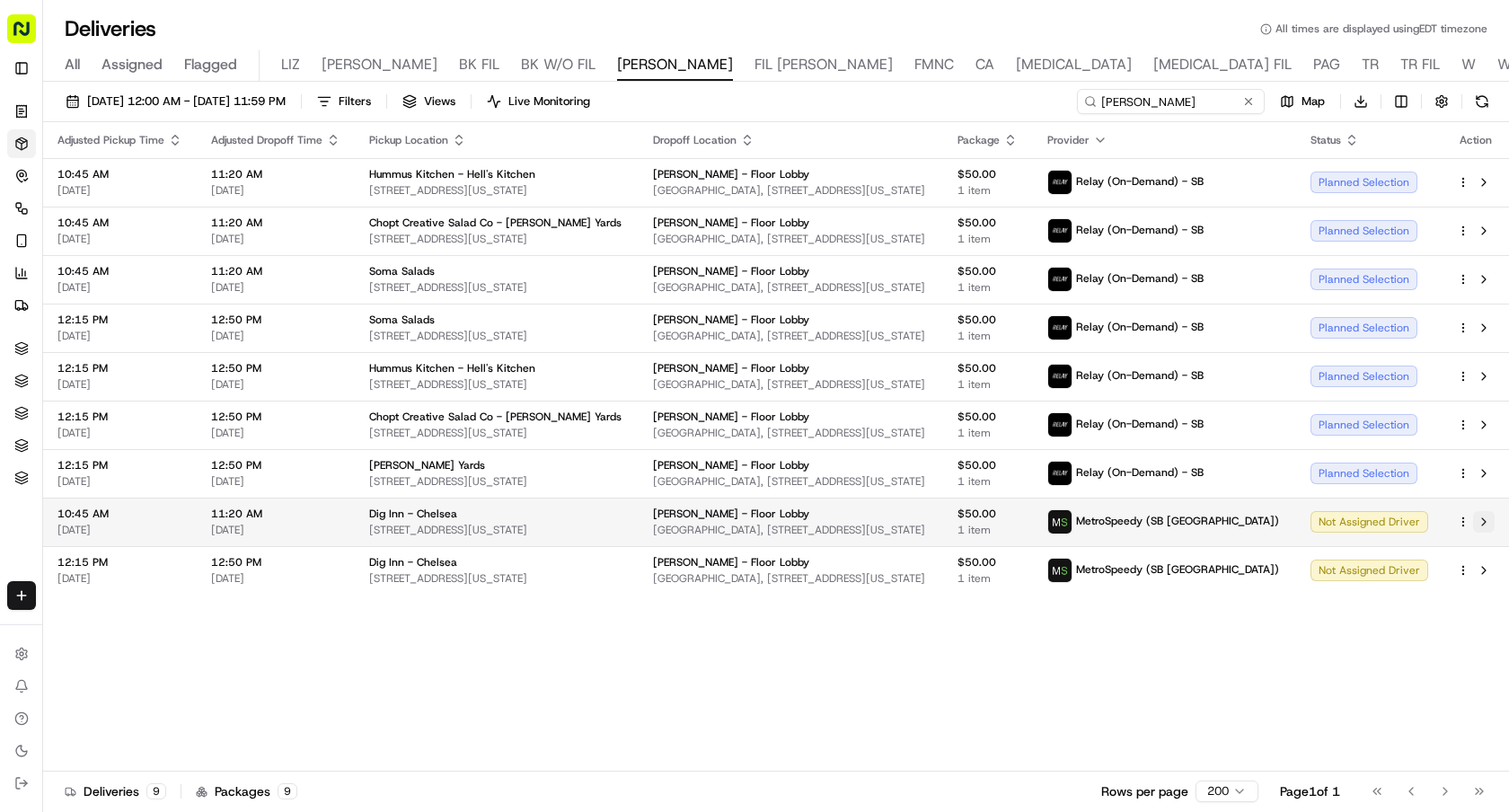
type input "shaw"
click at [1493, 521] on button at bounding box center [1484, 522] width 22 height 22
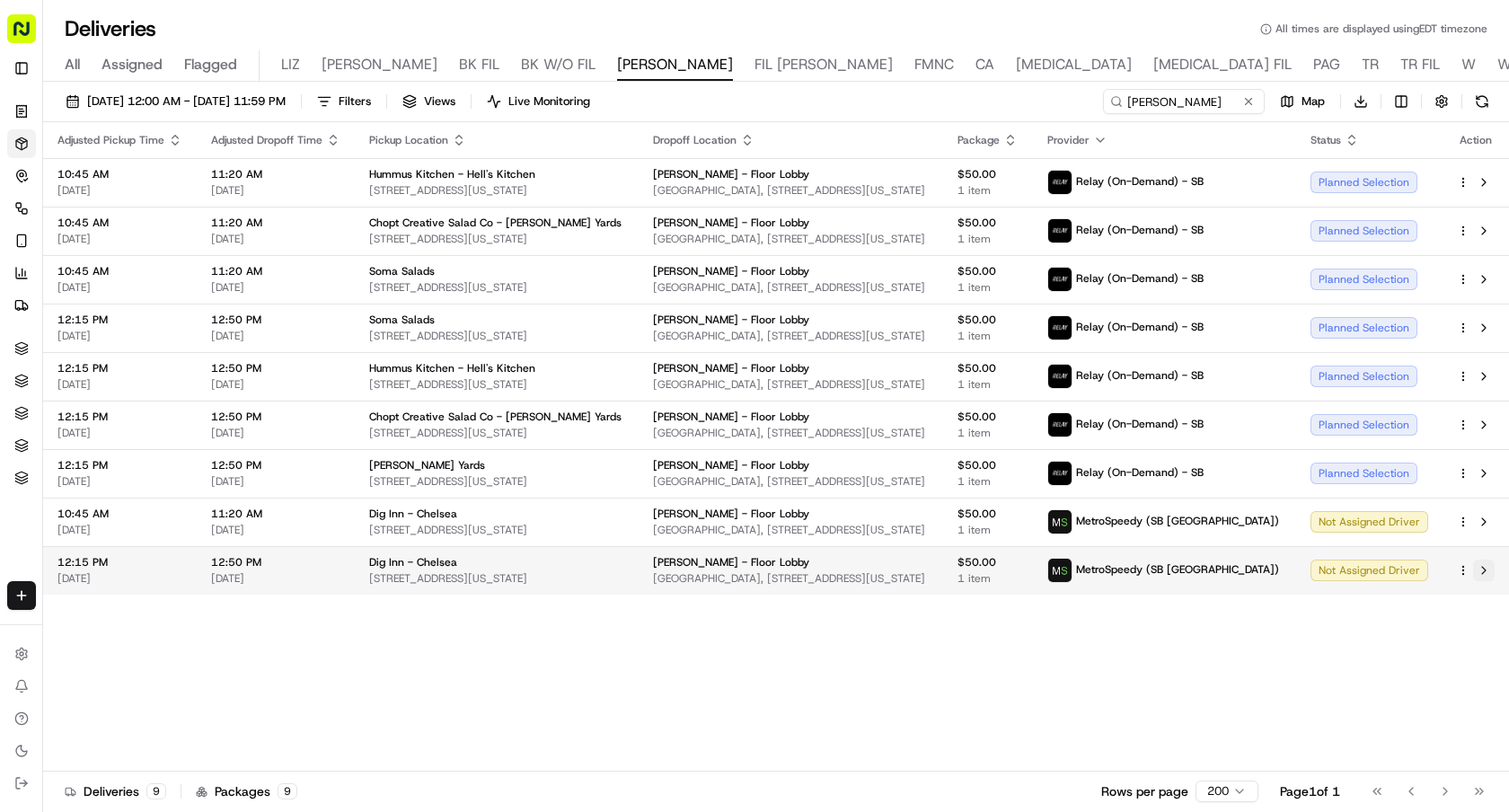
click at [1486, 571] on button at bounding box center [1484, 570] width 22 height 22
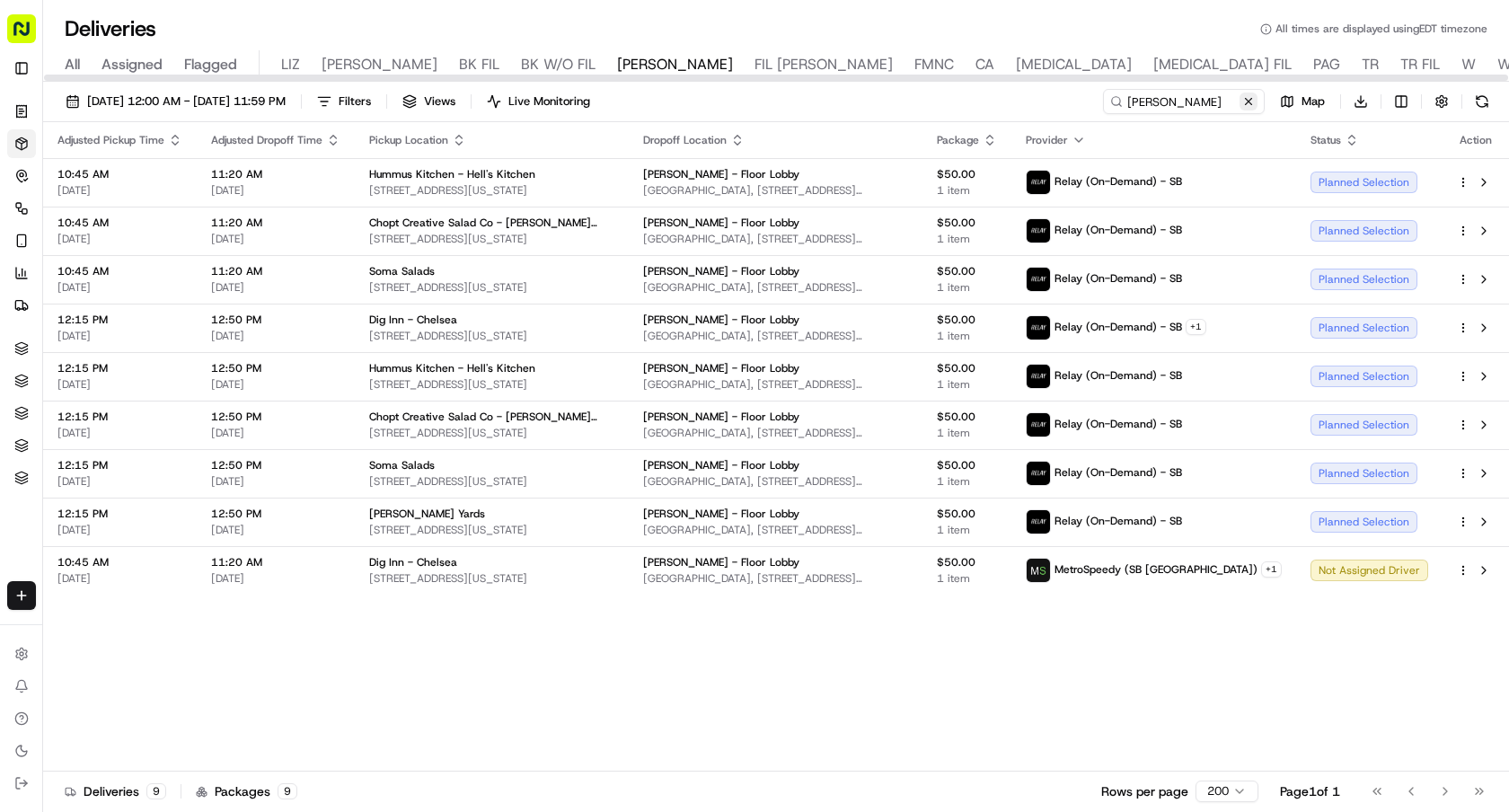
click at [1252, 97] on button at bounding box center [1248, 101] width 18 height 18
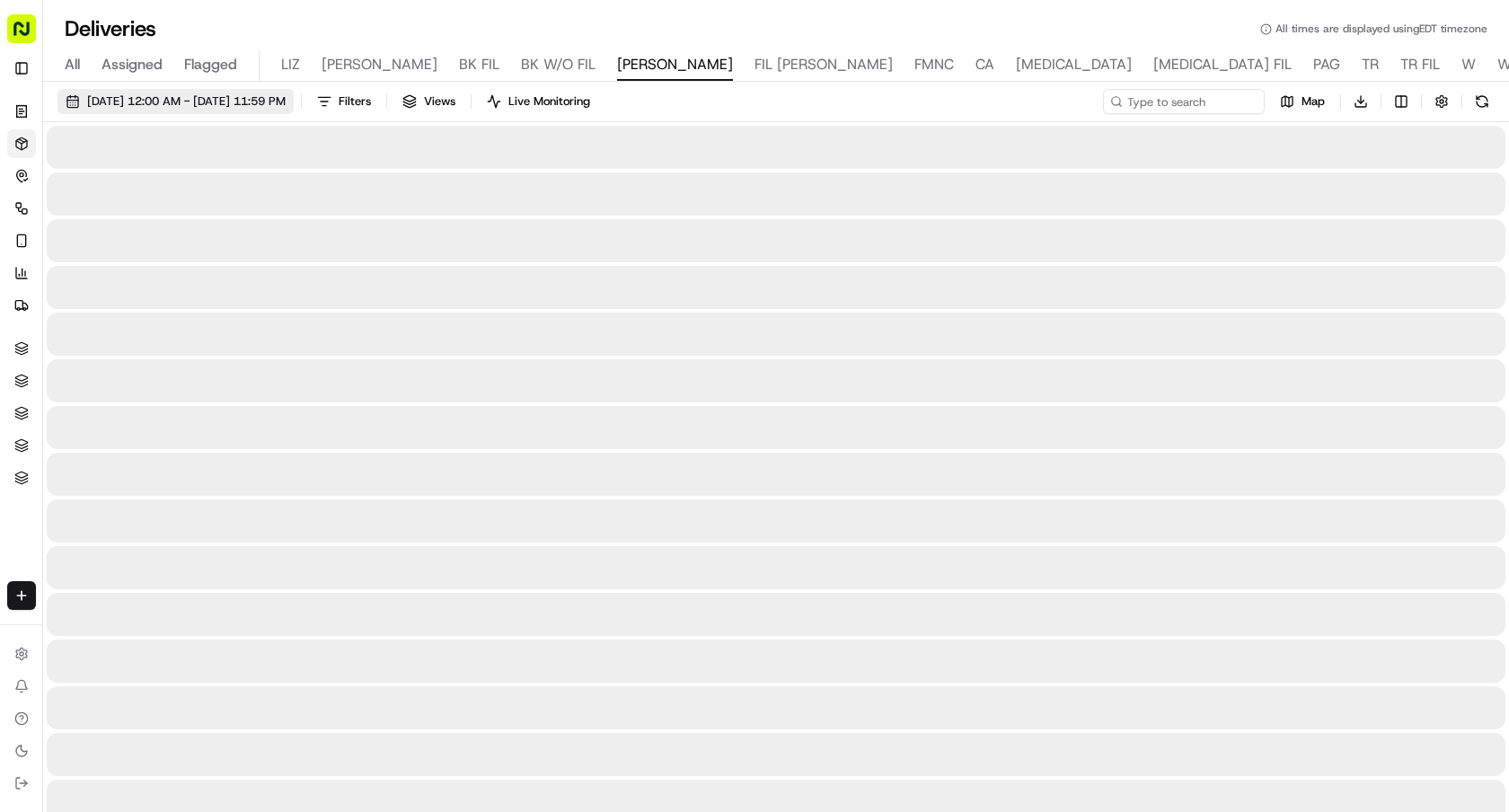
click at [286, 99] on span "10/16/2025 12:00 AM - 10/16/2025 11:59 PM" at bounding box center [186, 101] width 198 height 16
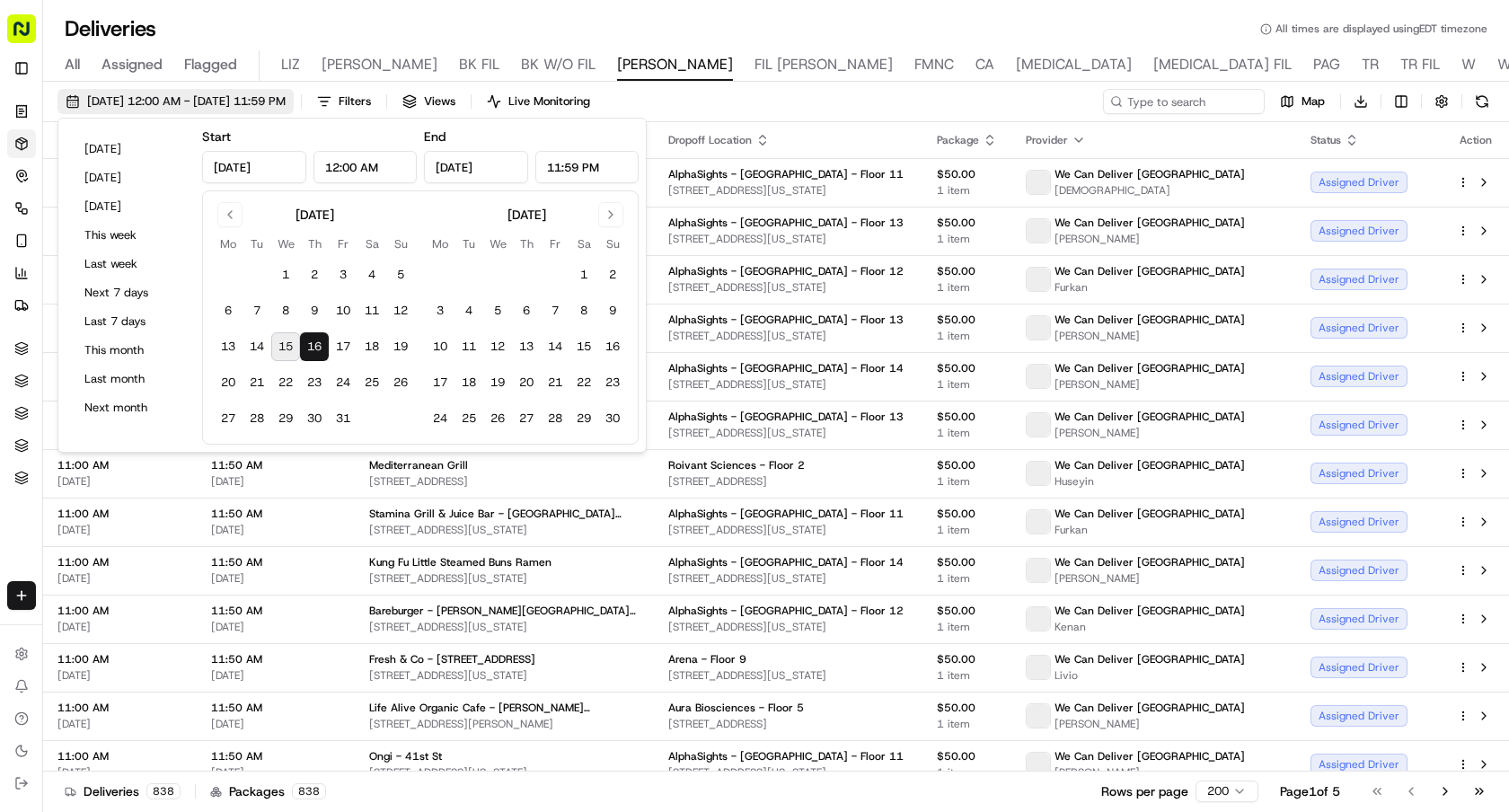
type input "Oct 16, 2025"
type input "12:00 AM"
type input "Oct 16, 2025"
type input "11:59 PM"
click at [120, 148] on button "Today" at bounding box center [129, 149] width 108 height 25
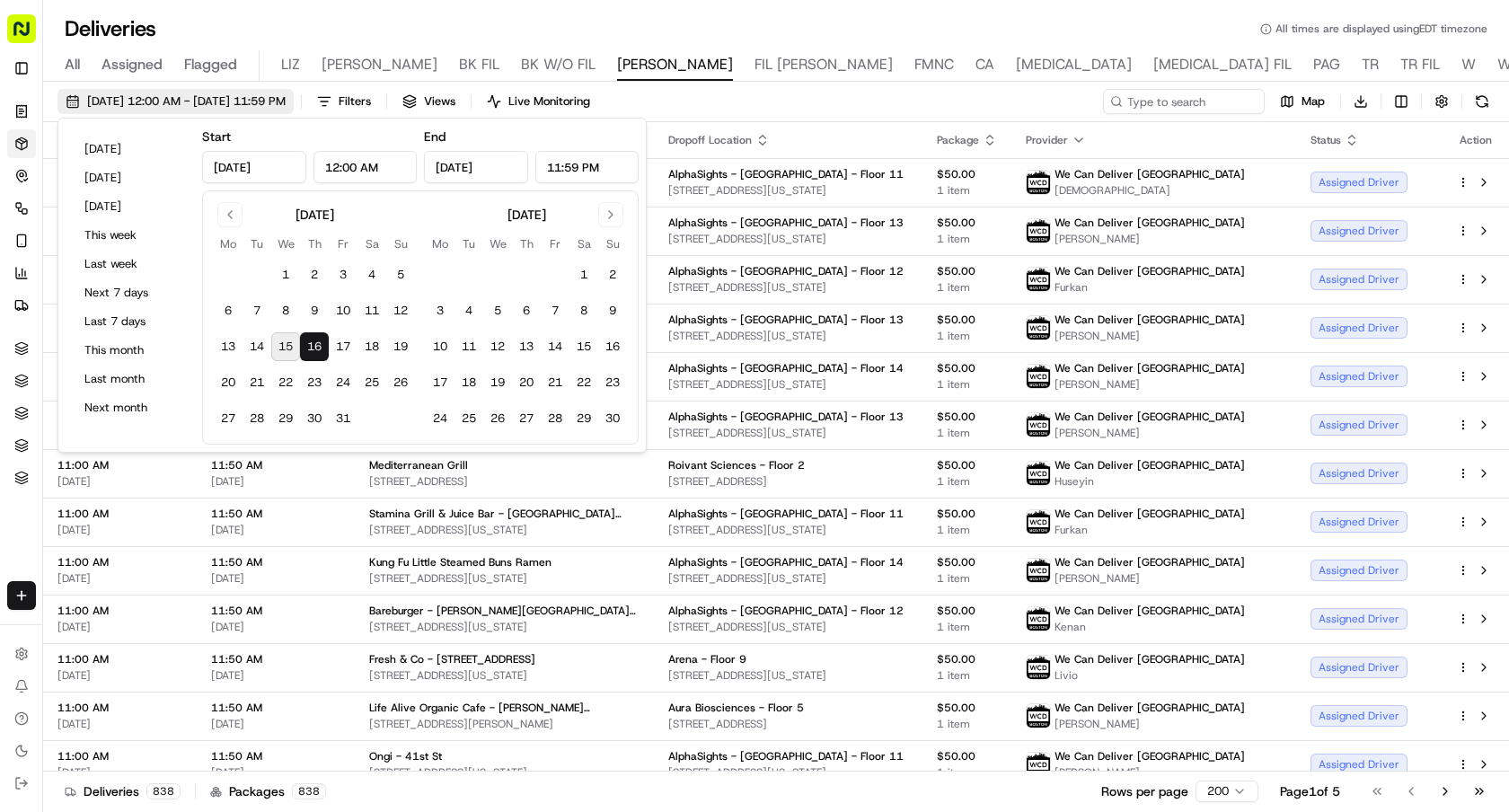
type input "Oct 15, 2025"
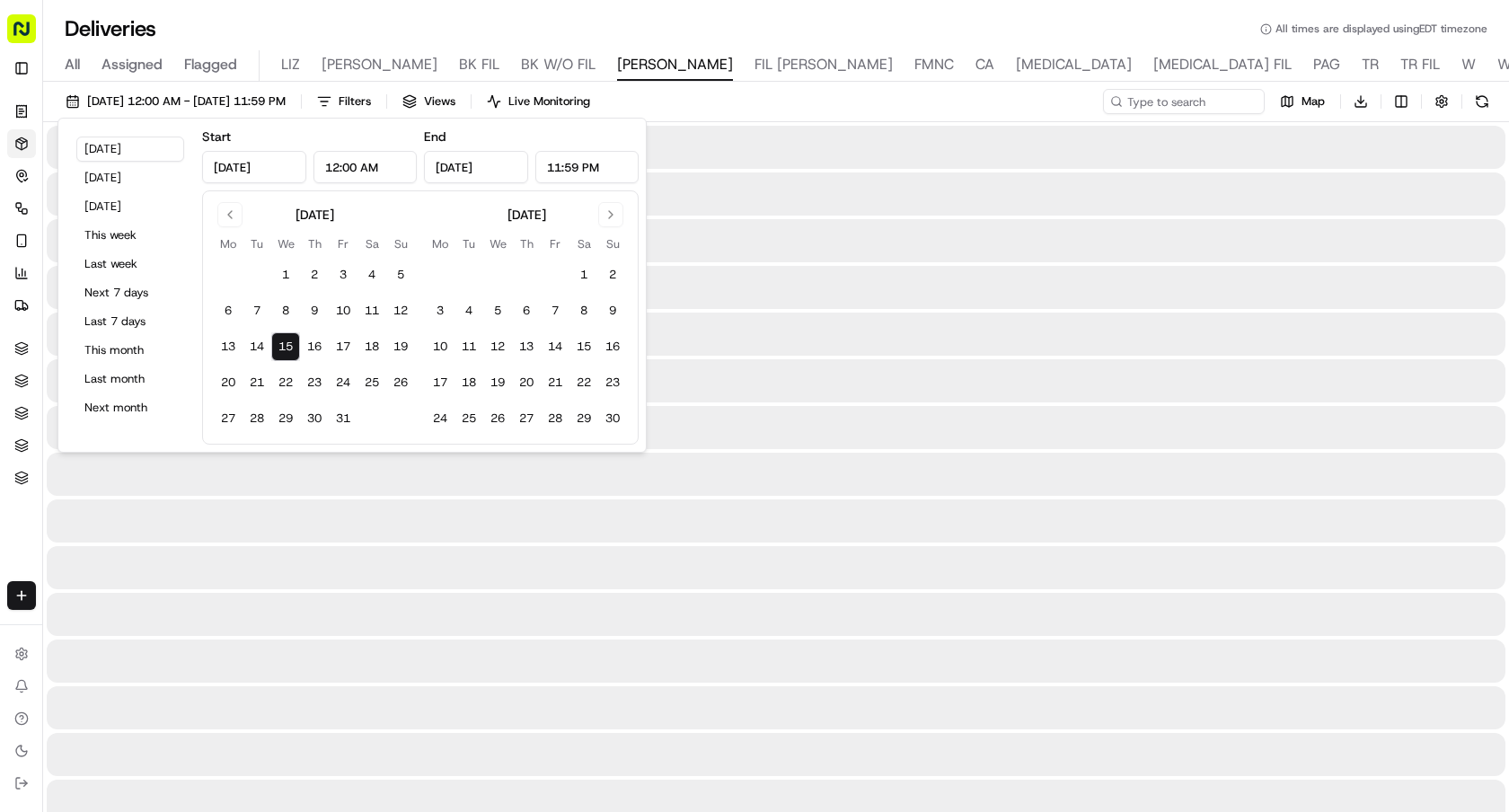
click at [982, 16] on div "Deliveries All times are displayed using EDT timezone" at bounding box center [776, 29] width 1466 height 29
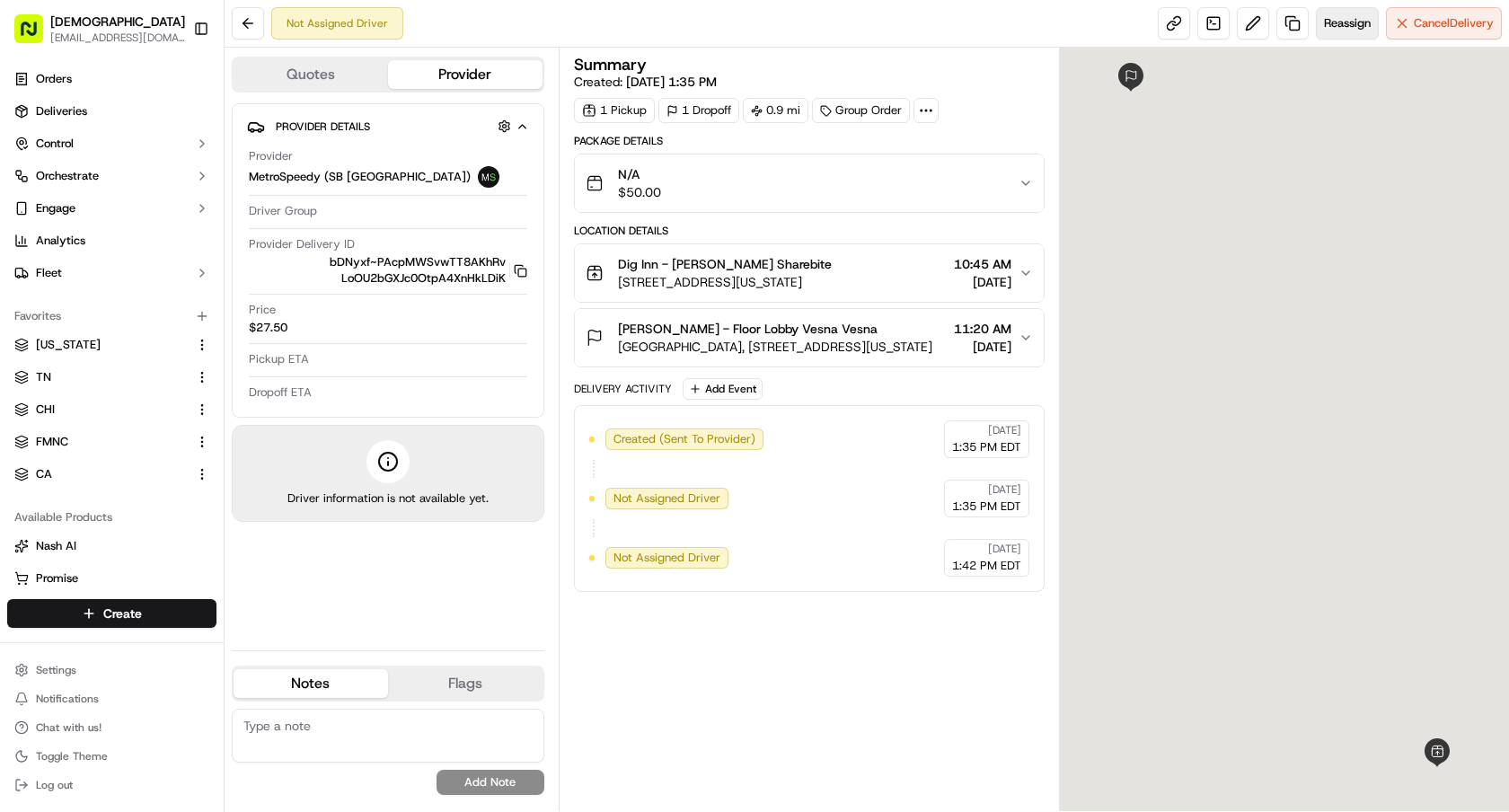
click at [1356, 30] on span "Reassign" at bounding box center [1348, 24] width 47 height 16
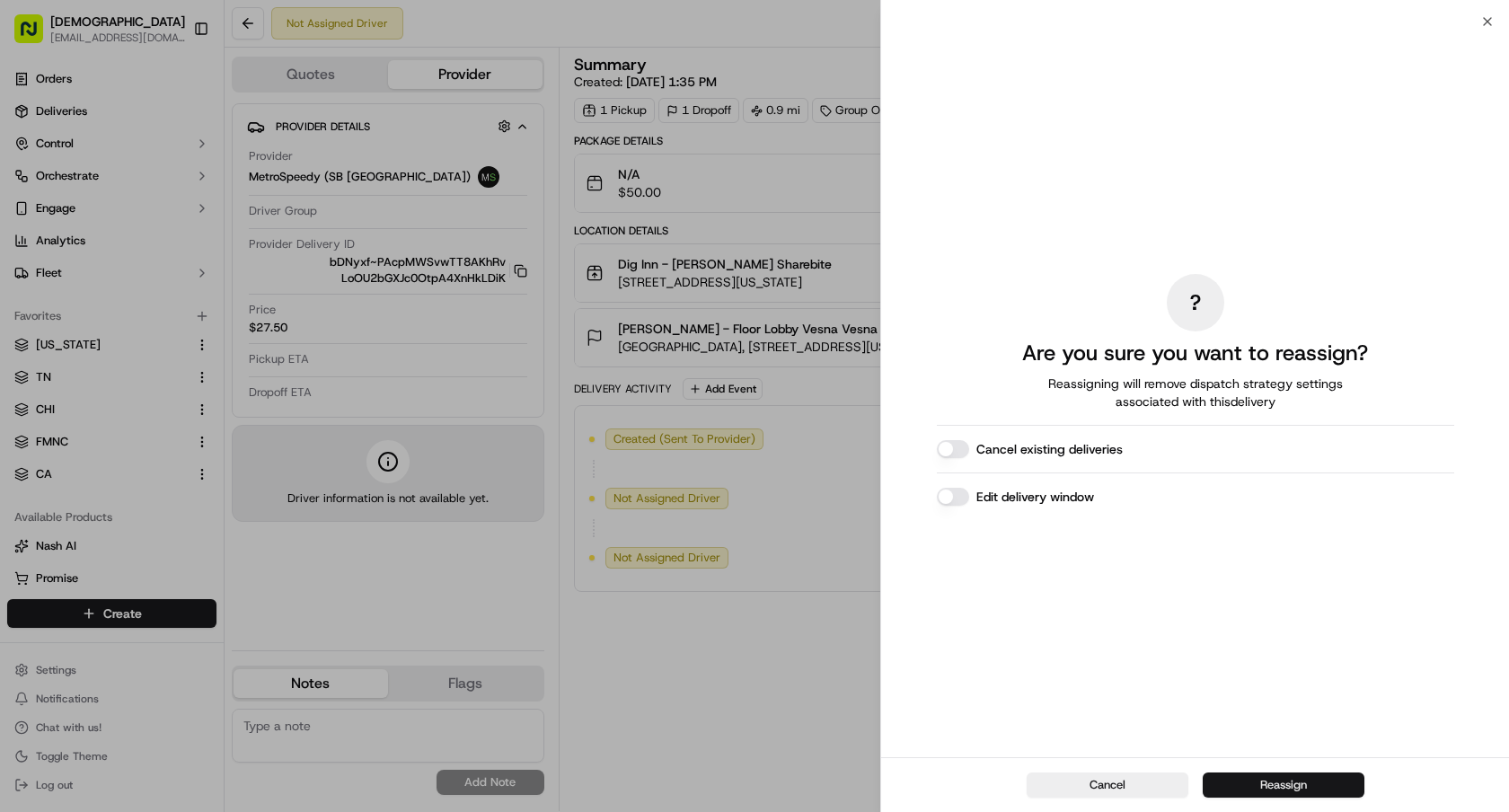
click at [1293, 779] on button "Reassign" at bounding box center [1284, 785] width 162 height 25
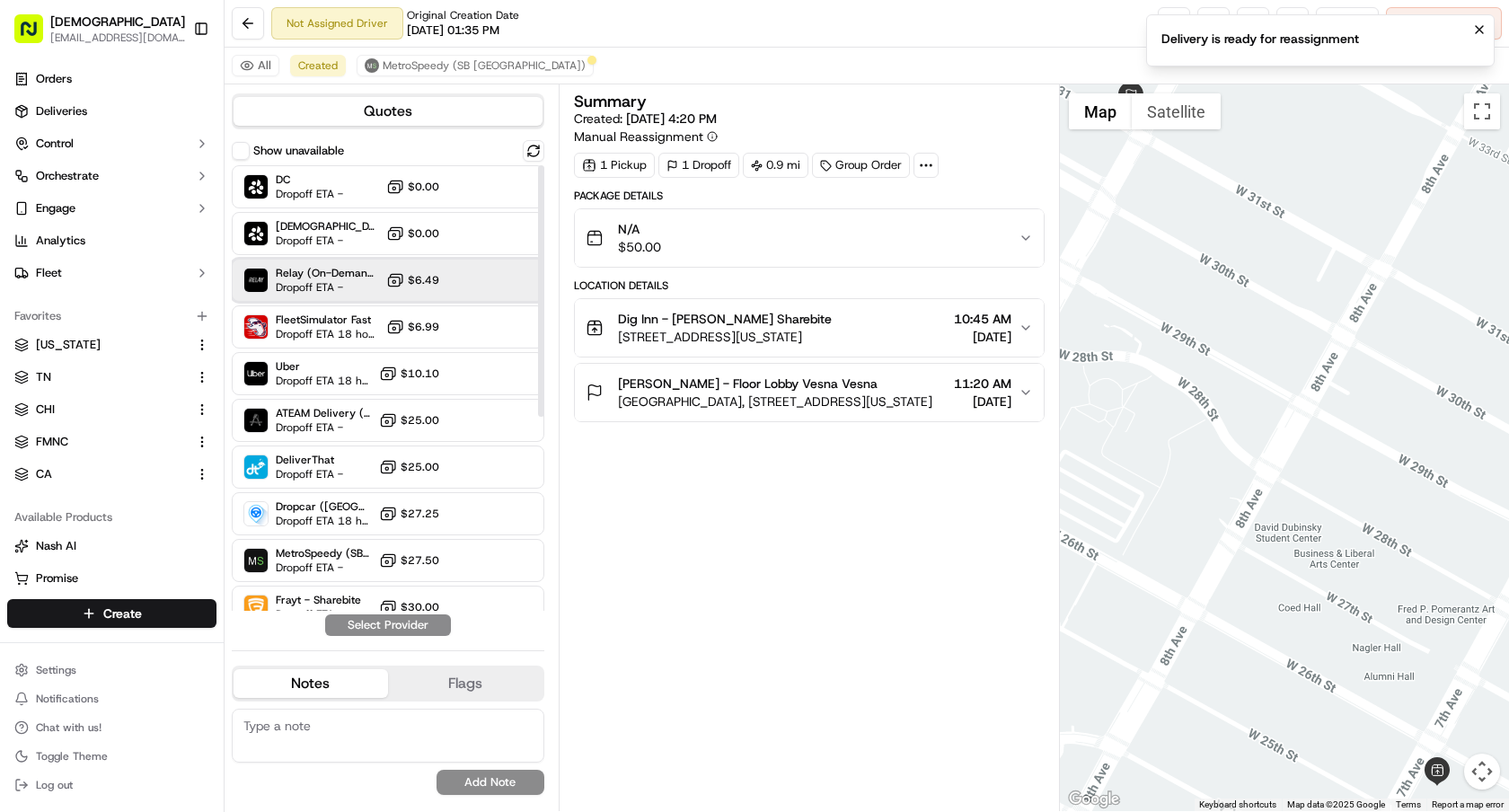
click at [355, 283] on span "Dropoff ETA -" at bounding box center [328, 288] width 103 height 14
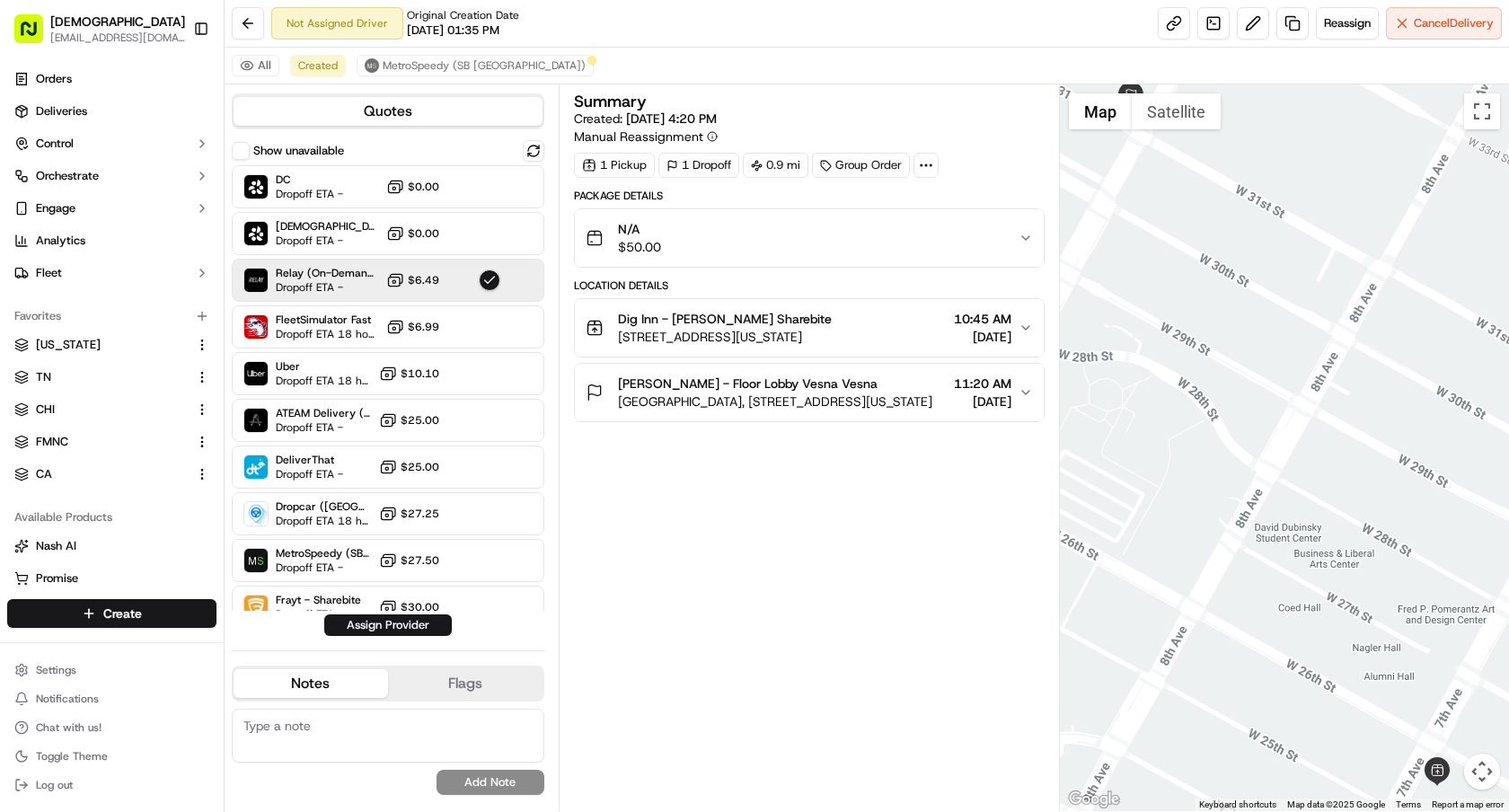
click at [411, 623] on button "Assign Provider" at bounding box center [387, 626] width 128 height 22
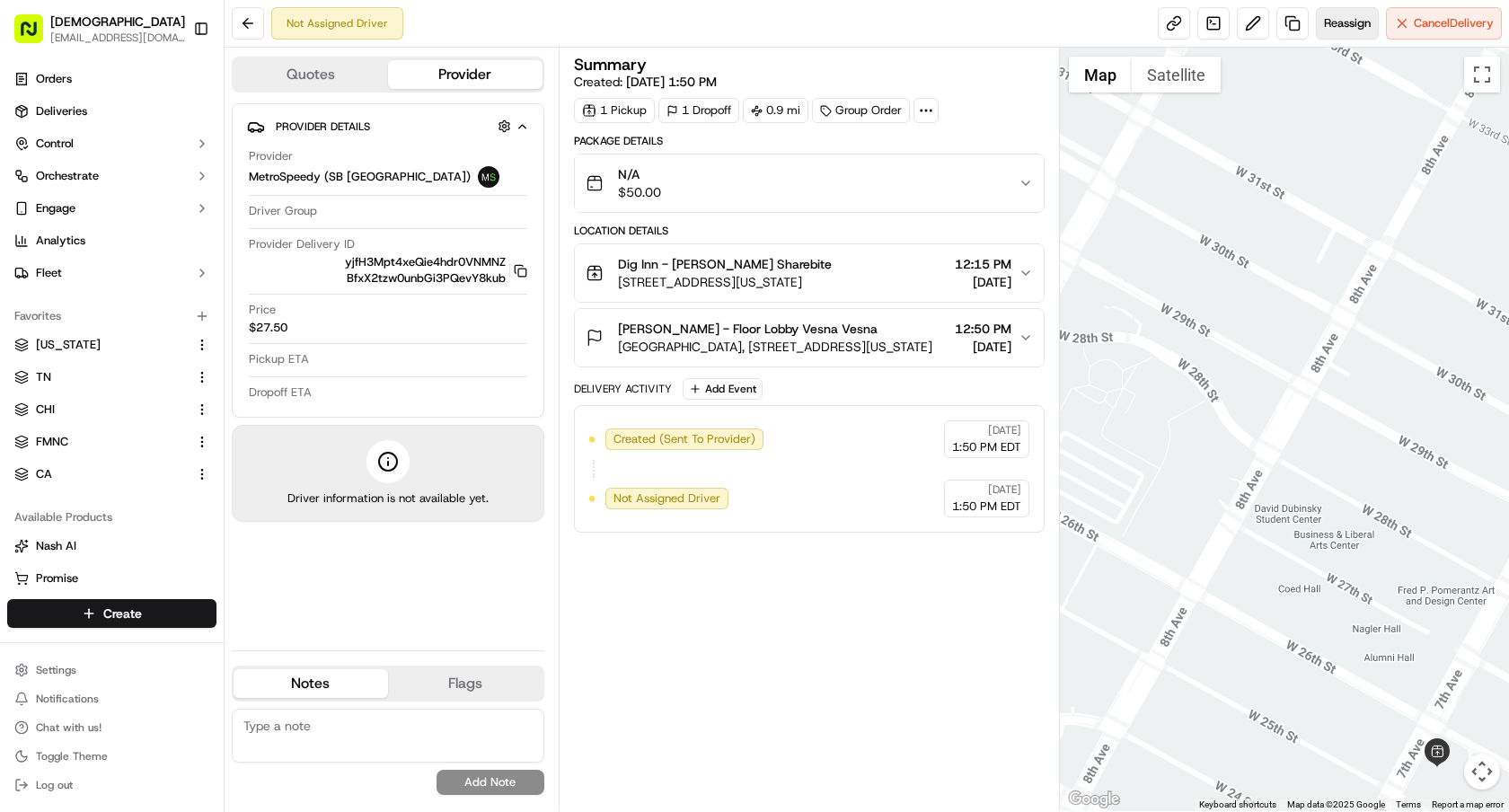
click at [1333, 24] on span "Reassign" at bounding box center [1348, 24] width 47 height 16
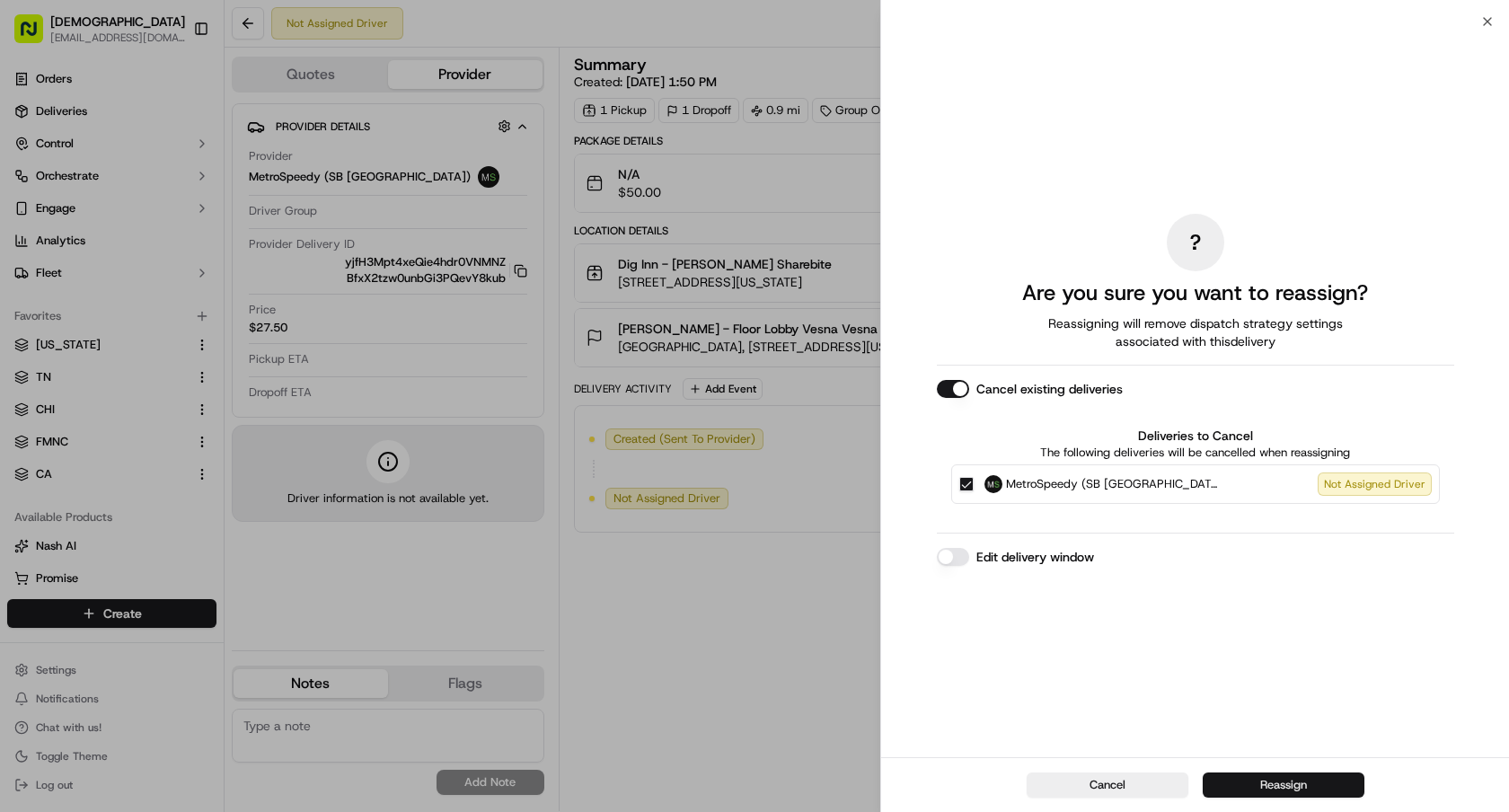
click at [1244, 794] on button "Reassign" at bounding box center [1284, 785] width 162 height 25
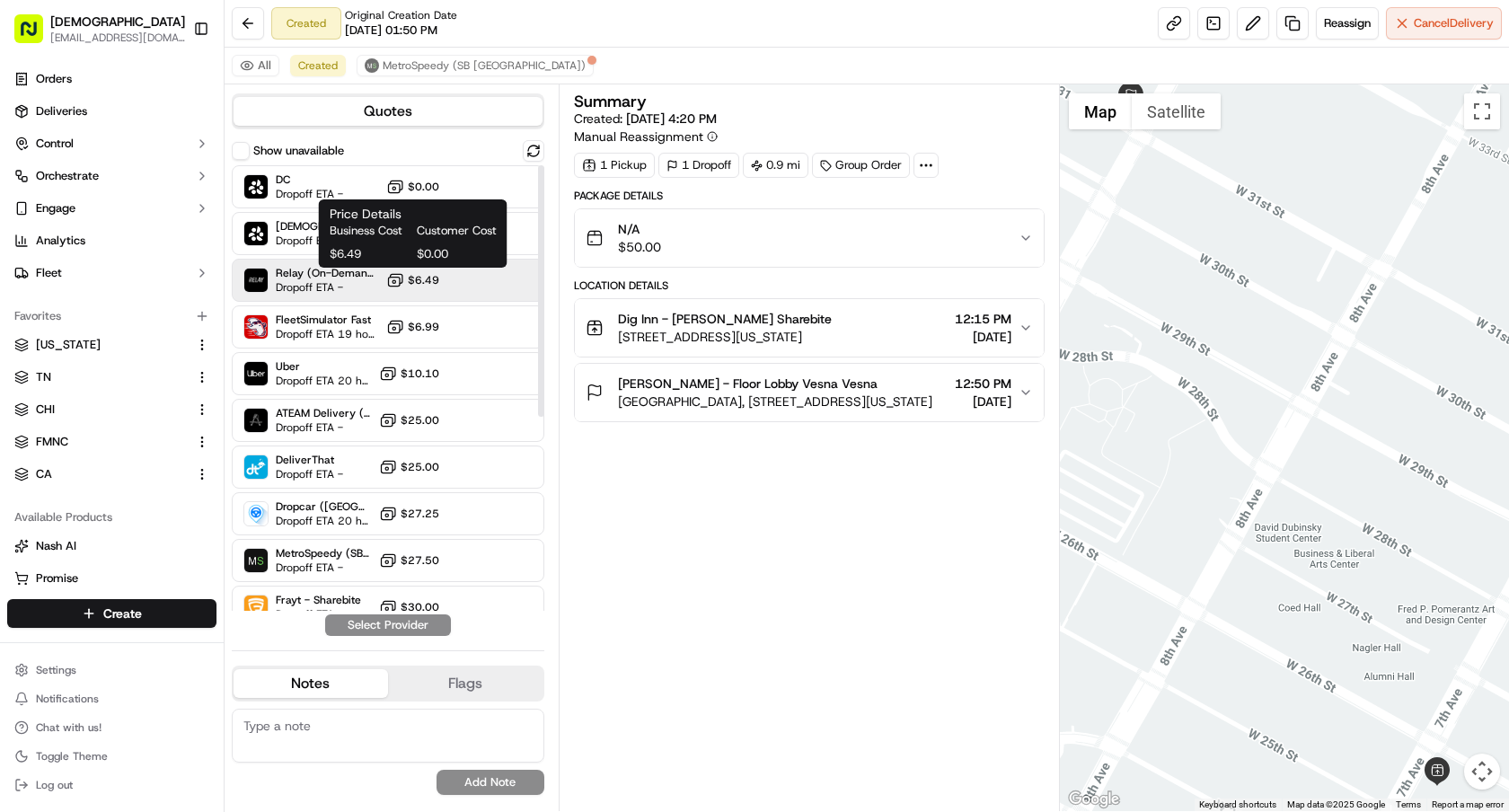
click at [400, 279] on rect at bounding box center [394, 282] width 12 height 9
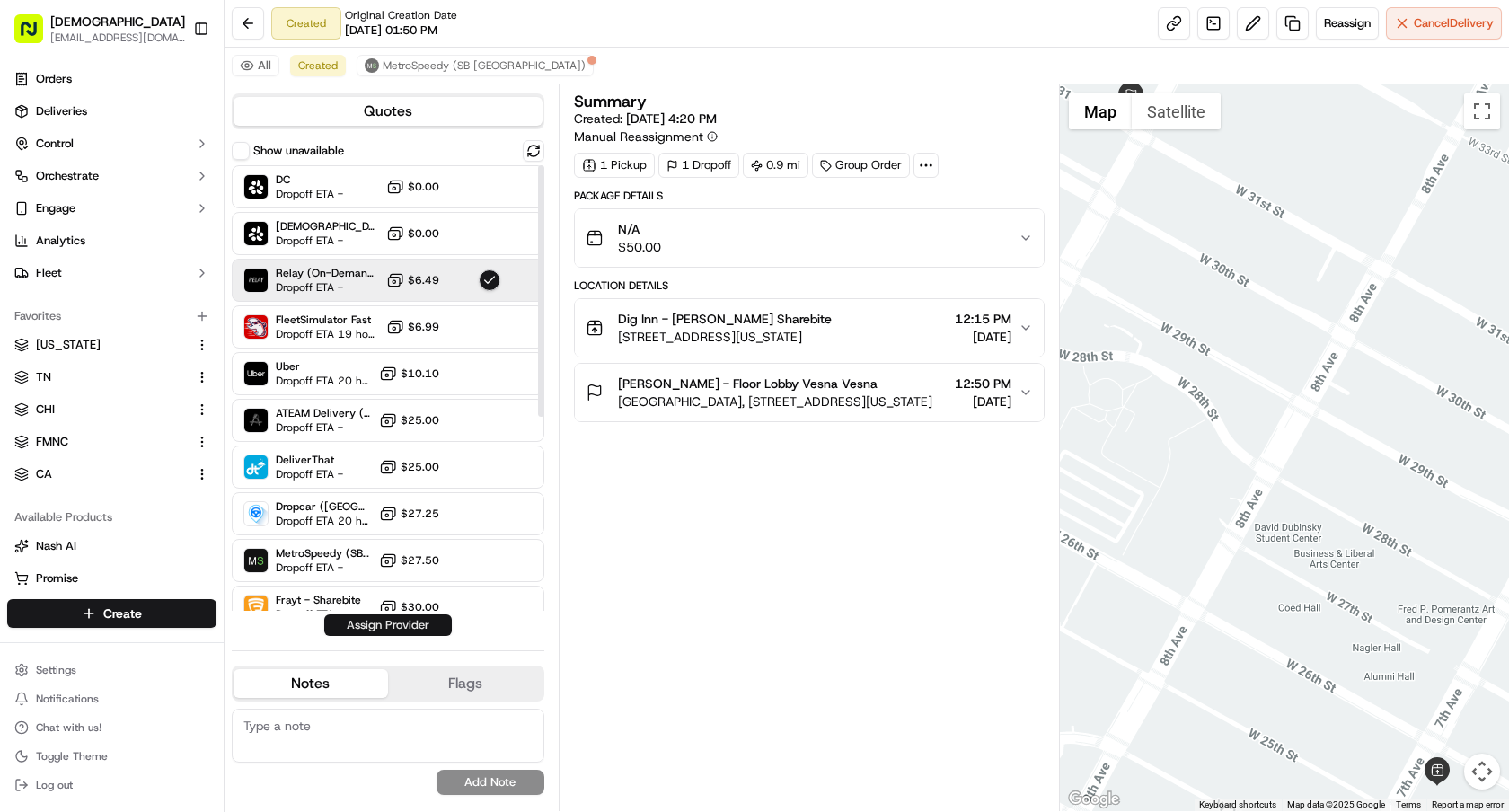
click at [429, 630] on button "Assign Provider" at bounding box center [387, 626] width 128 height 22
